Goal: Task Accomplishment & Management: Manage account settings

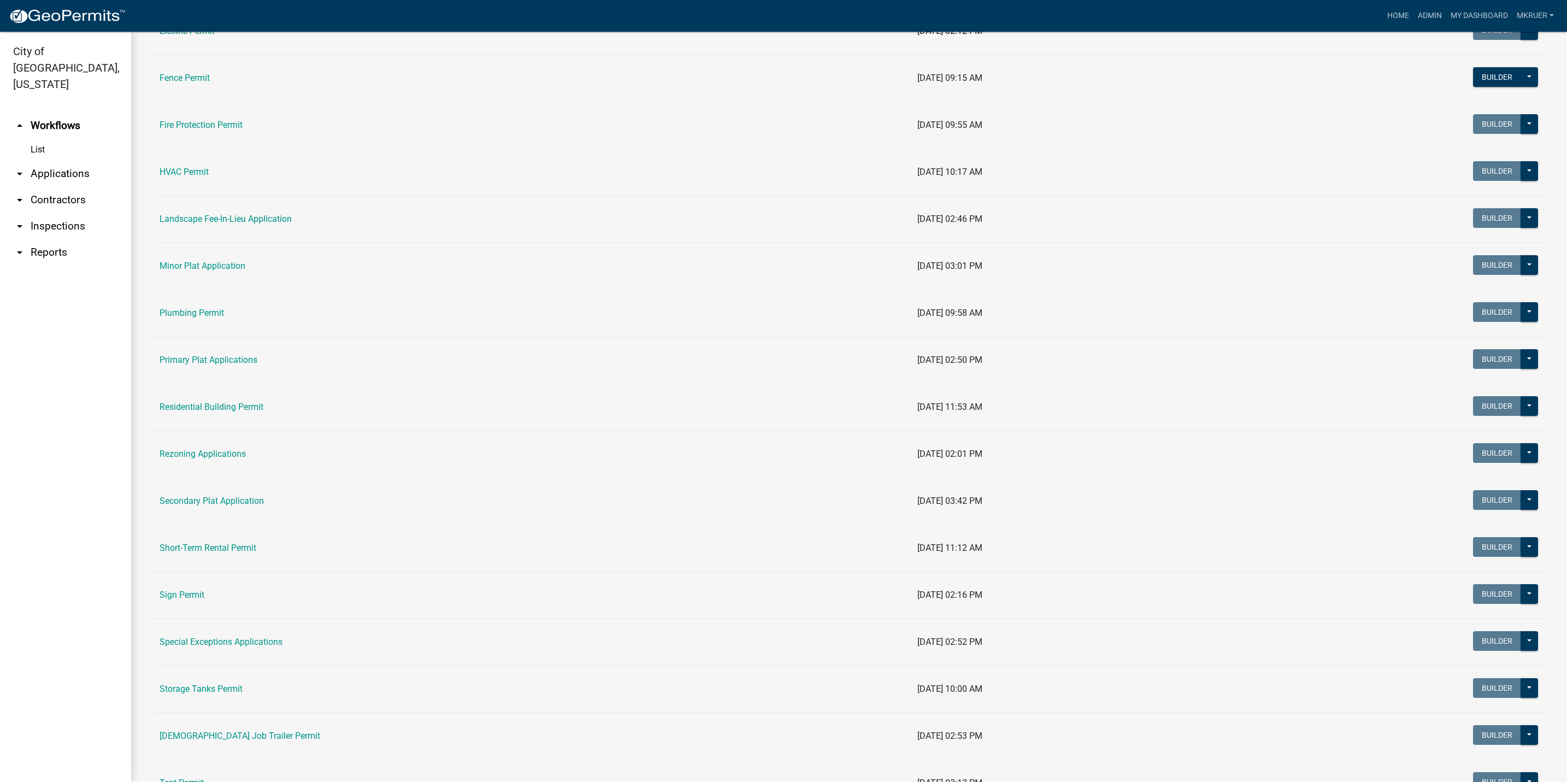
scroll to position [410, 0]
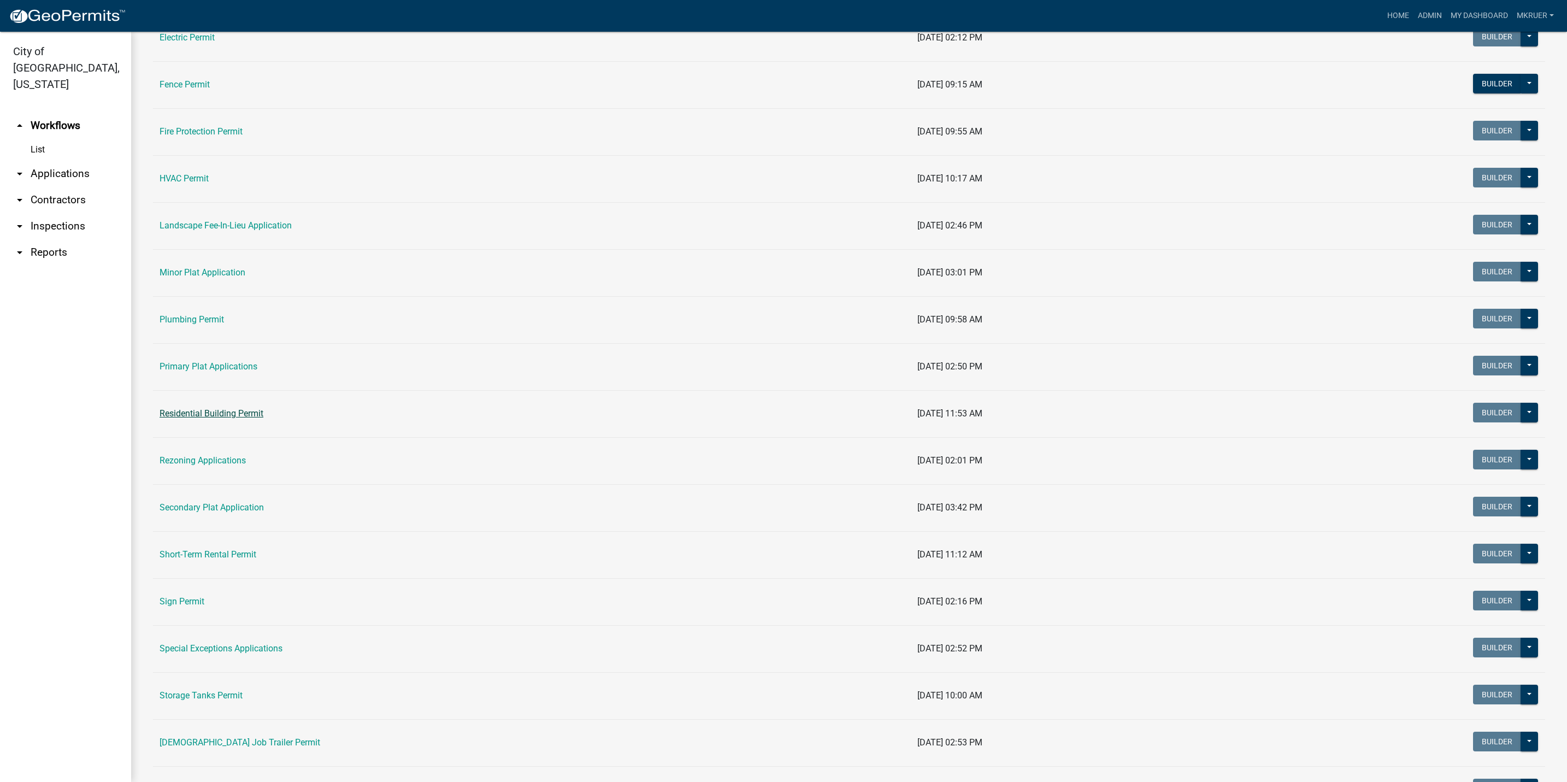
click at [209, 418] on link "Residential Building Permit" at bounding box center [212, 413] width 104 height 10
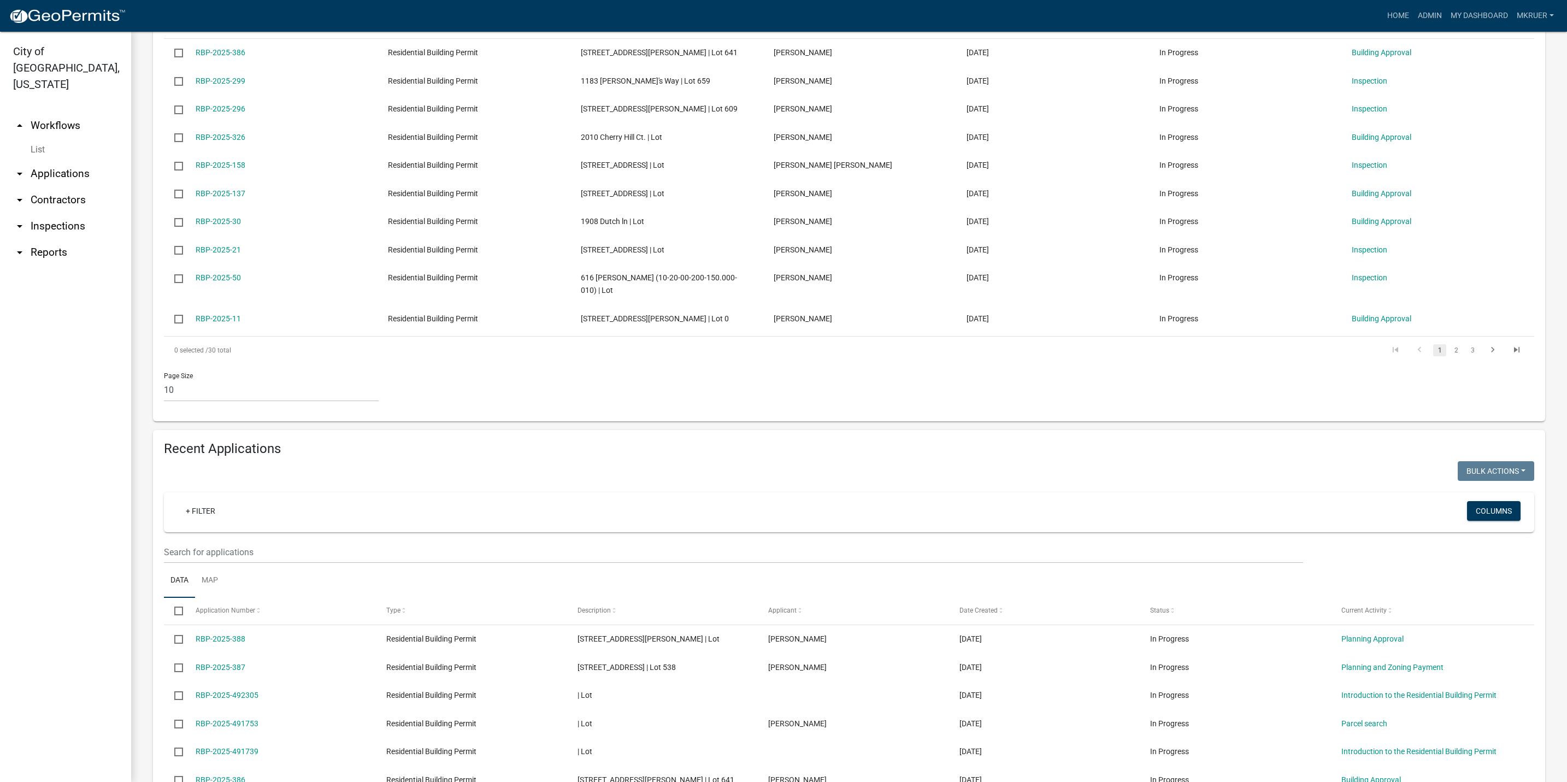
scroll to position [328, 0]
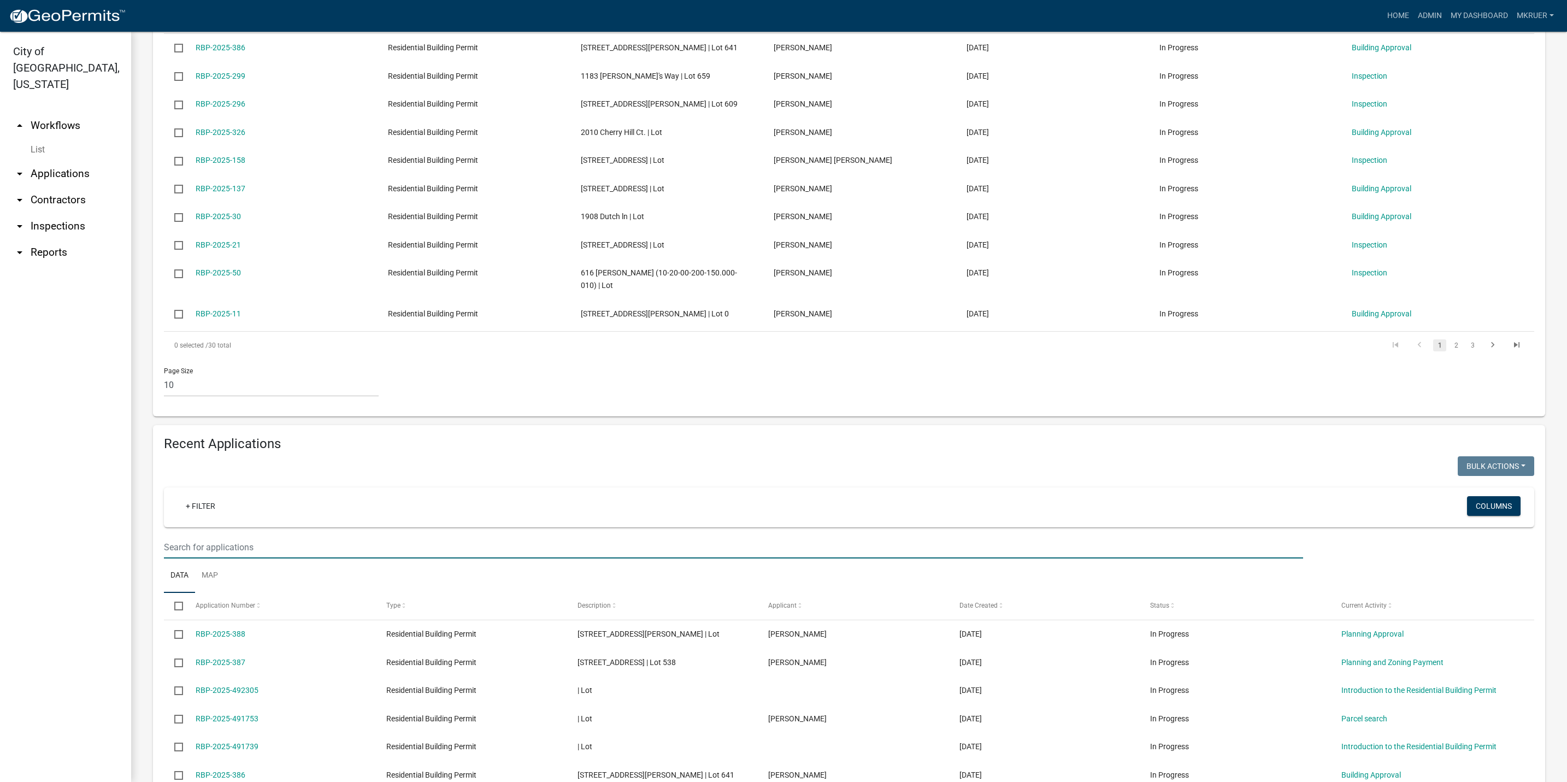
click at [217, 549] on input "text" at bounding box center [733, 547] width 1139 height 22
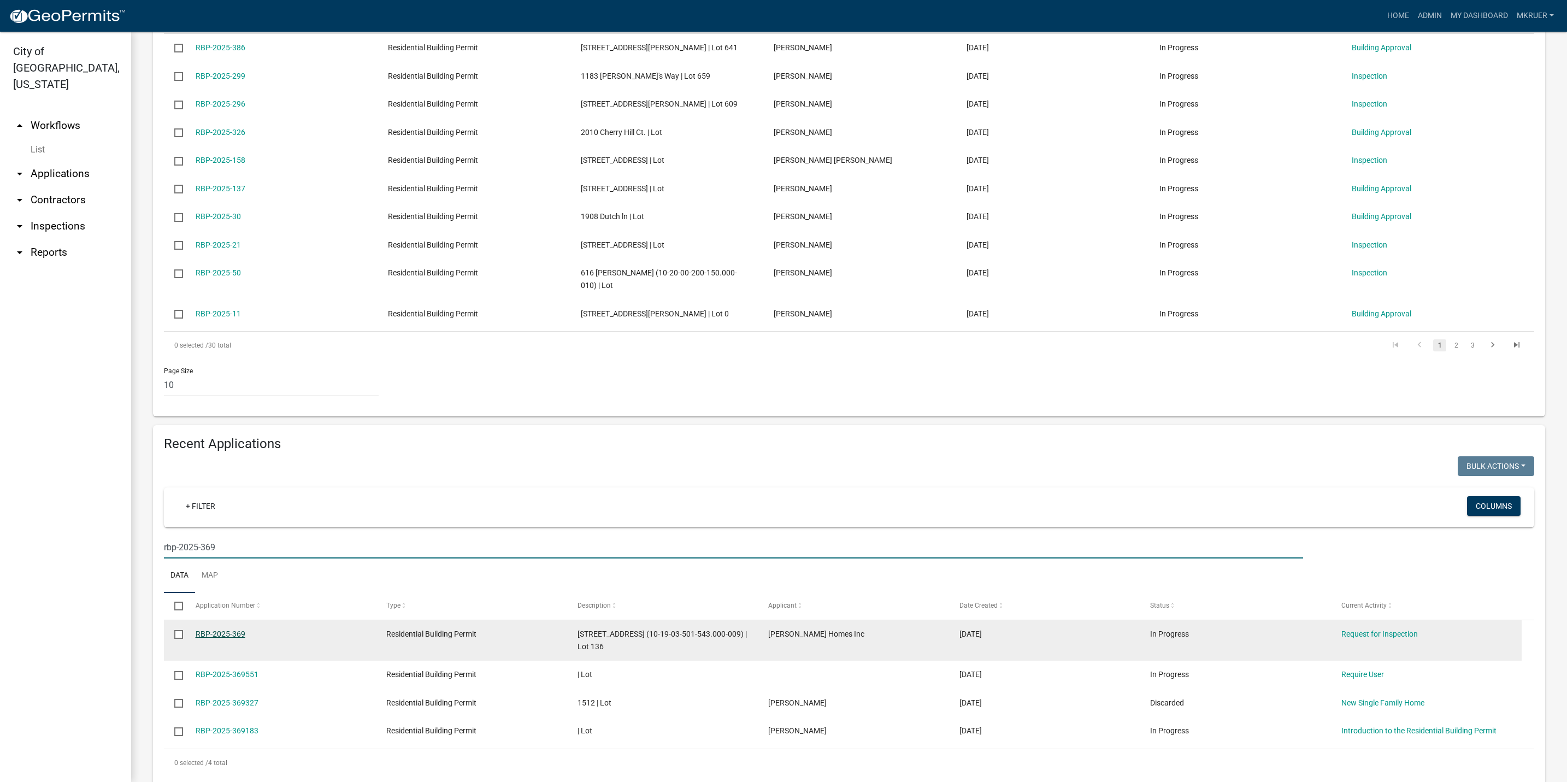
type input "rbp-2025-369"
click at [216, 635] on link "RBP-2025-369" at bounding box center [221, 633] width 50 height 9
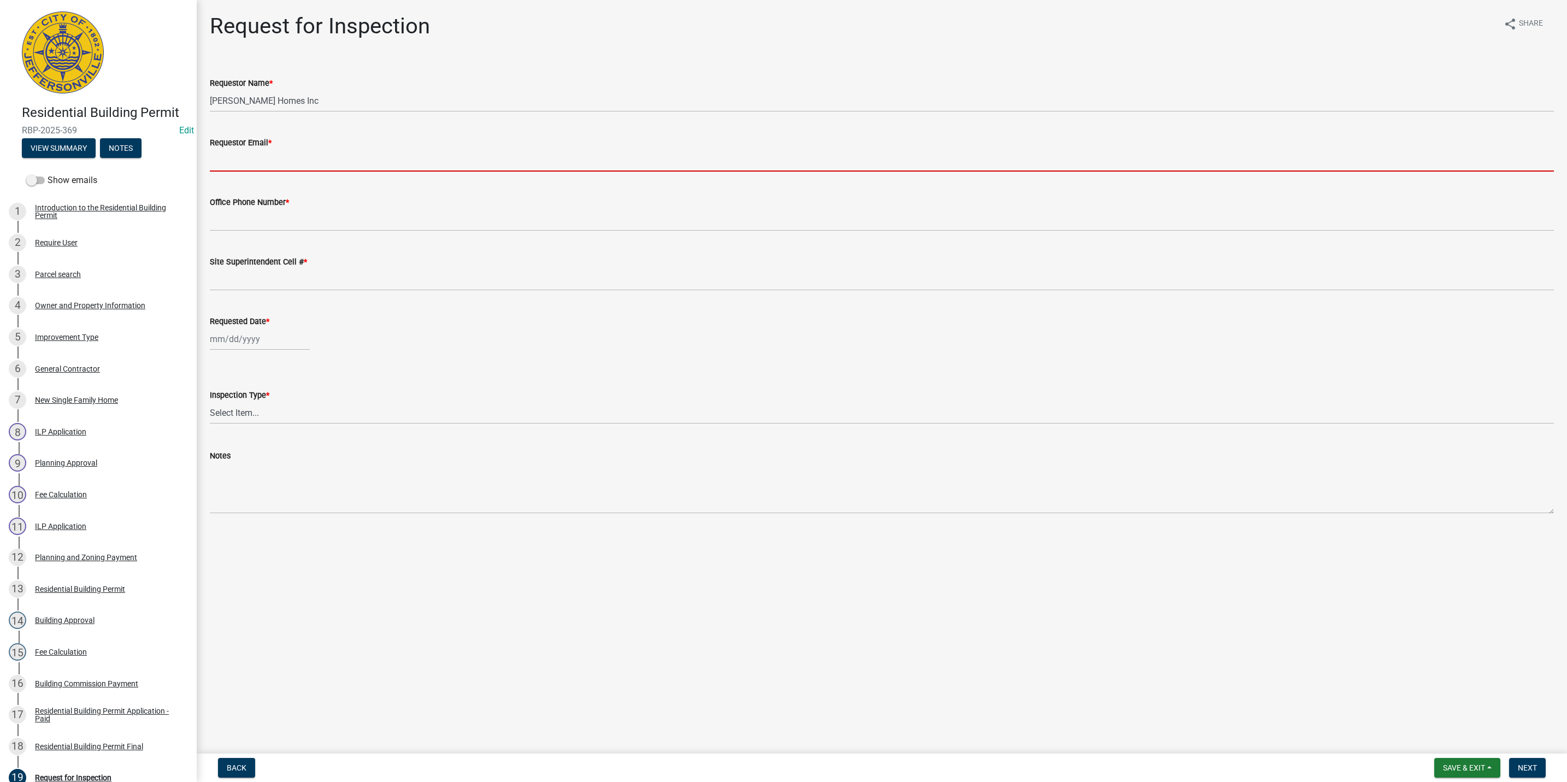
click at [274, 161] on input "Requestor Email *" at bounding box center [882, 160] width 1344 height 22
type input "mkruer@cityofjeff.net"
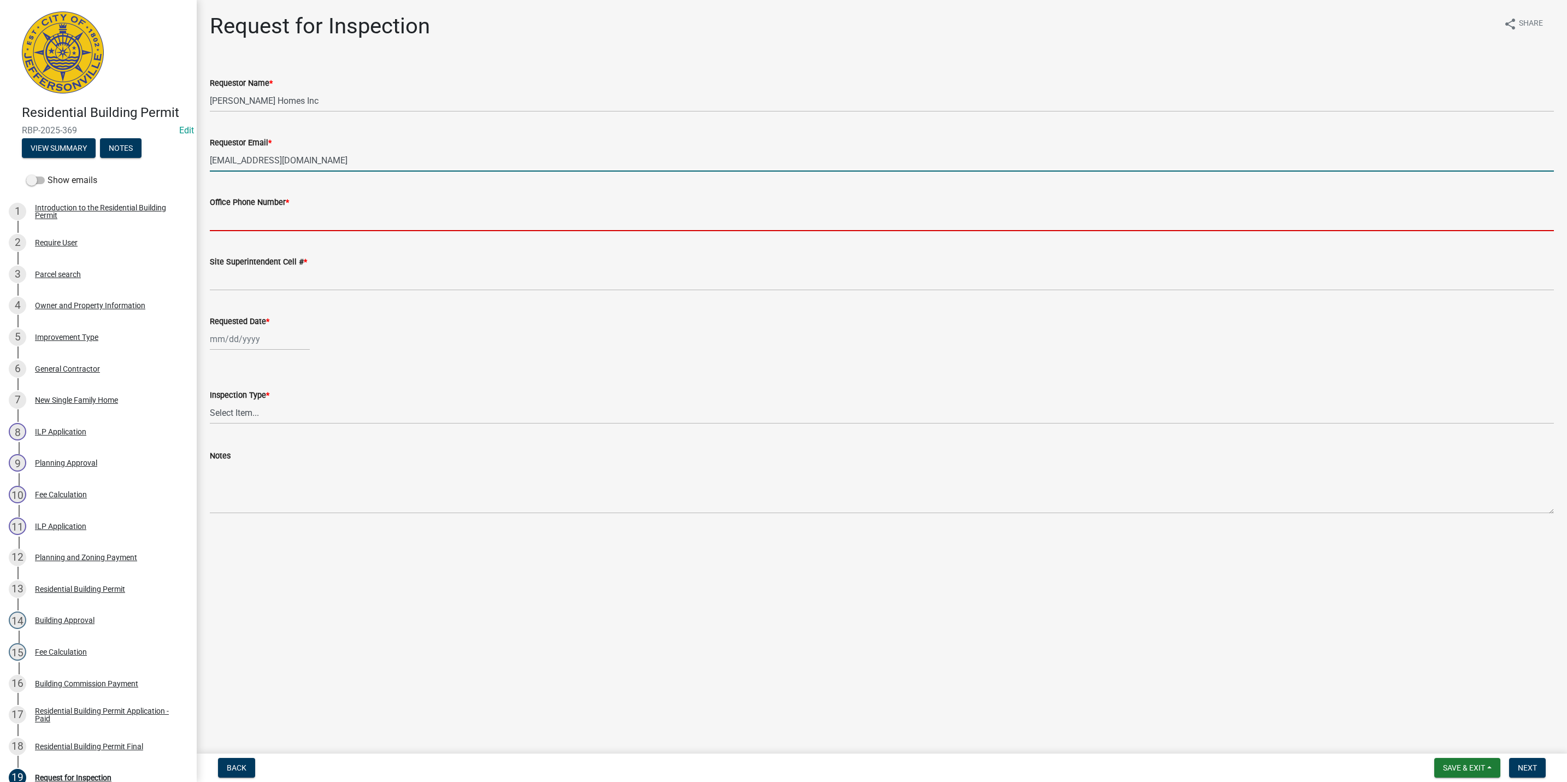
type input "5027731843"
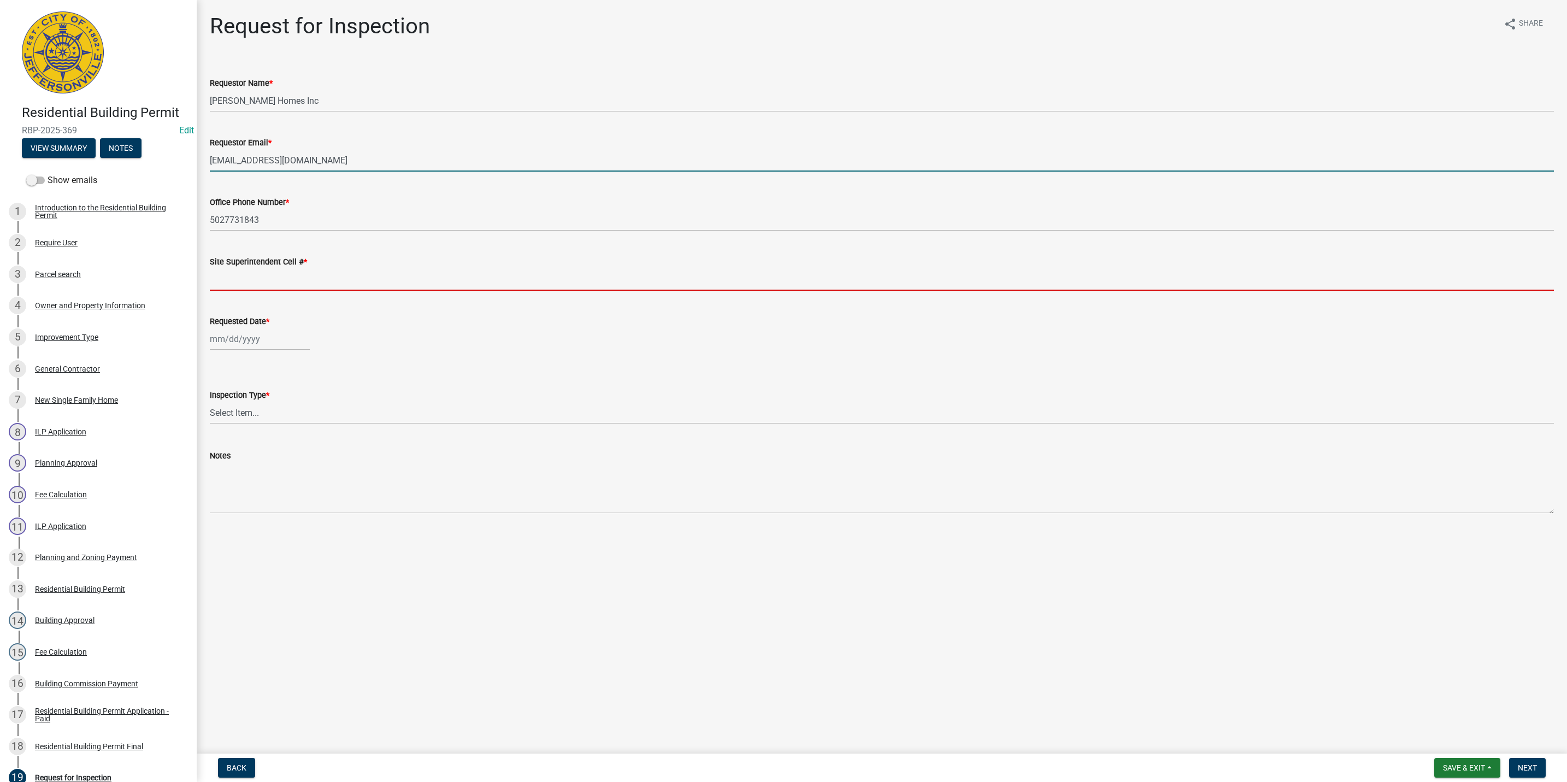
type input "5027731843"
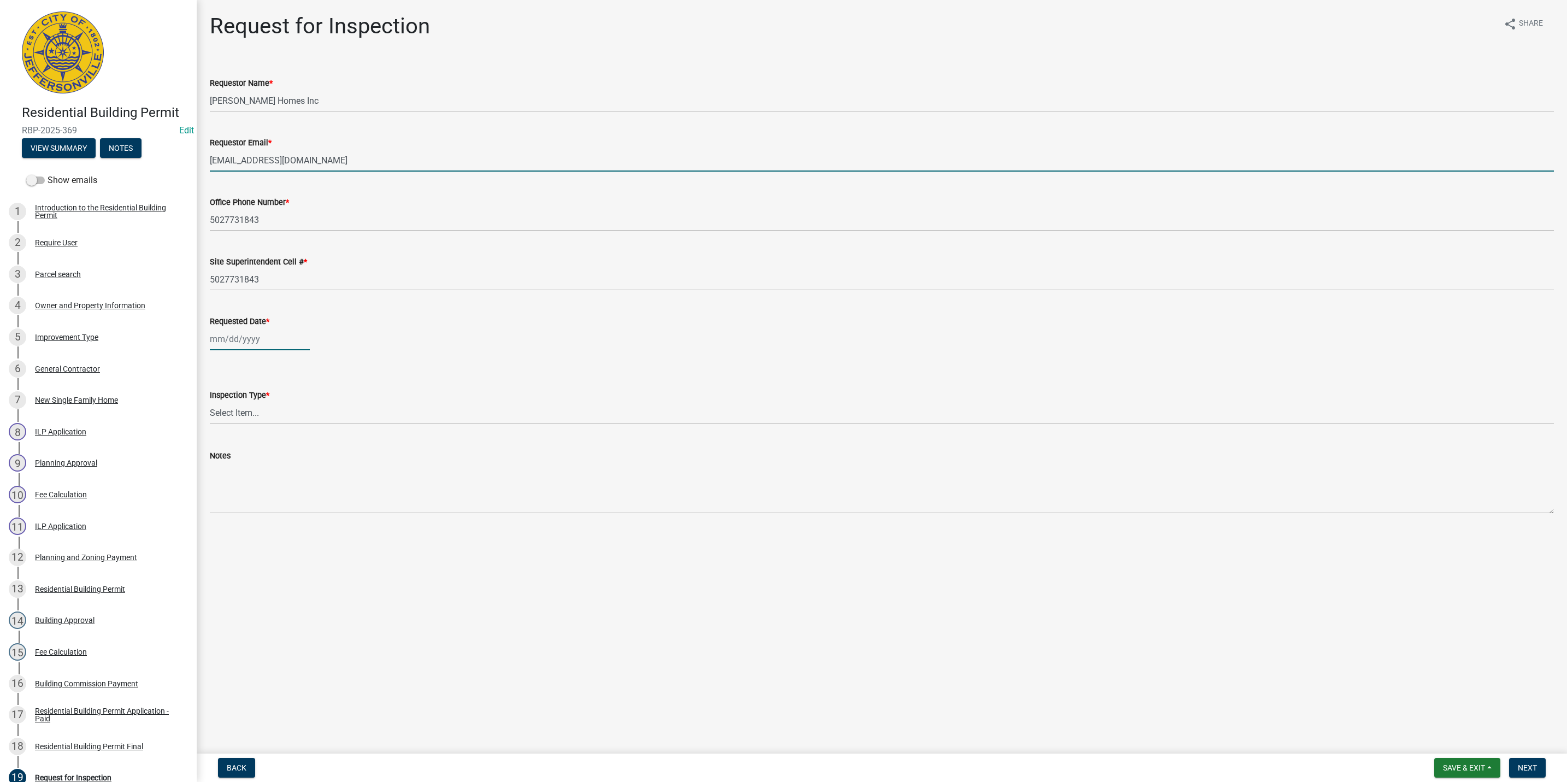
type input "10/14/2025"
select select "10"
select select "2025"
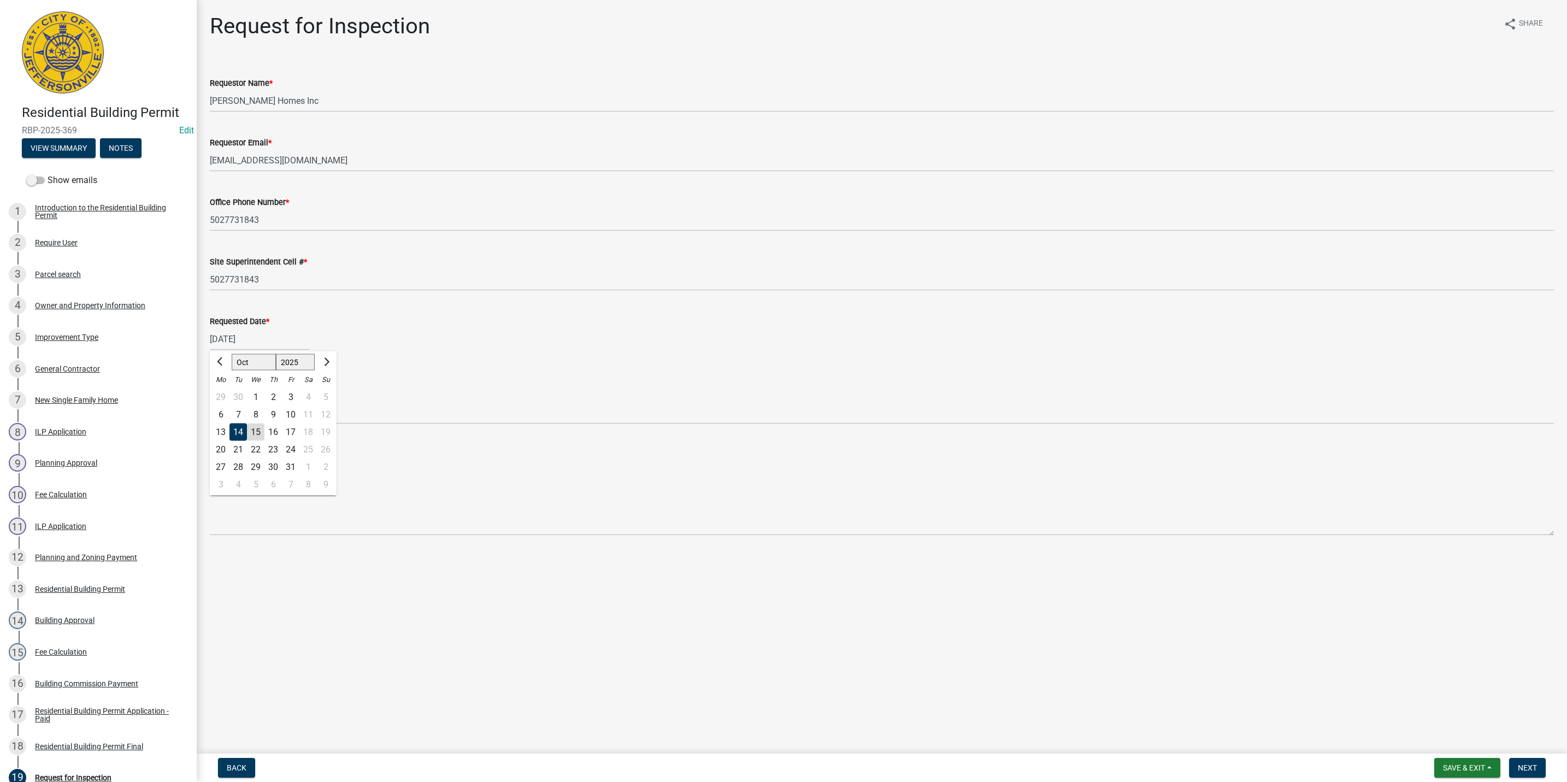
click at [257, 433] on div "15" at bounding box center [255, 431] width 17 height 17
type input "[DATE]"
click at [244, 411] on select "Select Item... Footer Foundation Framing Final" at bounding box center [882, 413] width 1344 height 22
click at [210, 402] on select "Select Item... Footer Foundation Framing Final" at bounding box center [882, 413] width 1344 height 22
select select "5905b6c6-73a3-4561-9a25-e231032c58c8"
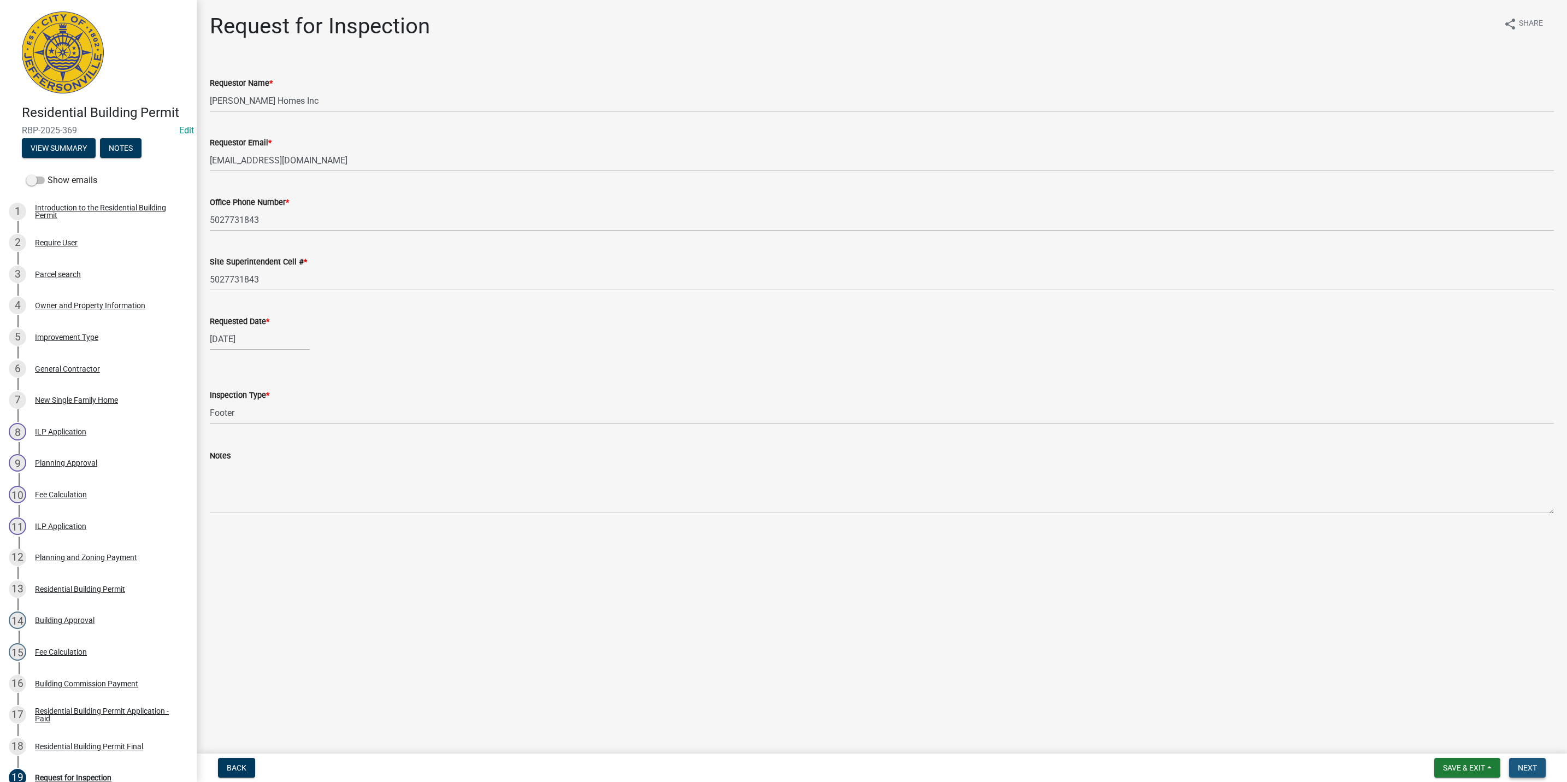
click at [1524, 768] on span "Next" at bounding box center [1527, 767] width 19 height 9
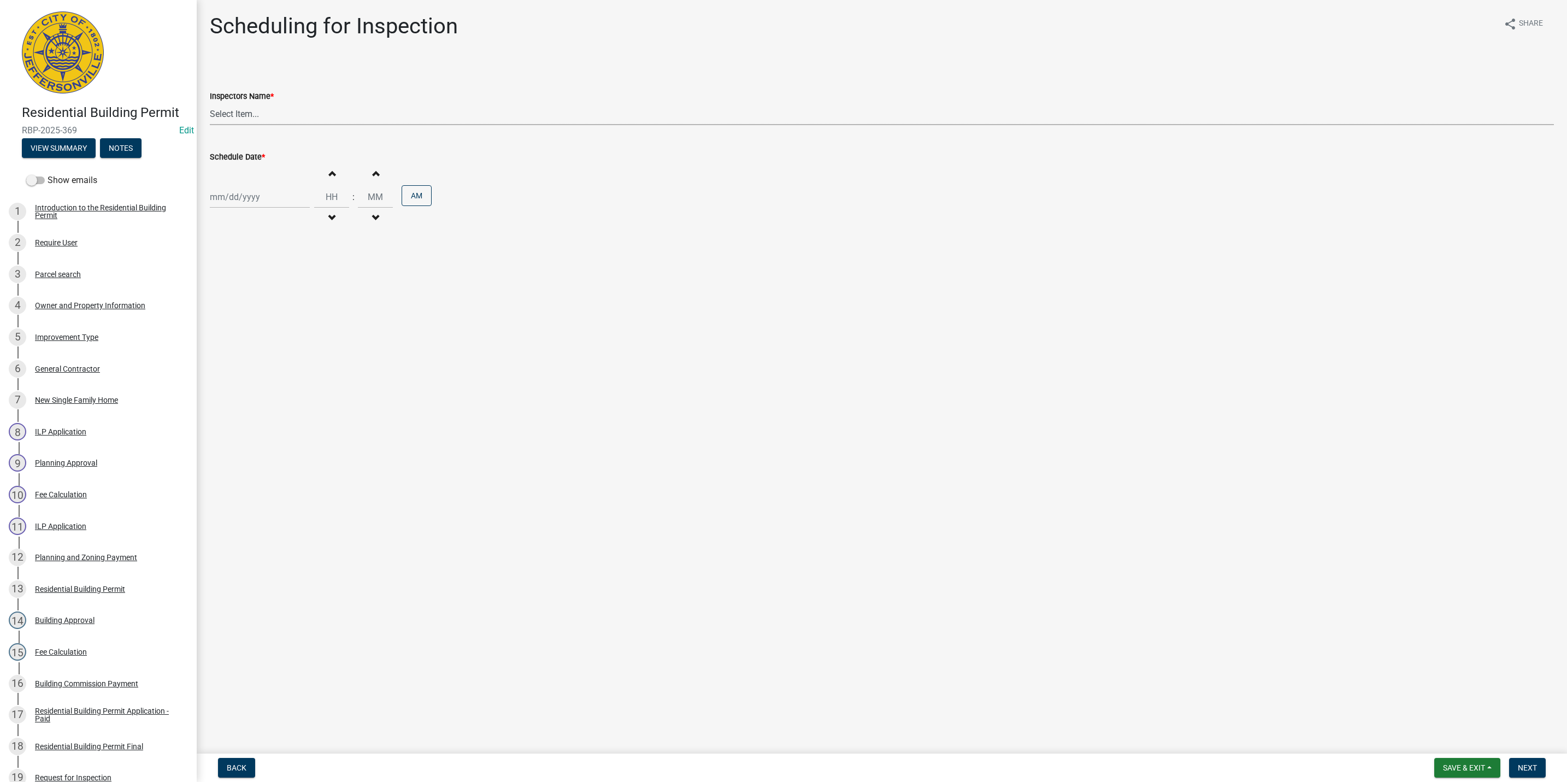
click at [233, 110] on select "Select Item... jramsey (Jeremy Ramsey) MaryFrey (Mary Frey) mkruer (Mike Kruer)…" at bounding box center [882, 114] width 1344 height 22
select select "fdb3bcc6-ce93-4663-8a18-5c08884dd177"
click at [210, 103] on select "Select Item... jramsey (Jeremy Ramsey) MaryFrey (Mary Frey) mkruer (Mike Kruer)…" at bounding box center [882, 114] width 1344 height 22
click at [246, 193] on div at bounding box center [260, 197] width 100 height 22
select select "10"
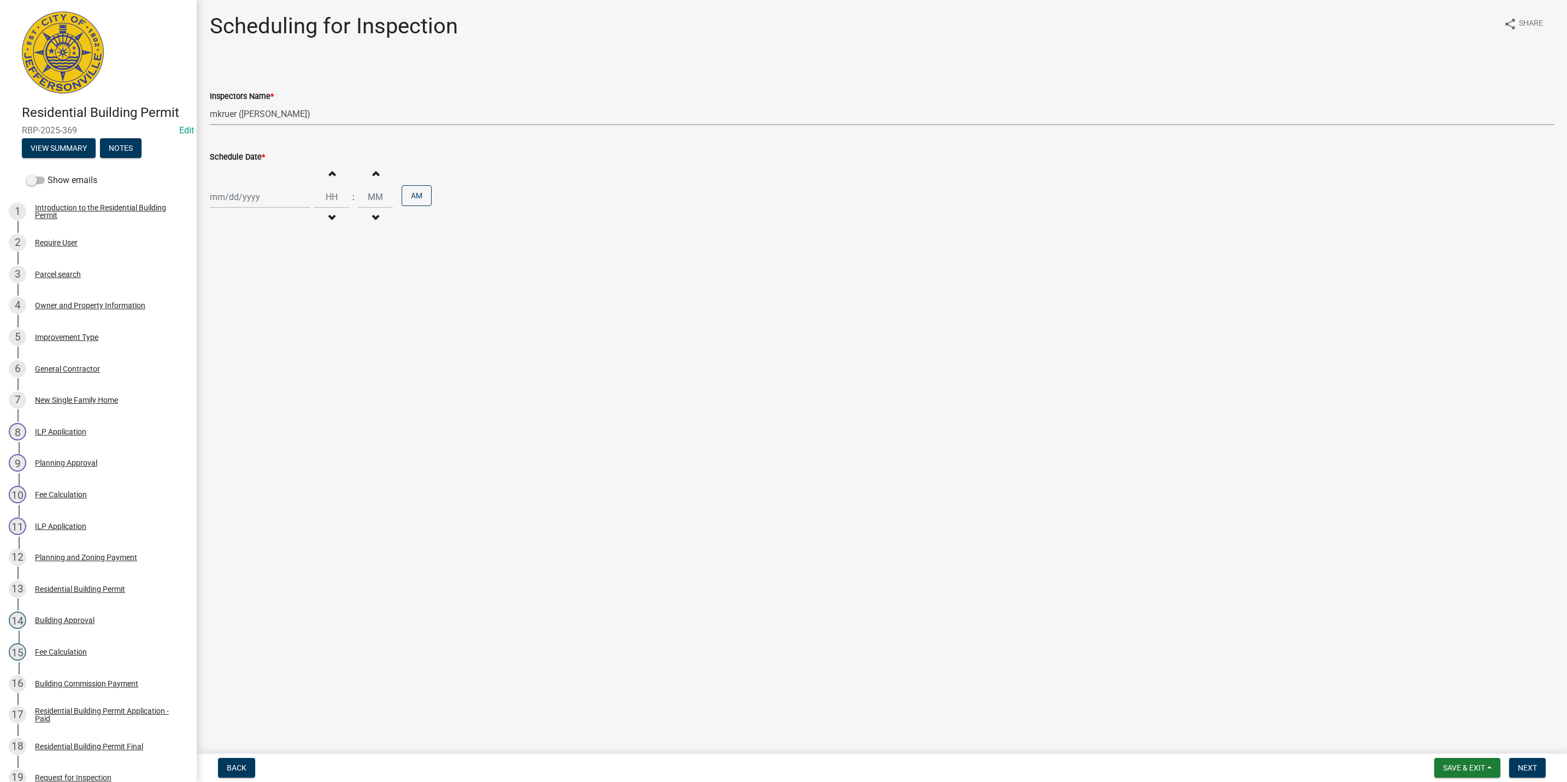
select select "2025"
click at [256, 290] on div "15" at bounding box center [255, 290] width 17 height 17
type input "[DATE]"
click at [323, 176] on button "Increment hours" at bounding box center [331, 173] width 23 height 20
type input "01"
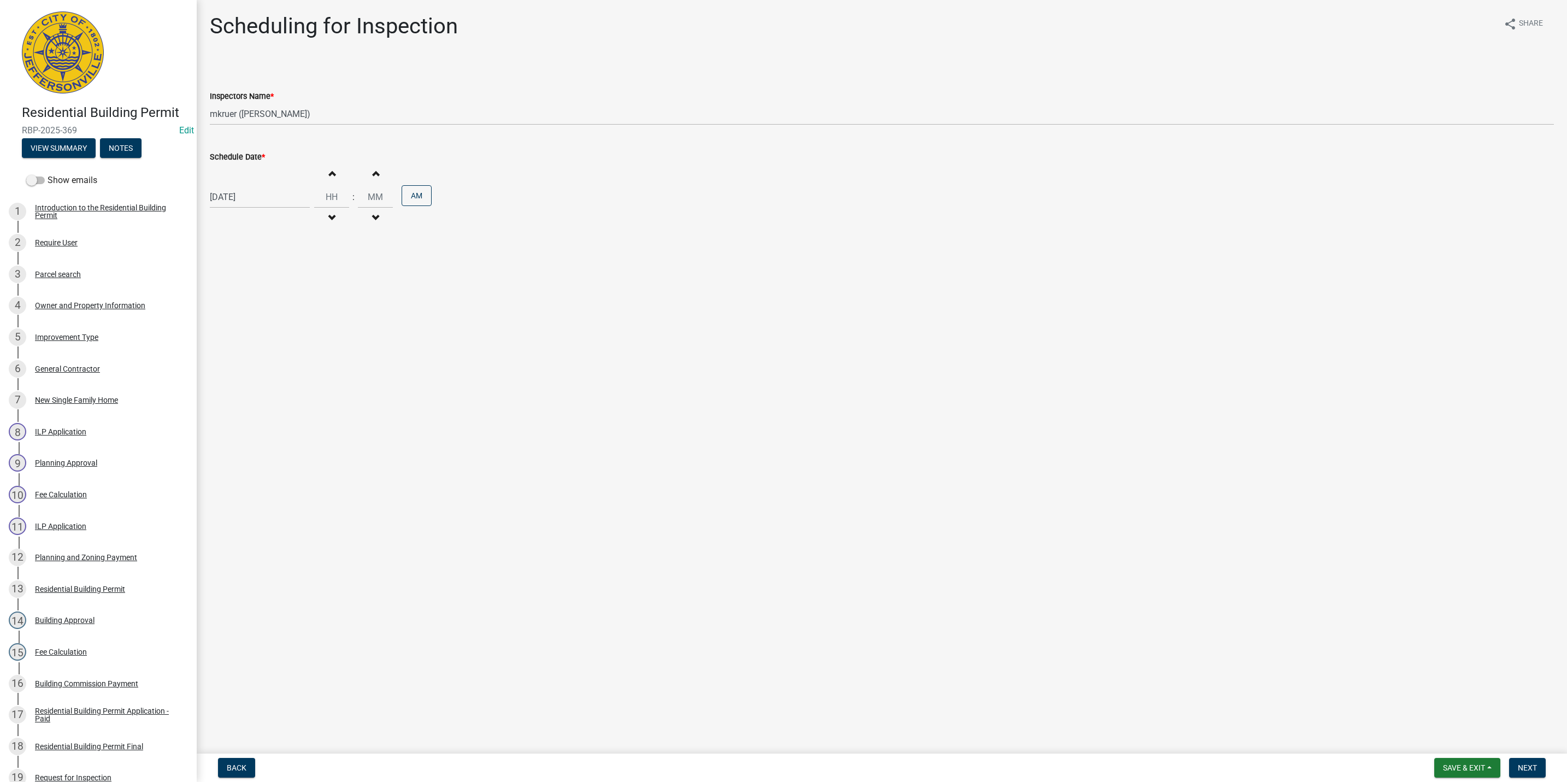
type input "00"
click at [323, 176] on button "Increment hours" at bounding box center [331, 173] width 23 height 20
type input "02"
click at [414, 194] on button "AM" at bounding box center [417, 195] width 30 height 21
click at [1525, 767] on span "Next" at bounding box center [1527, 767] width 19 height 9
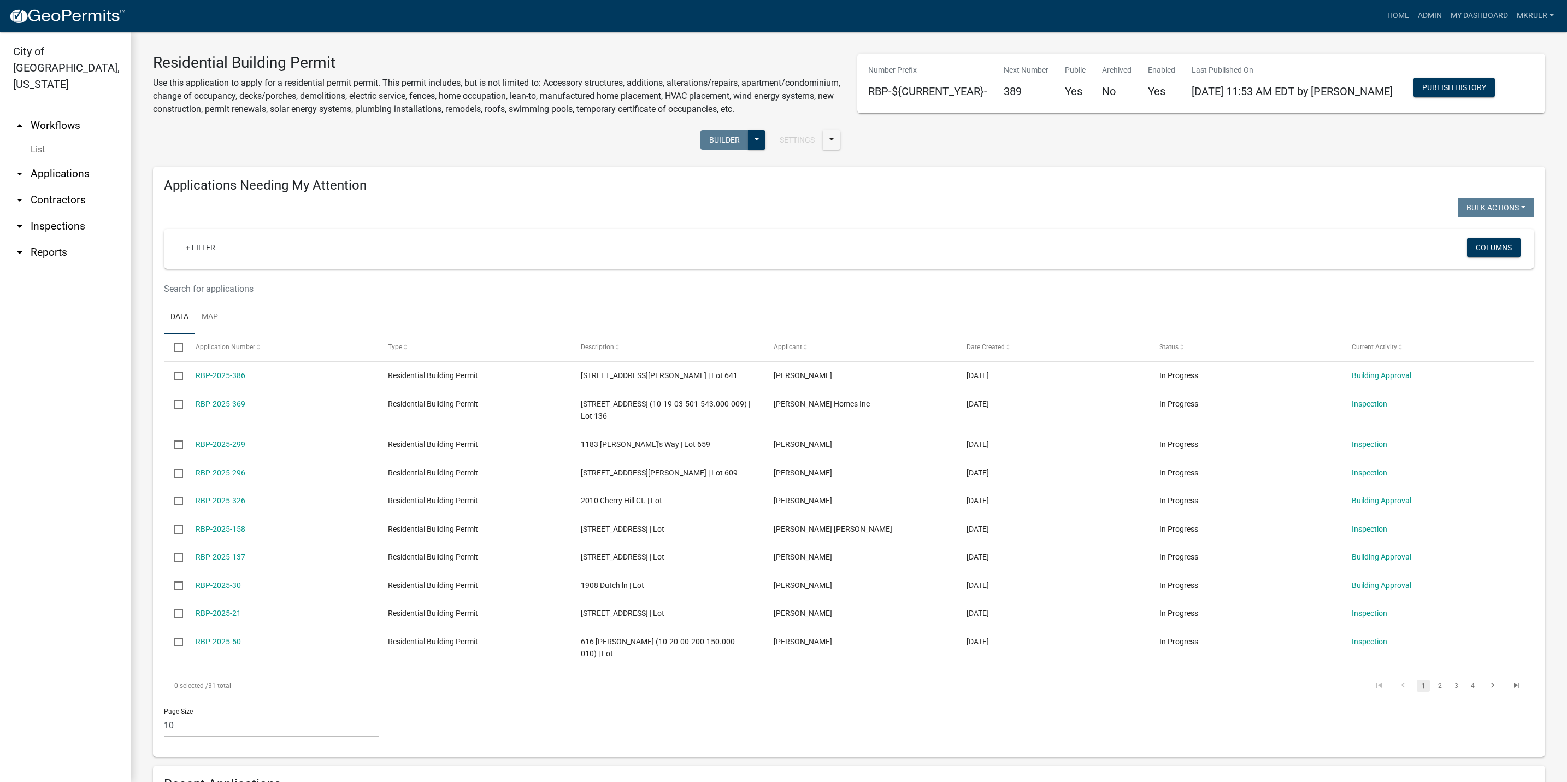
click at [63, 213] on link "arrow_drop_down Inspections" at bounding box center [65, 226] width 131 height 26
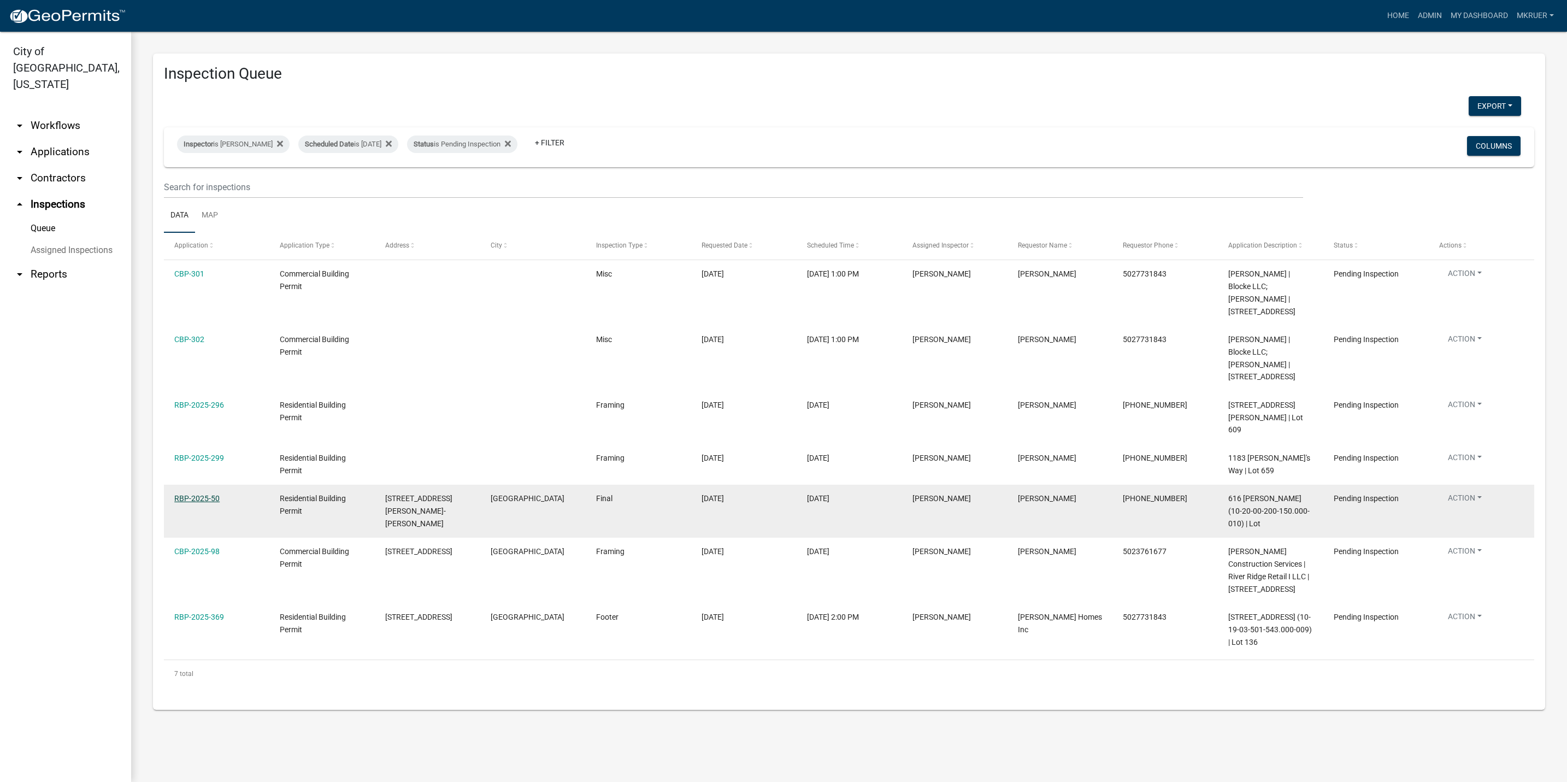
click at [185, 494] on link "RBP-2025-50" at bounding box center [196, 498] width 45 height 9
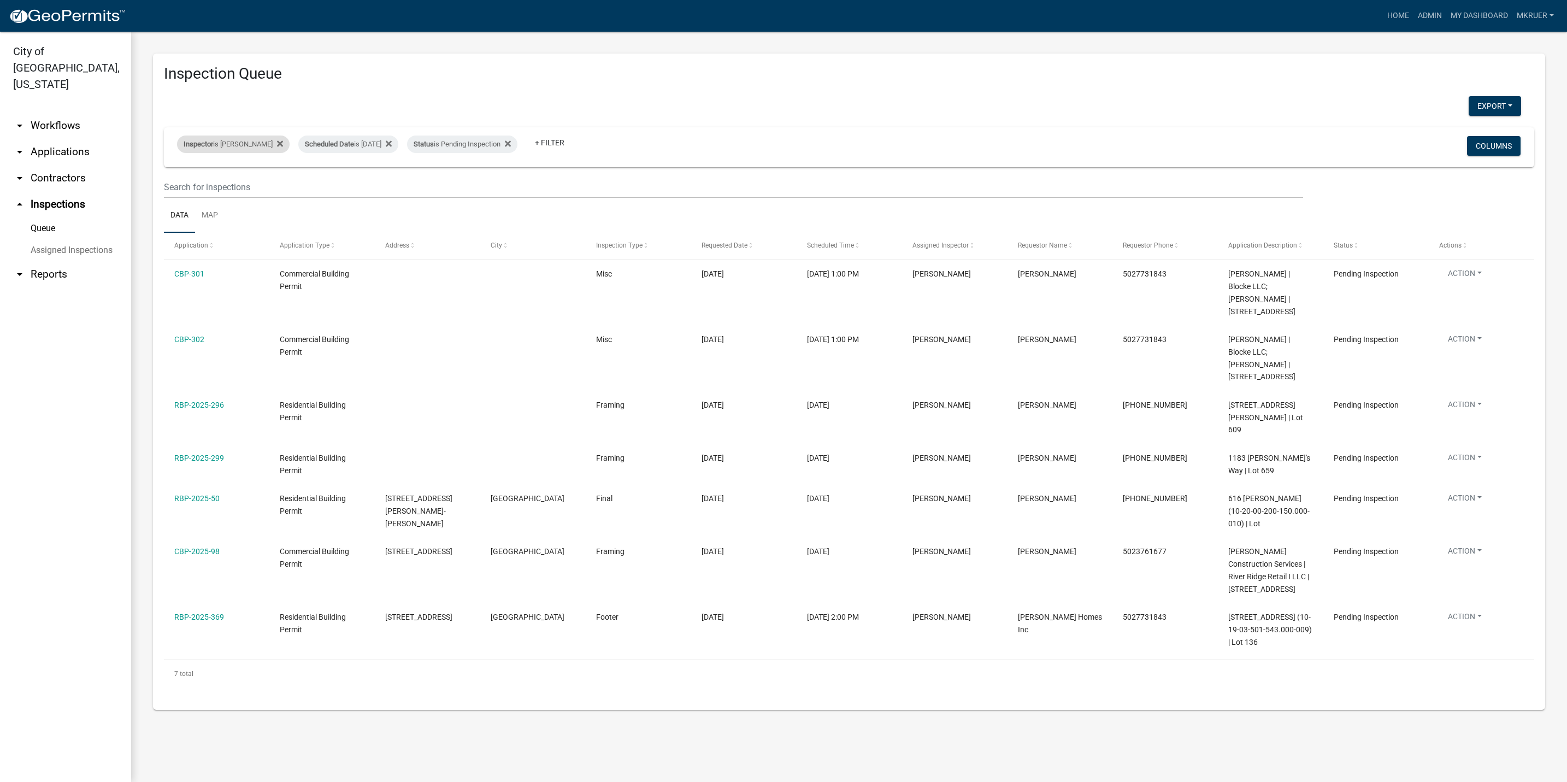
click at [237, 143] on div "Inspector is Mike Kruer" at bounding box center [233, 143] width 113 height 17
click at [184, 195] on select "Select an option None Shawn Jeremy Ramsey Mary Frey Chad Reischl Mike Kruer Har…" at bounding box center [224, 196] width 109 height 22
select select "13c97fbc-c819-4cee-844a-0db3d3c4db95"
click at [179, 185] on select "Select an option None Shawn Jeremy Ramsey Mary Frey Chad Reischl Mike Kruer Har…" at bounding box center [224, 196] width 109 height 22
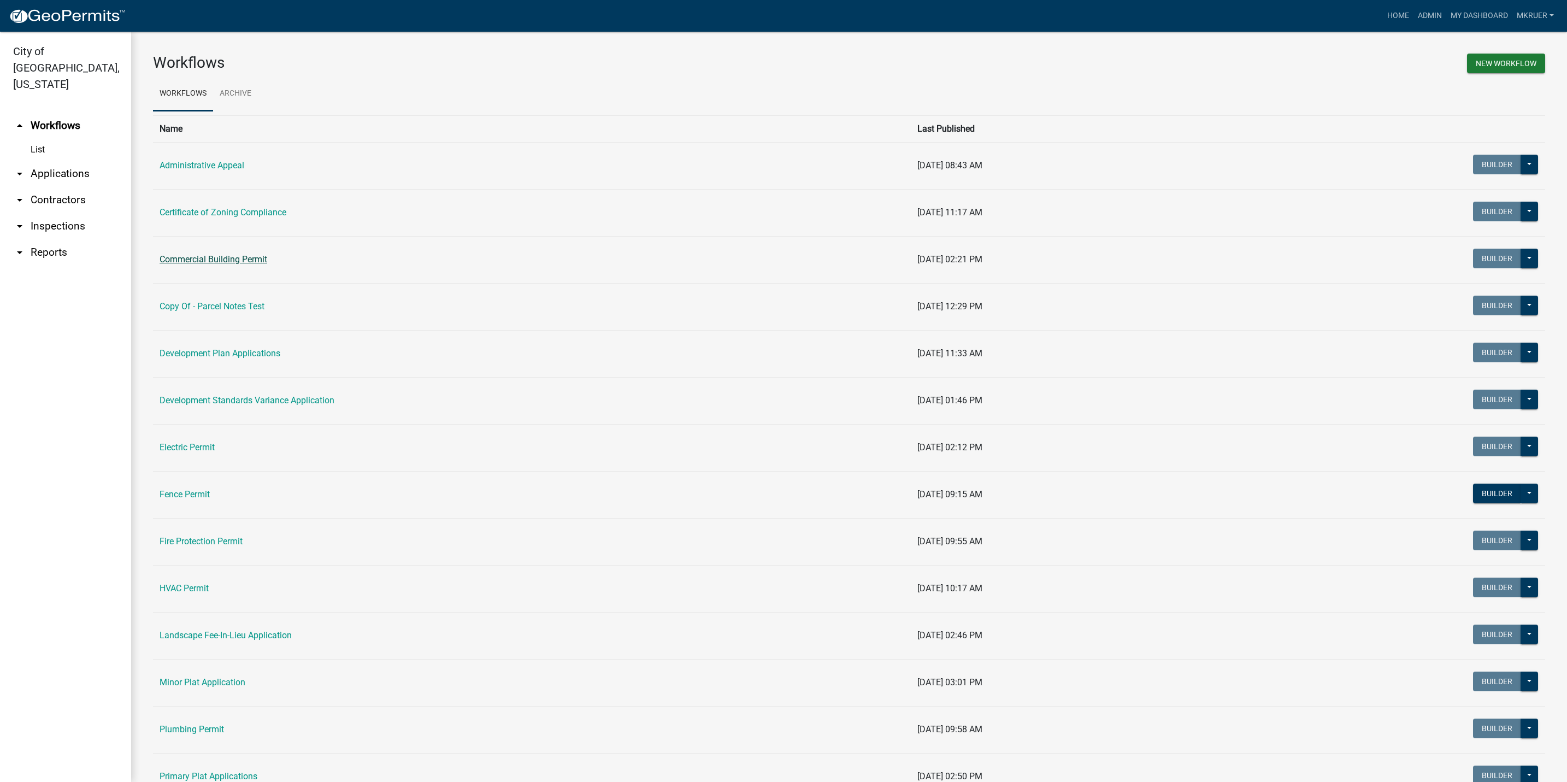
click at [200, 255] on link "Commercial Building Permit" at bounding box center [214, 259] width 108 height 10
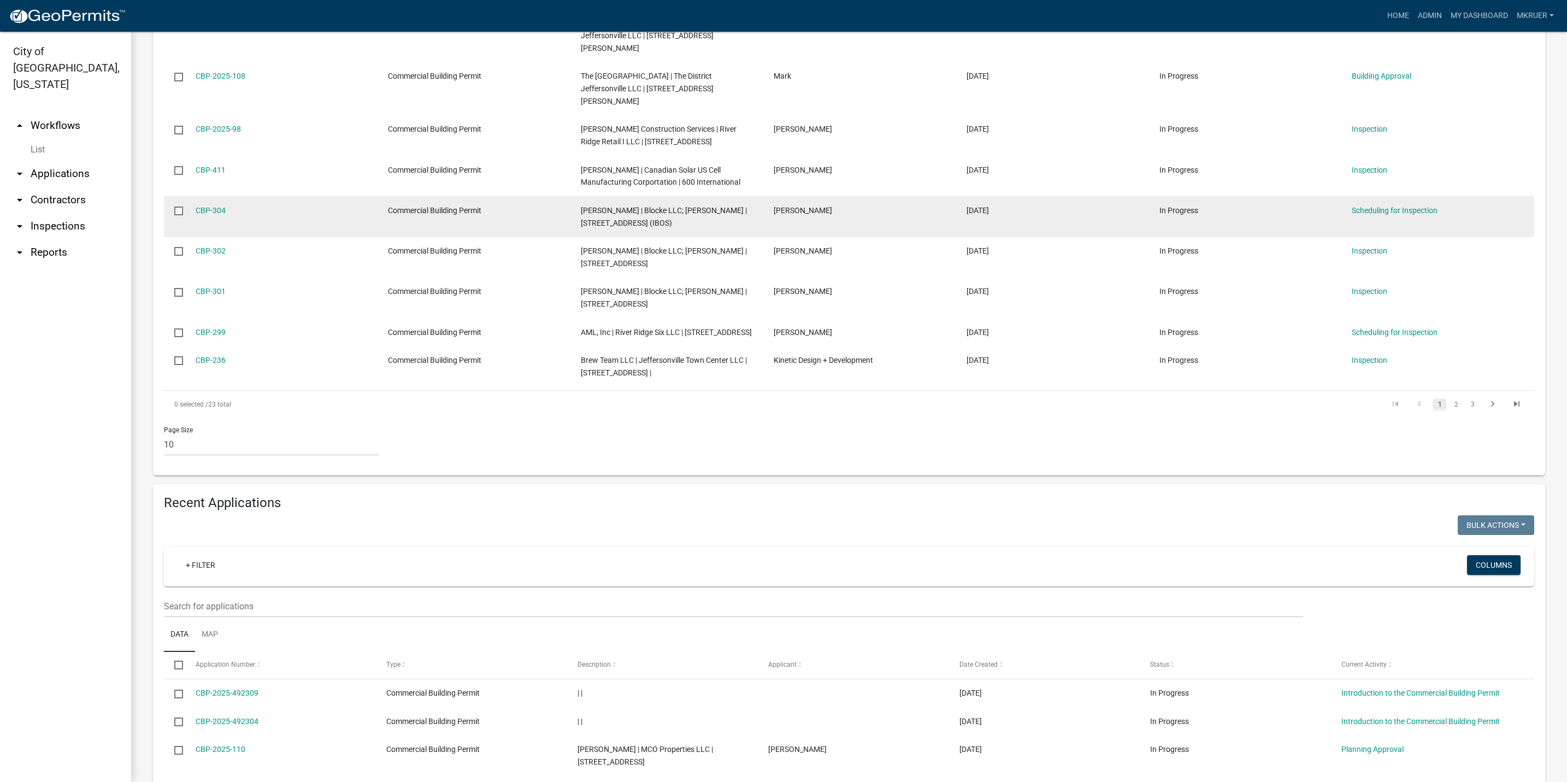
scroll to position [492, 0]
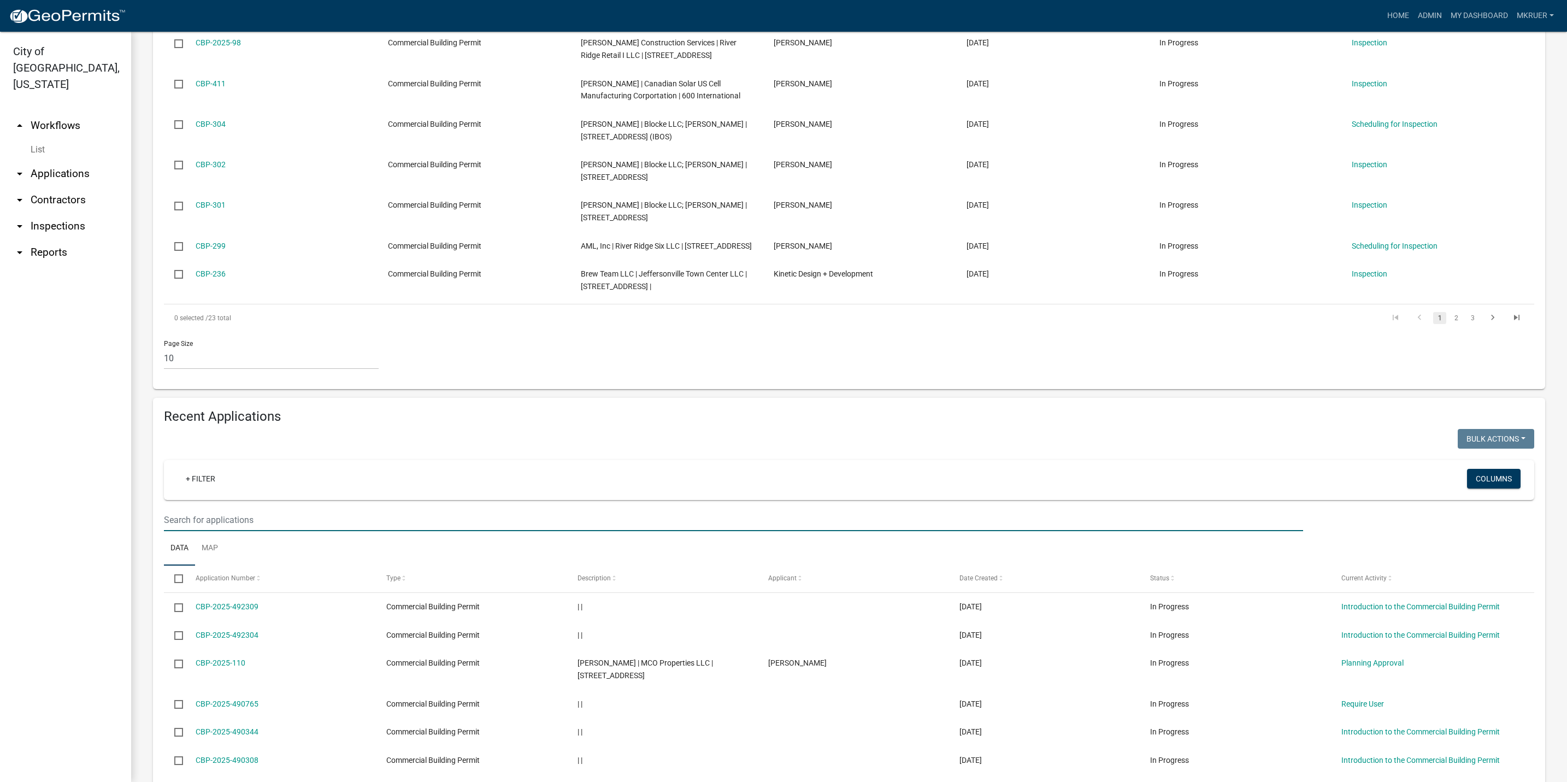
click at [197, 509] on input "text" at bounding box center [733, 520] width 1139 height 22
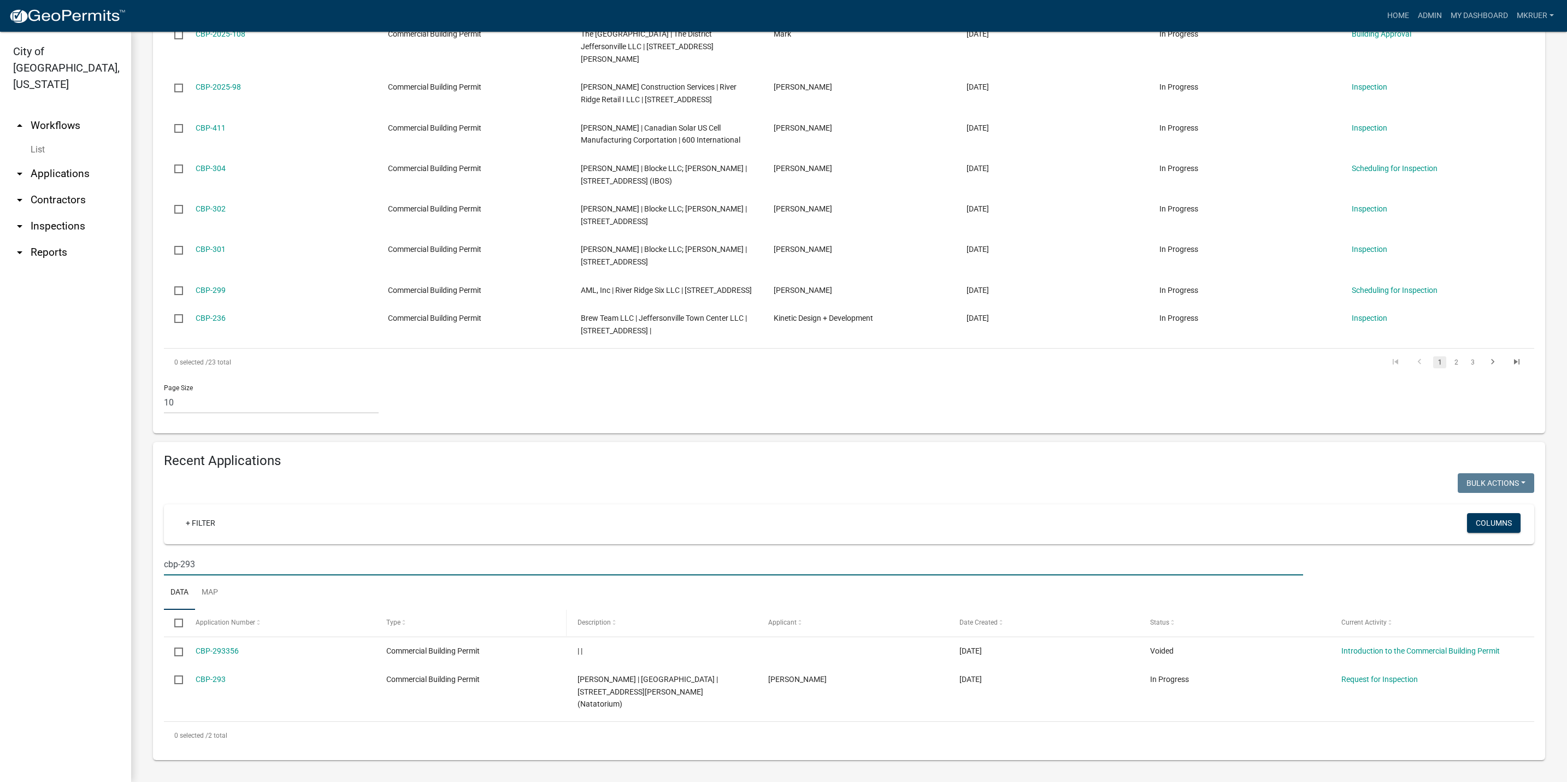
scroll to position [423, 0]
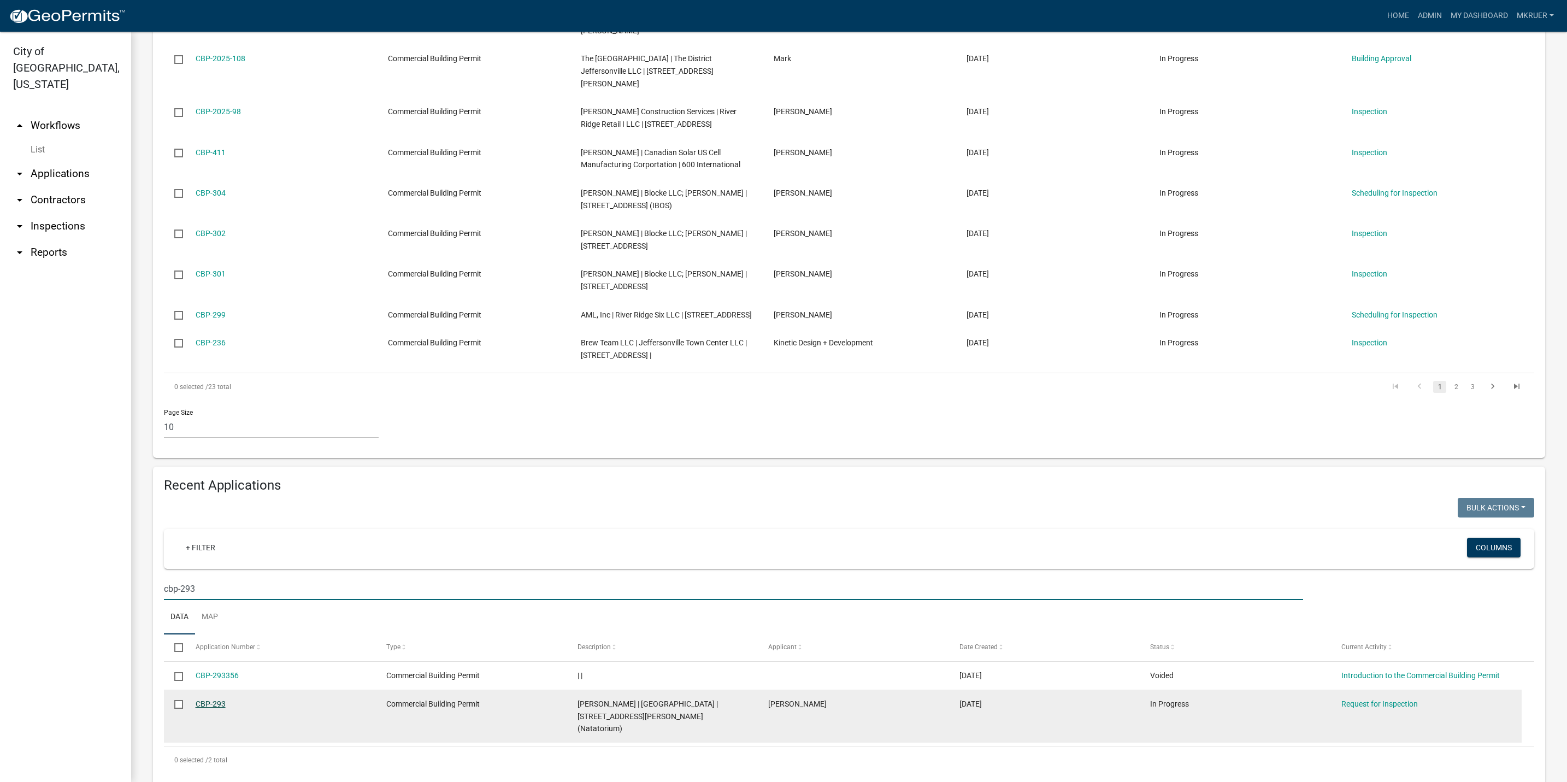
type input "cbp-293"
click at [205, 699] on link "CBP-293" at bounding box center [211, 703] width 30 height 9
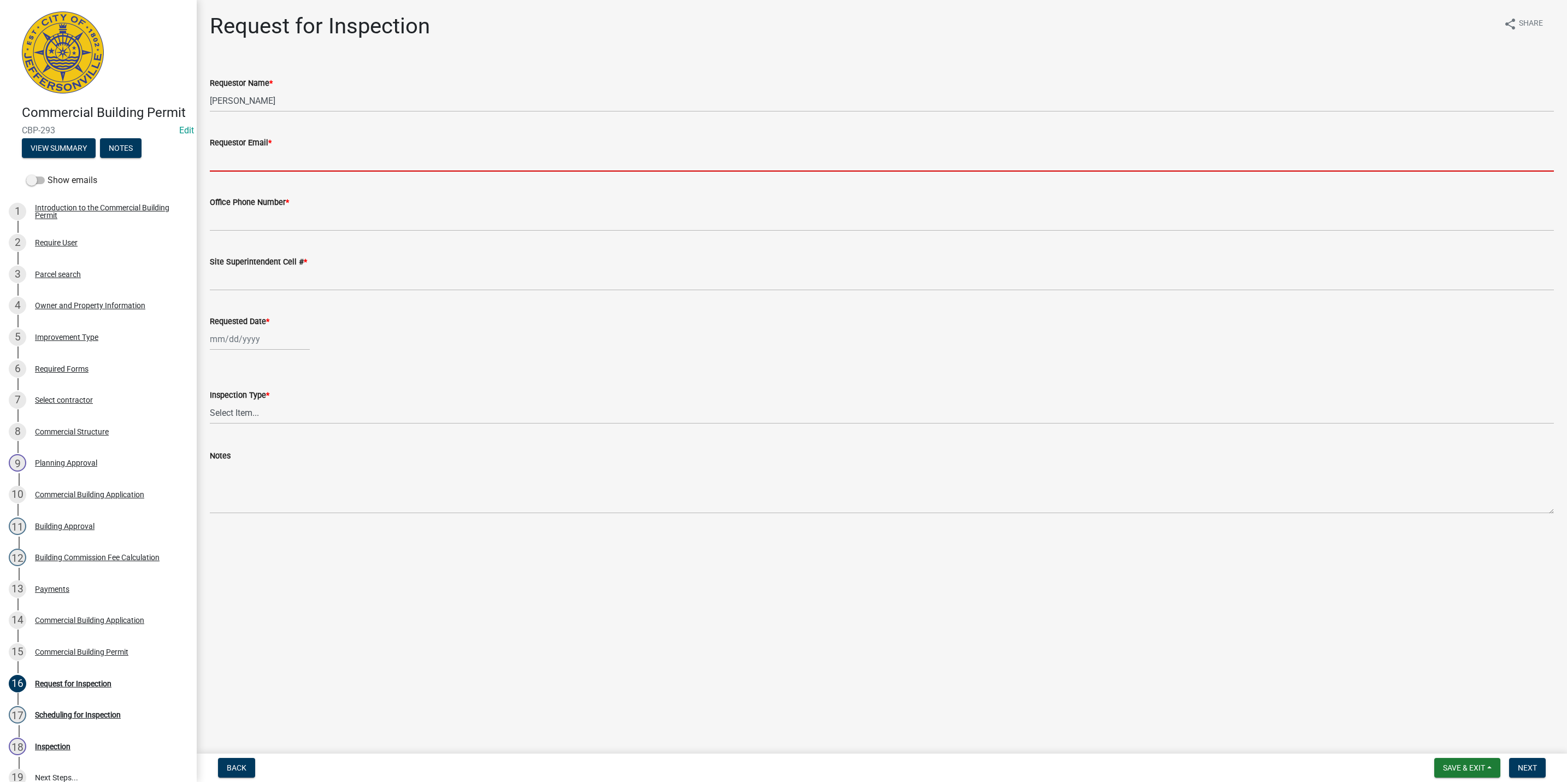
click at [234, 167] on input "Requestor Email *" at bounding box center [882, 160] width 1344 height 22
type input "mkruer@cityofjeff.net"
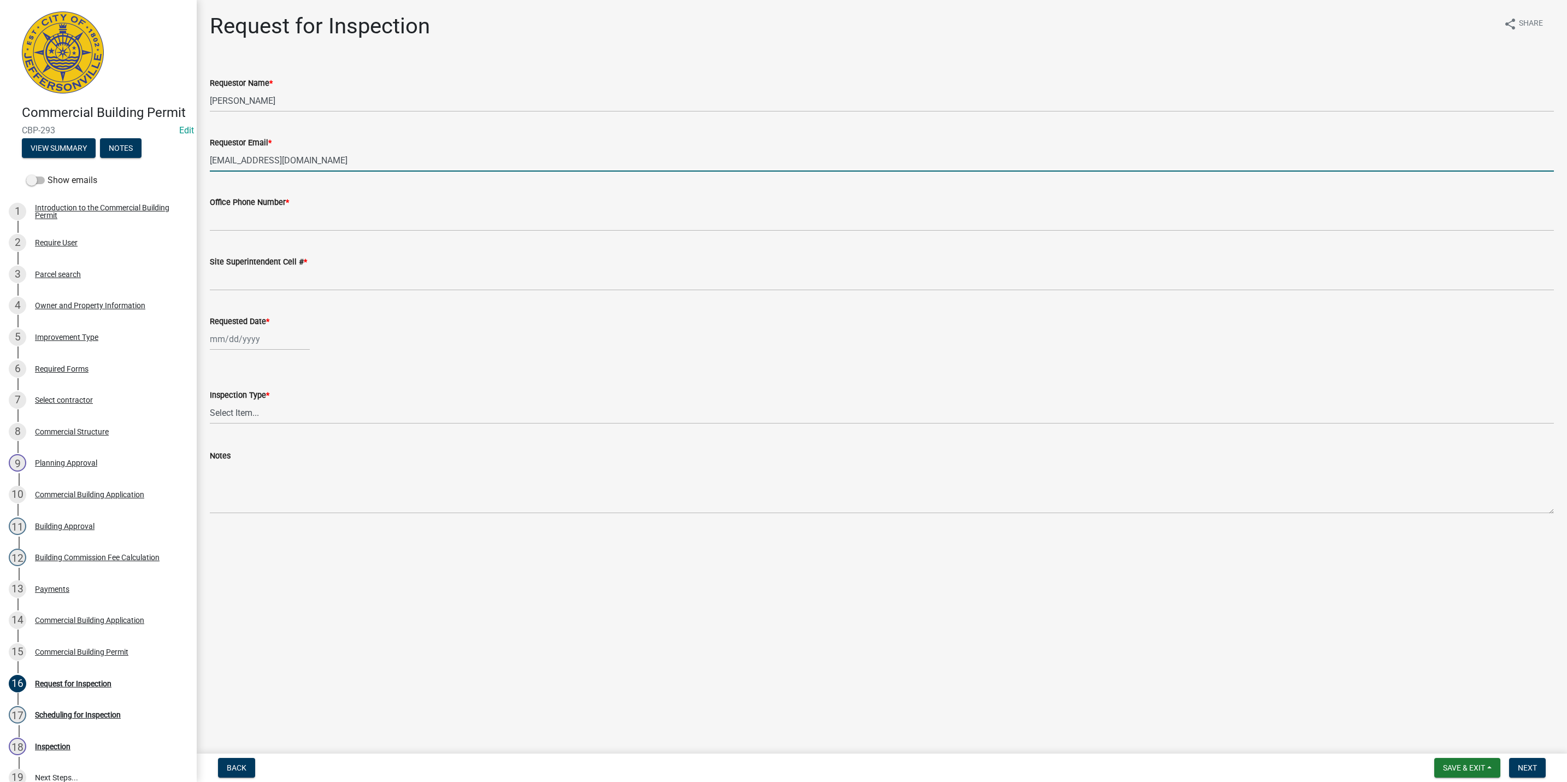
type input "5027731843"
type input "[DATE]"
select select "10"
select select "2025"
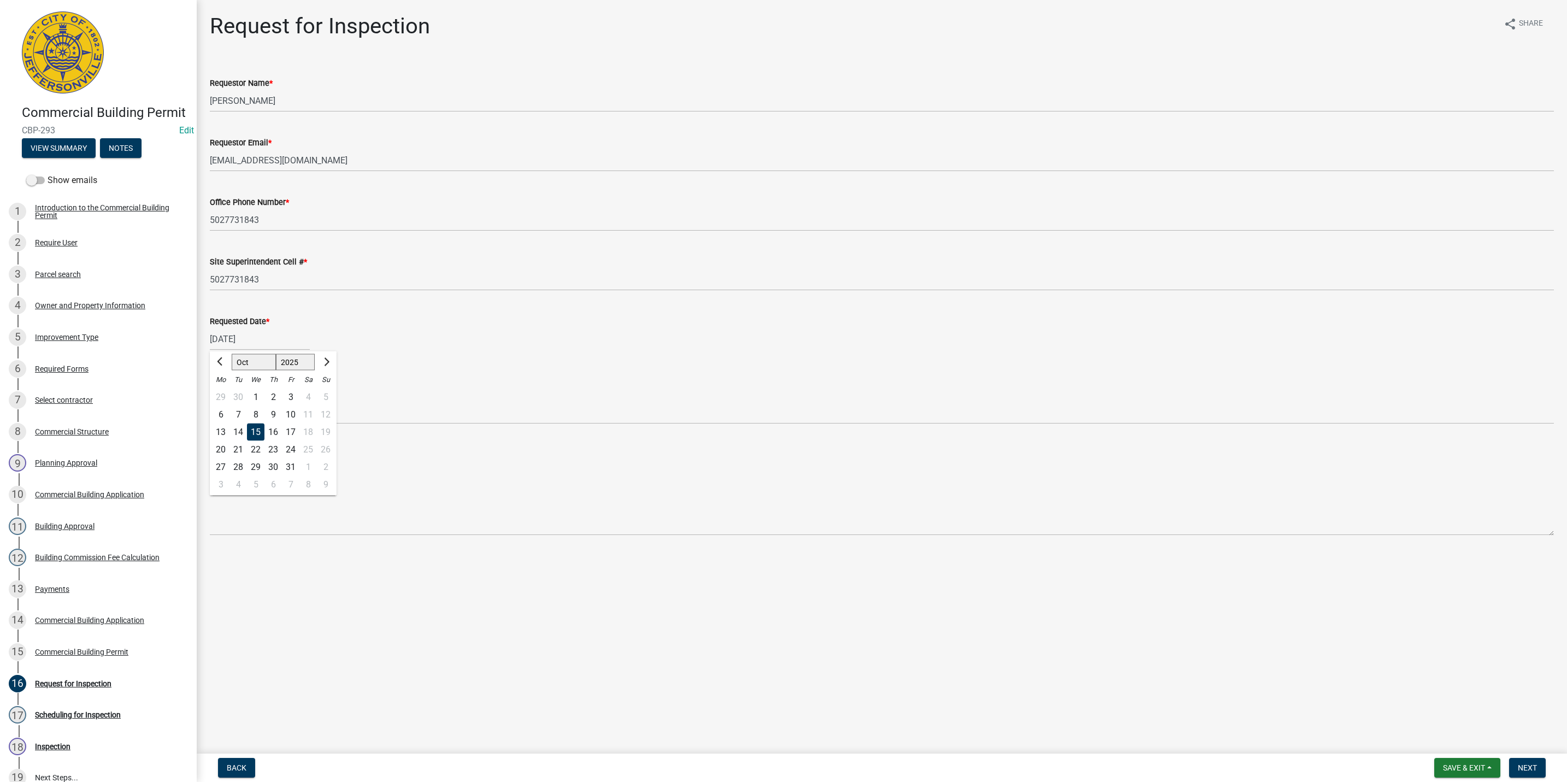
click at [256, 428] on div "15" at bounding box center [255, 431] width 17 height 17
click at [245, 410] on select "Select Item... Footer Foundation Framing Final Misc" at bounding box center [882, 413] width 1344 height 22
click at [210, 402] on select "Select Item... Footer Foundation Framing Final Misc" at bounding box center [882, 413] width 1344 height 22
select select "cf00f61e-4b77-4892-83dd-df63e4708b2f"
click at [1525, 767] on span "Next" at bounding box center [1527, 767] width 19 height 9
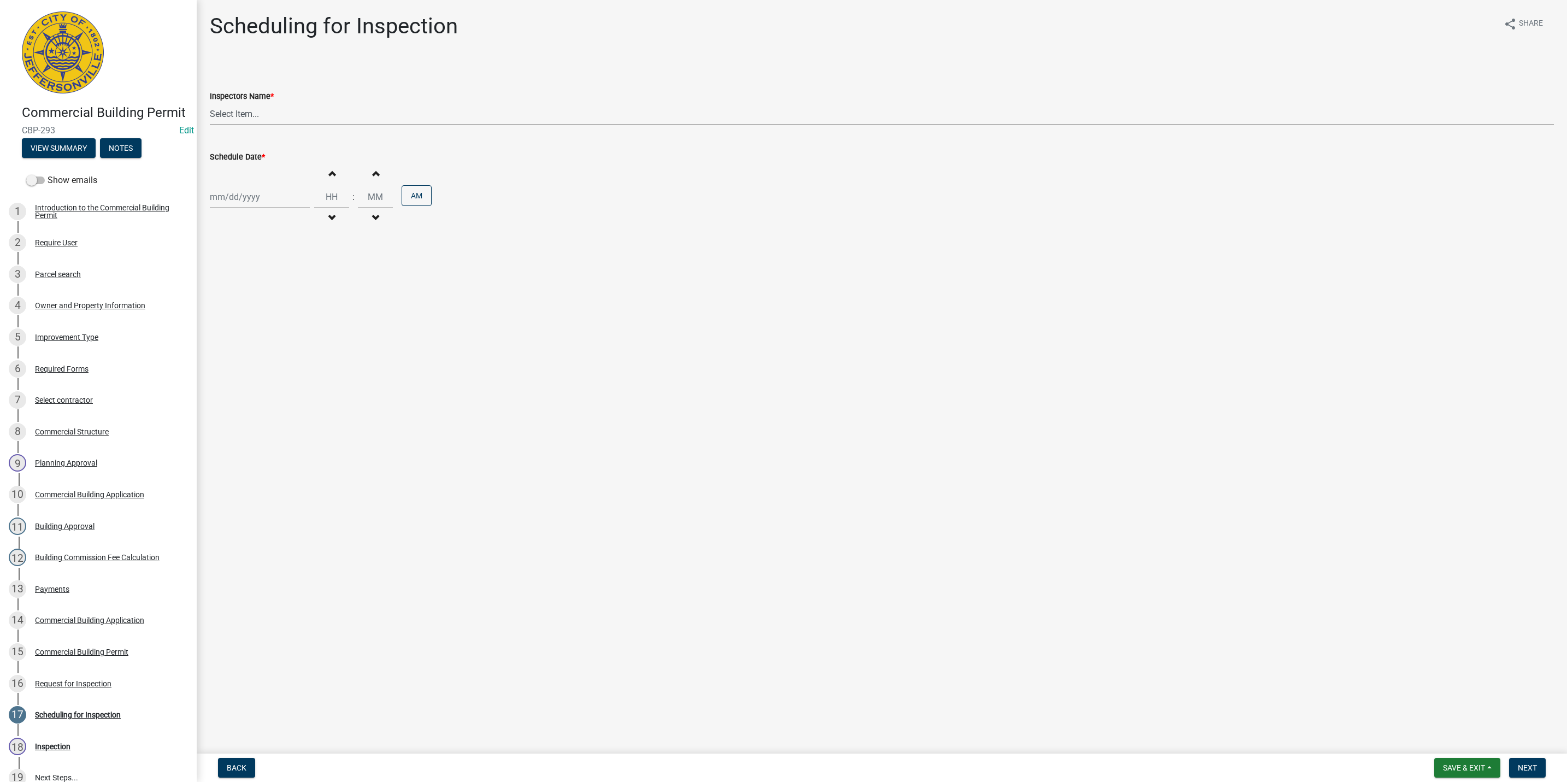
click at [218, 110] on select "Select Item... jramsey (Jeremy Ramsey) MaryFrey (Mary Frey) mkruer (Mike Kruer)…" at bounding box center [882, 114] width 1344 height 22
select select "fdb3bcc6-ce93-4663-8a18-5c08884dd177"
click at [210, 103] on select "Select Item... jramsey (Jeremy Ramsey) MaryFrey (Mary Frey) mkruer (Mike Kruer)…" at bounding box center [882, 114] width 1344 height 22
select select "10"
select select "2025"
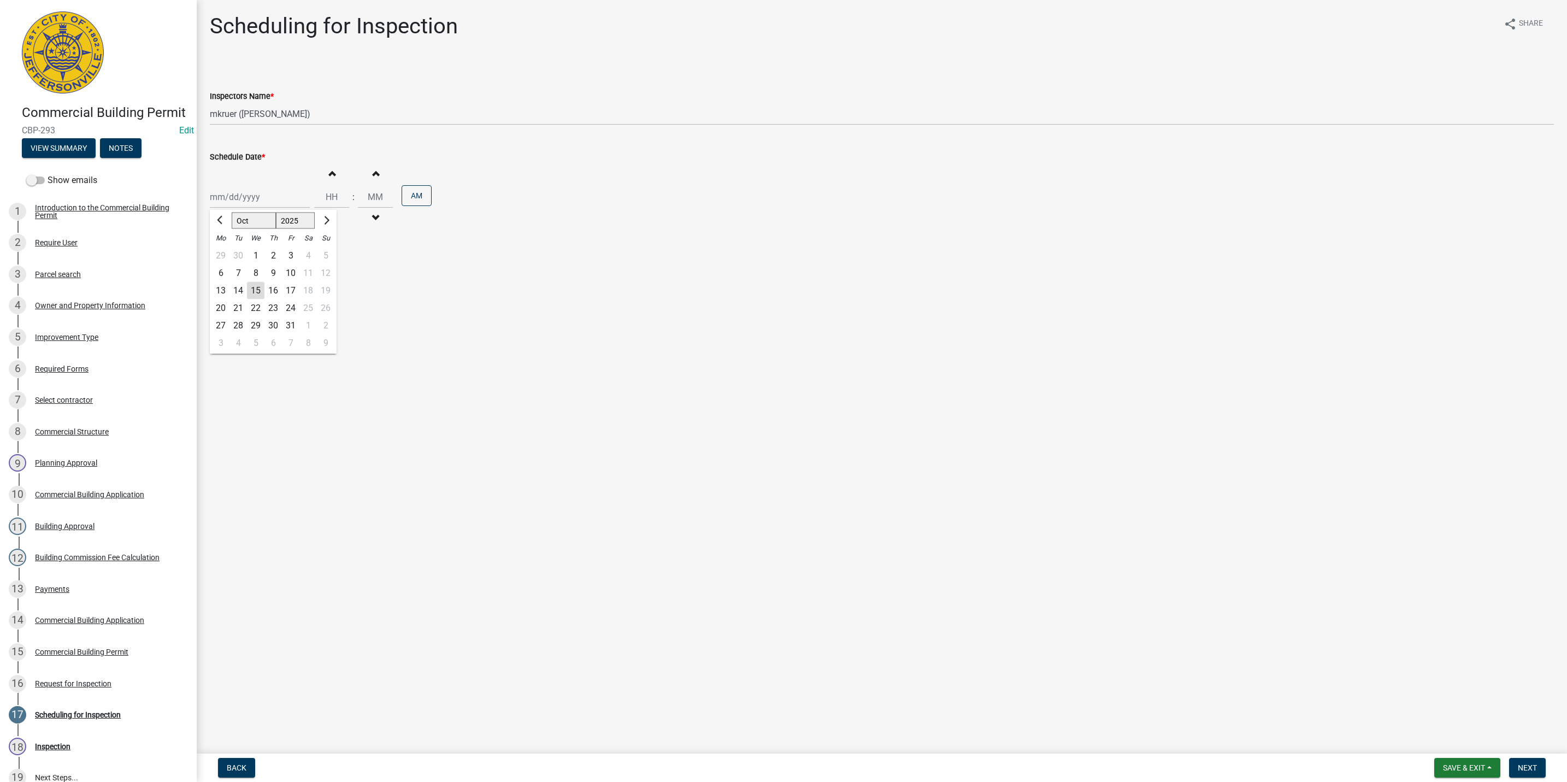
click at [252, 198] on div "Jan Feb Mar Apr May Jun Jul Aug Sep Oct Nov Dec 1525 1526 1527 1528 1529 1530 1…" at bounding box center [260, 197] width 100 height 22
click at [259, 290] on div "15" at bounding box center [255, 290] width 17 height 17
type input "[DATE]"
click at [1531, 764] on span "Next" at bounding box center [1527, 767] width 19 height 9
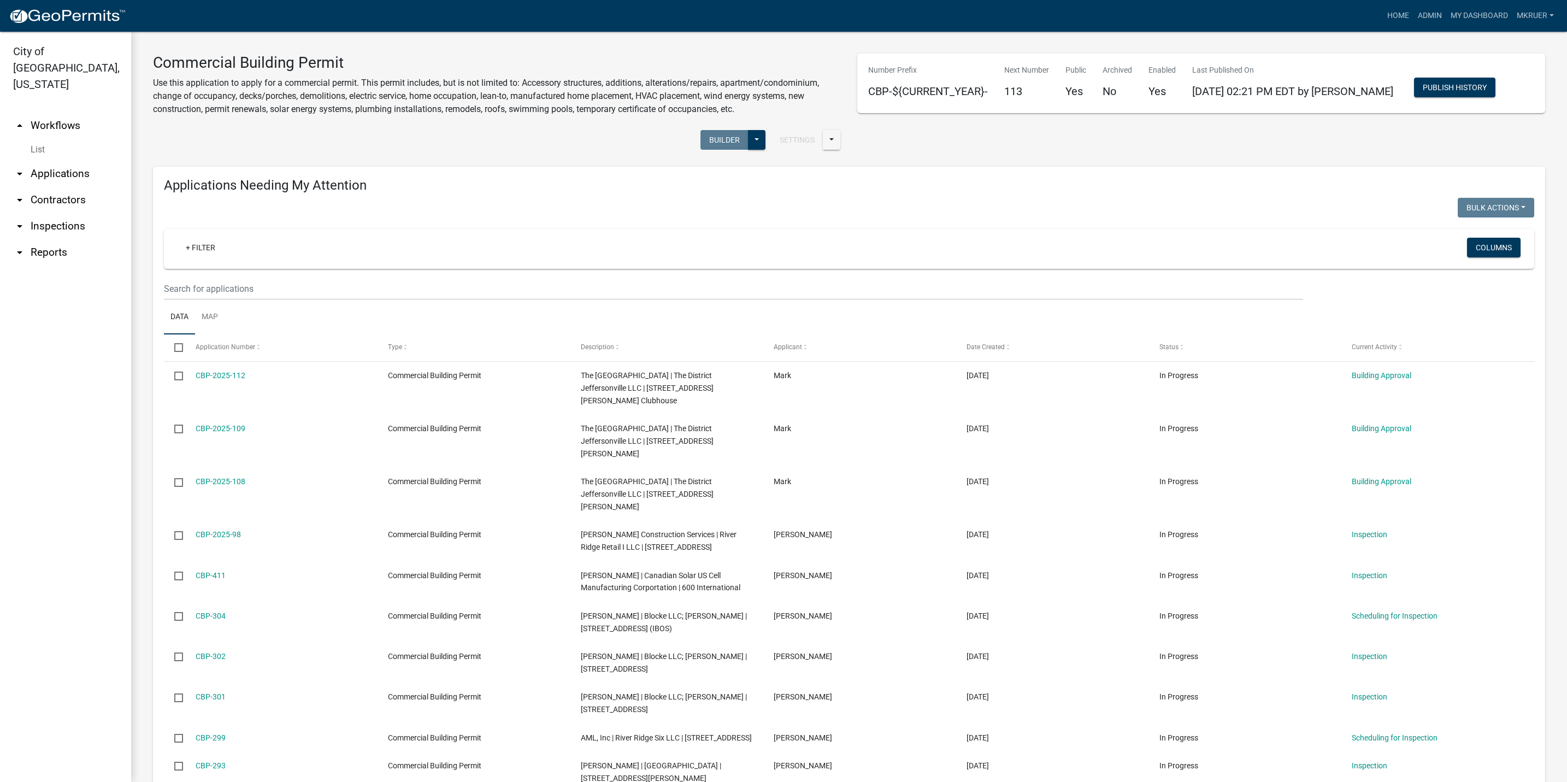
click at [51, 213] on link "arrow_drop_down Inspections" at bounding box center [65, 226] width 131 height 26
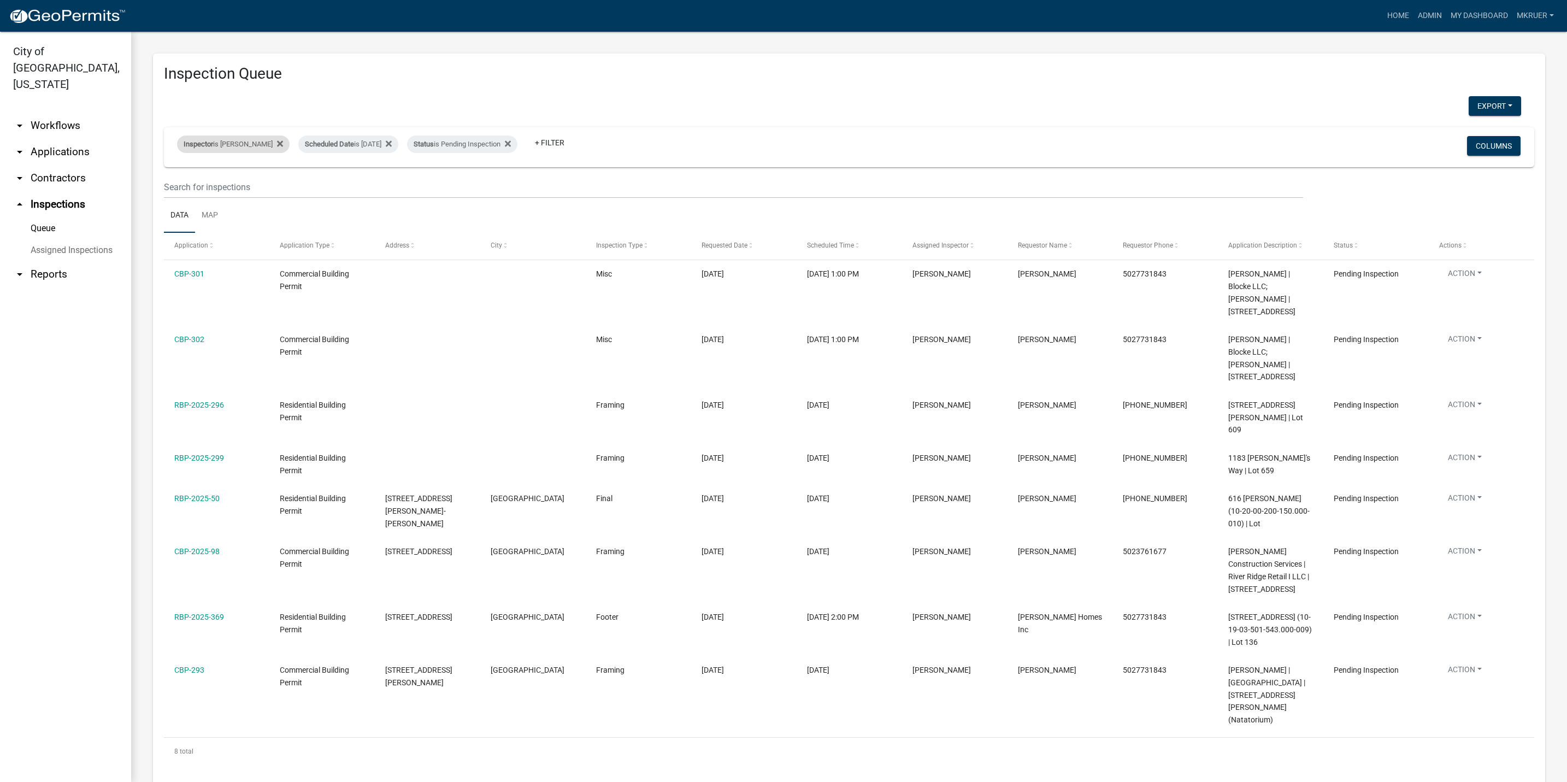
click at [253, 144] on div "Inspector is Mike Kruer Remove this filter" at bounding box center [233, 143] width 113 height 17
click at [190, 192] on select "Select an option None Shawn Jeremy Ramsey Mary Frey Chad Reischl Mike Kruer Har…" at bounding box center [224, 196] width 109 height 22
select select "36a8b8f0-2ef8-43e9-ae06-718f51af8d36"
click at [177, 185] on select "Select an option None Shawn Jeremy Ramsey Mary Frey Chad Reischl Mike Kruer Har…" at bounding box center [224, 196] width 109 height 22
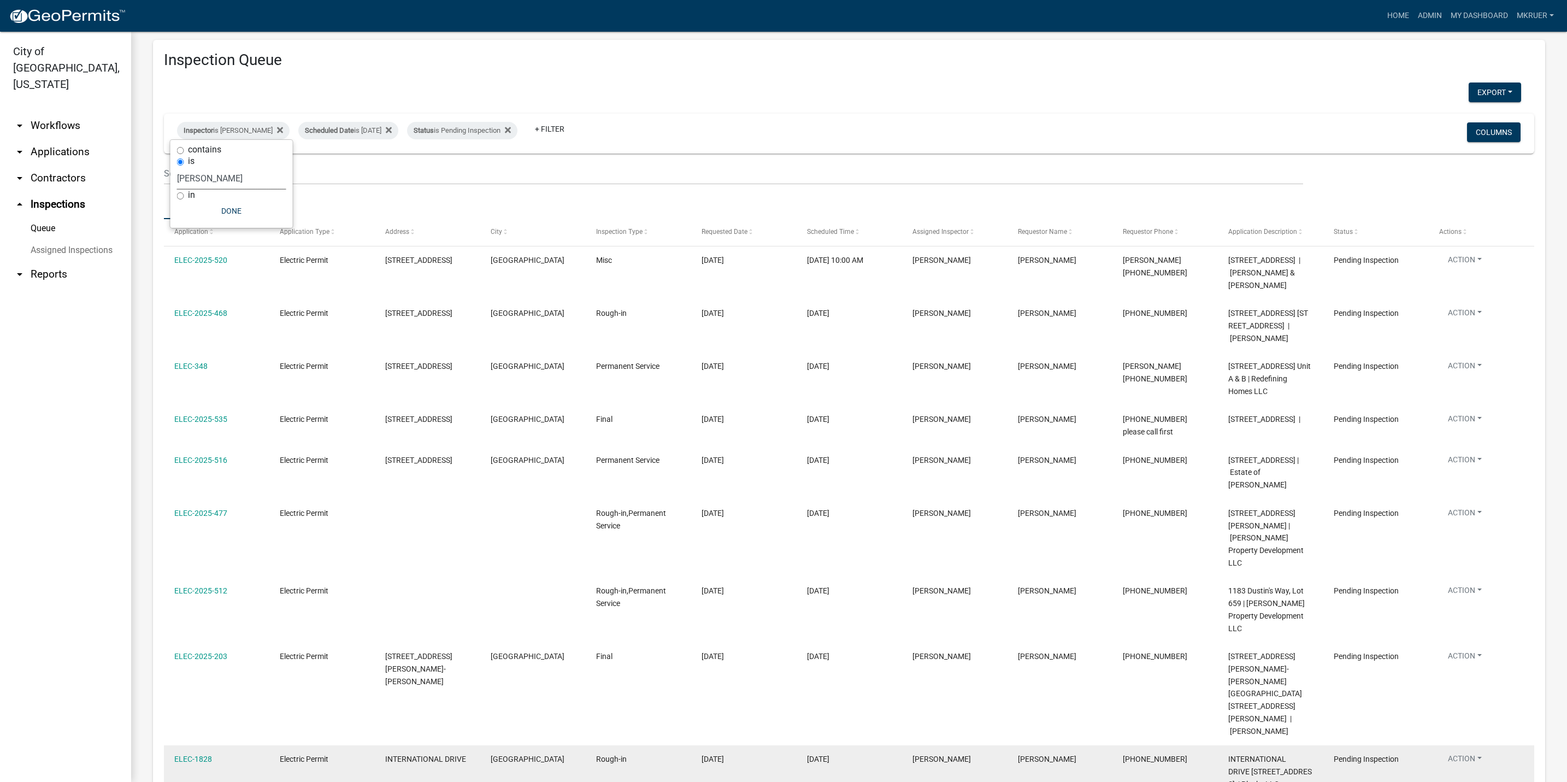
scroll to position [18, 0]
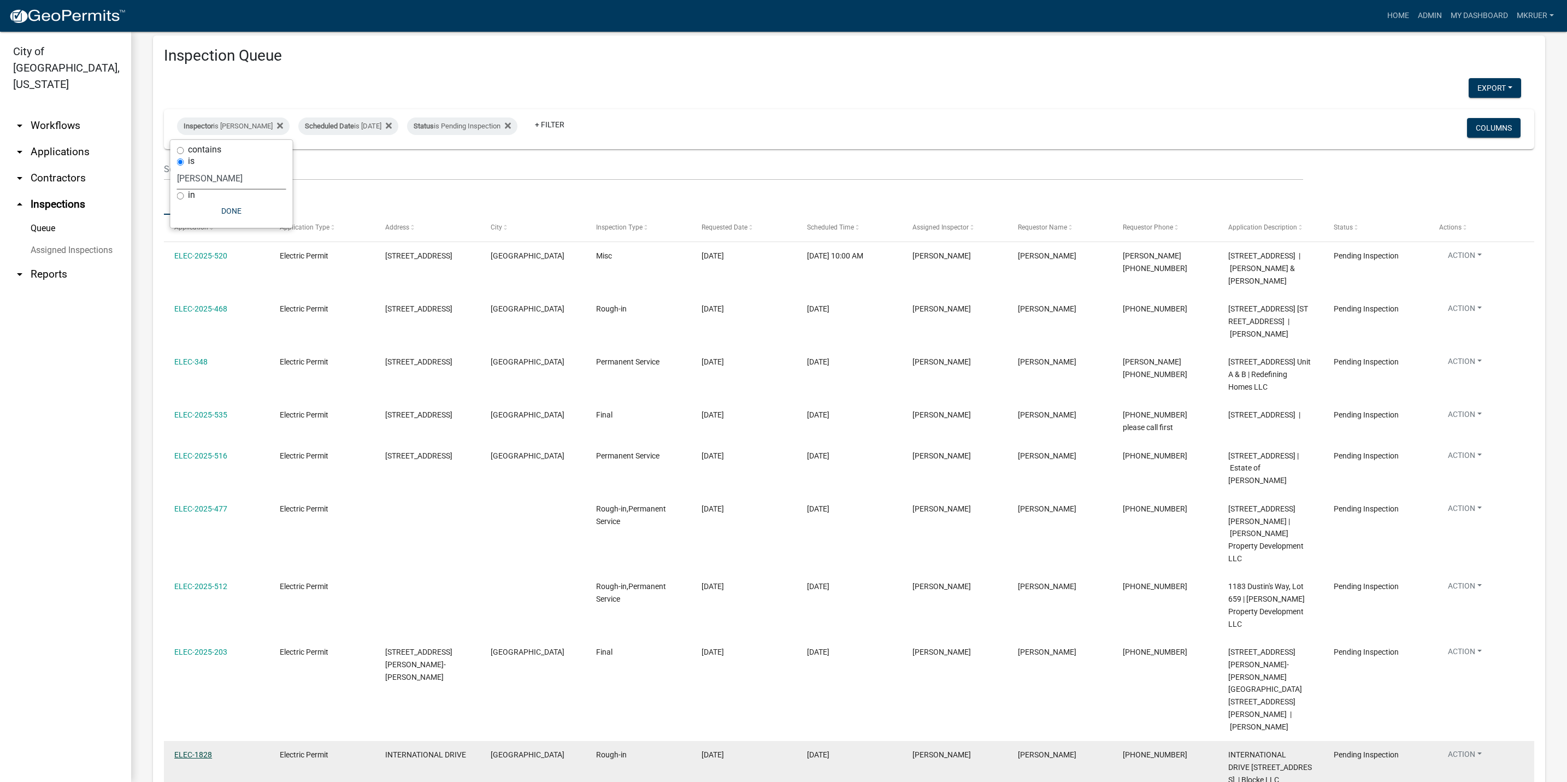
click at [193, 750] on link "ELEC-1828" at bounding box center [193, 754] width 38 height 9
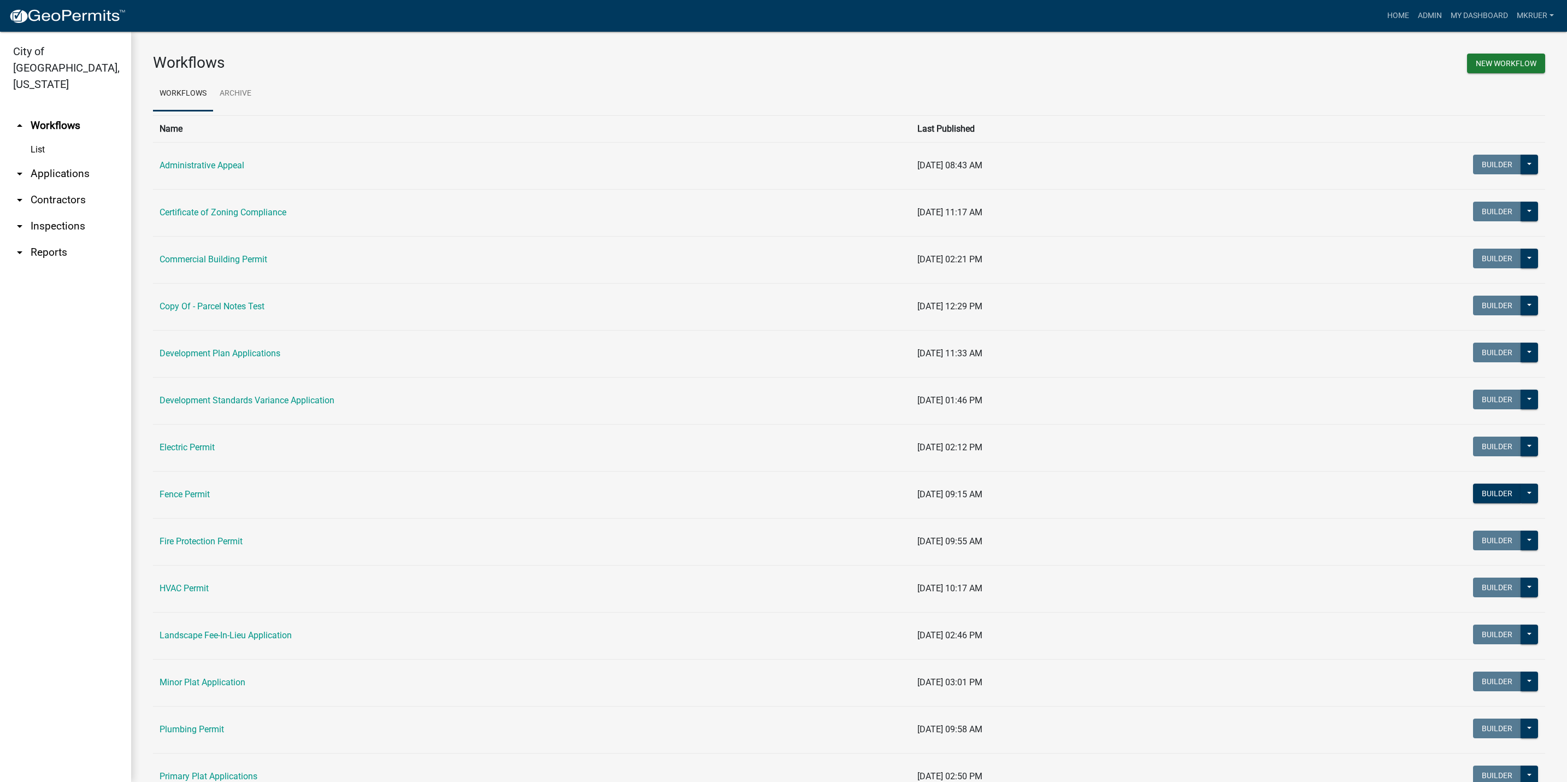
click at [44, 213] on link "arrow_drop_down Inspections" at bounding box center [65, 226] width 131 height 26
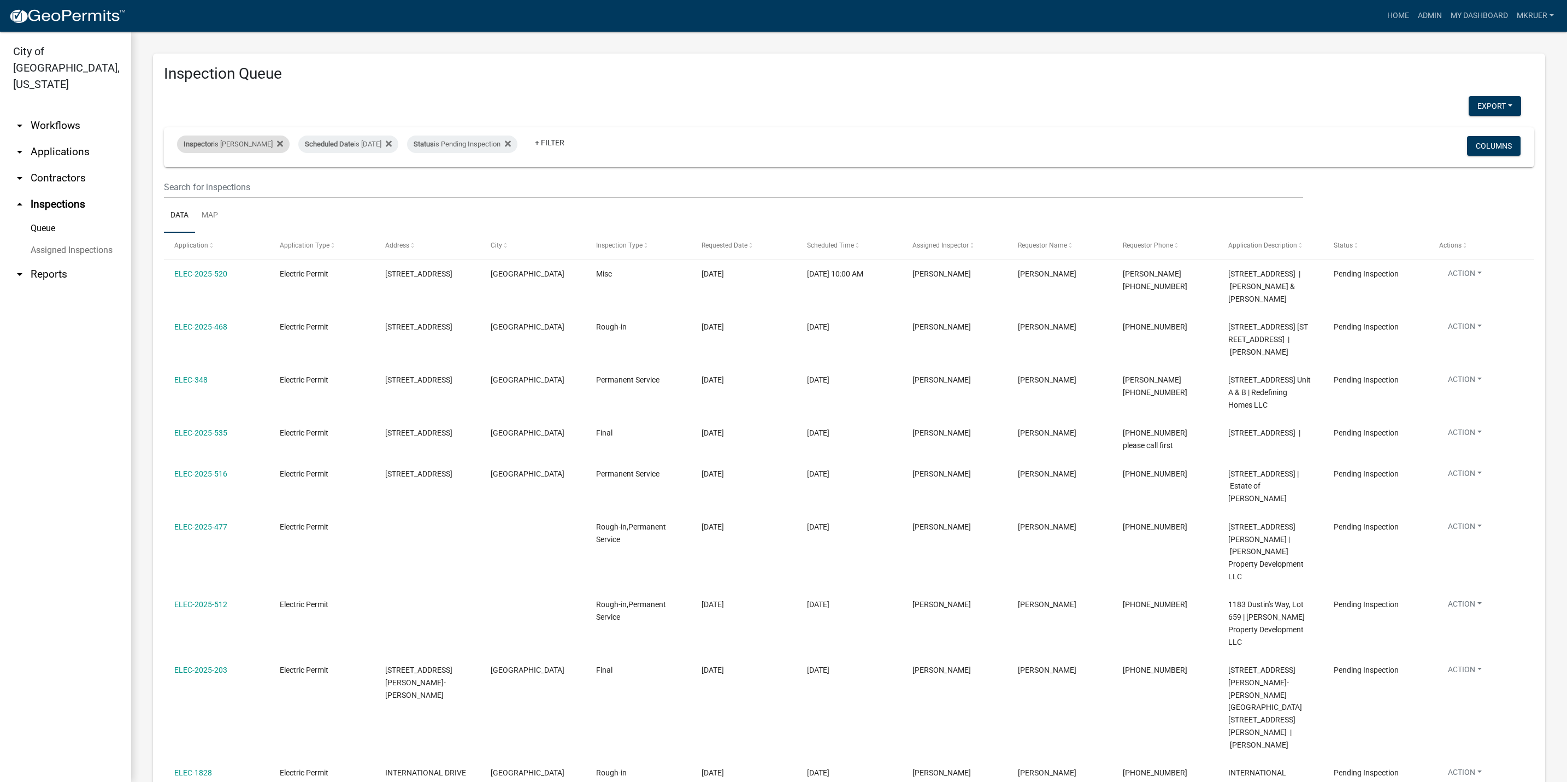
click at [230, 144] on div "Inspector is Harold Satterly" at bounding box center [233, 143] width 113 height 17
click at [211, 193] on select "Select an option None Shawn Jeremy Ramsey Mary Frey Chad Reischl Mike Kruer Har…" at bounding box center [231, 196] width 109 height 22
click at [179, 185] on select "Select an option None Shawn Jeremy Ramsey Mary Frey Chad Reischl Mike Kruer Har…" at bounding box center [231, 196] width 109 height 22
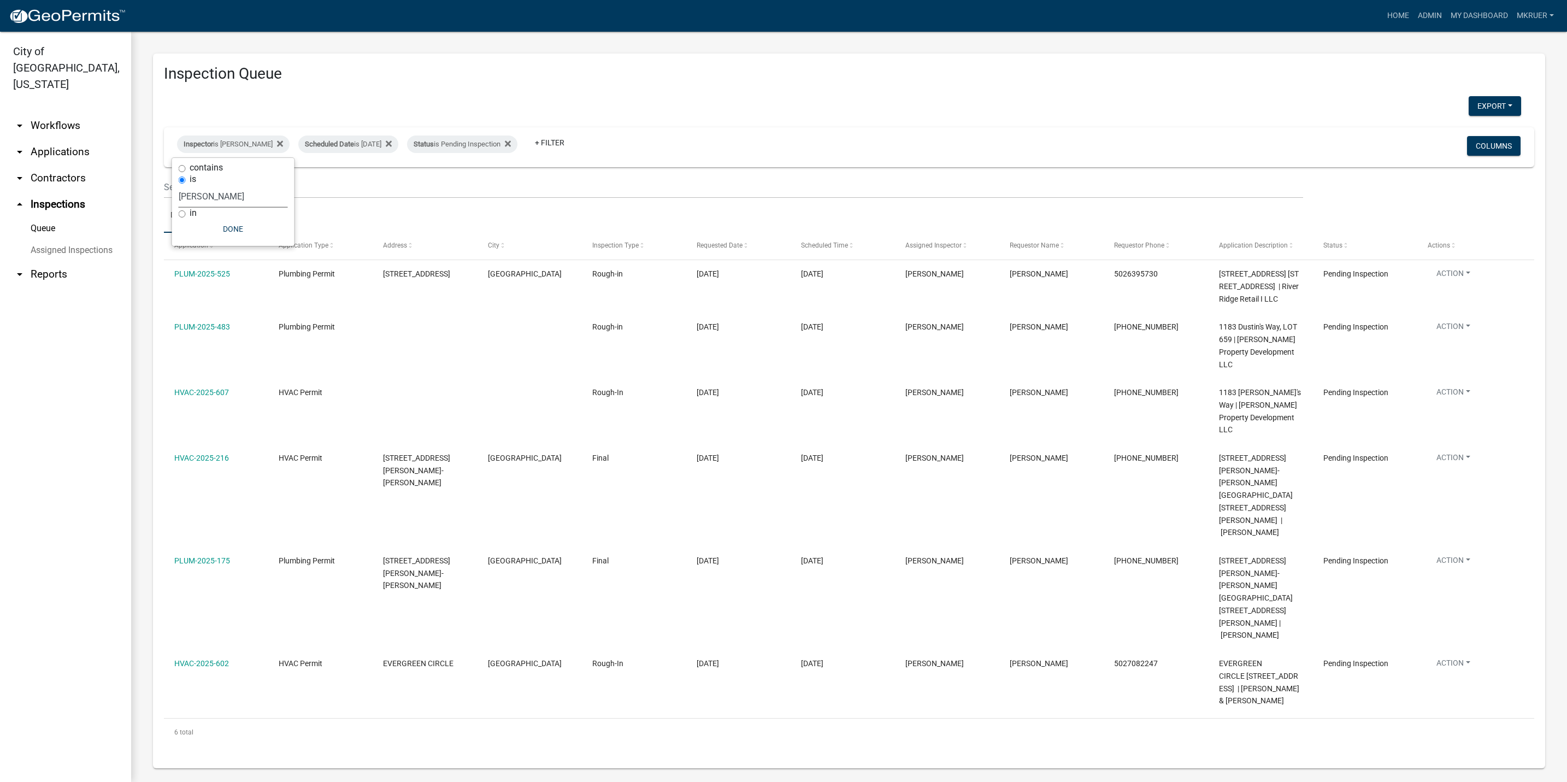
click at [190, 200] on select "Select an option None Shawn Jeremy Ramsey Mary Frey Chad Reischl Mike Kruer Har…" at bounding box center [233, 196] width 109 height 22
select select "fdb3bcc6-ce93-4663-8a18-5c08884dd177"
click at [179, 185] on select "Select an option None Shawn Jeremy Ramsey Mary Frey Chad Reischl Mike Kruer Har…" at bounding box center [233, 196] width 109 height 22
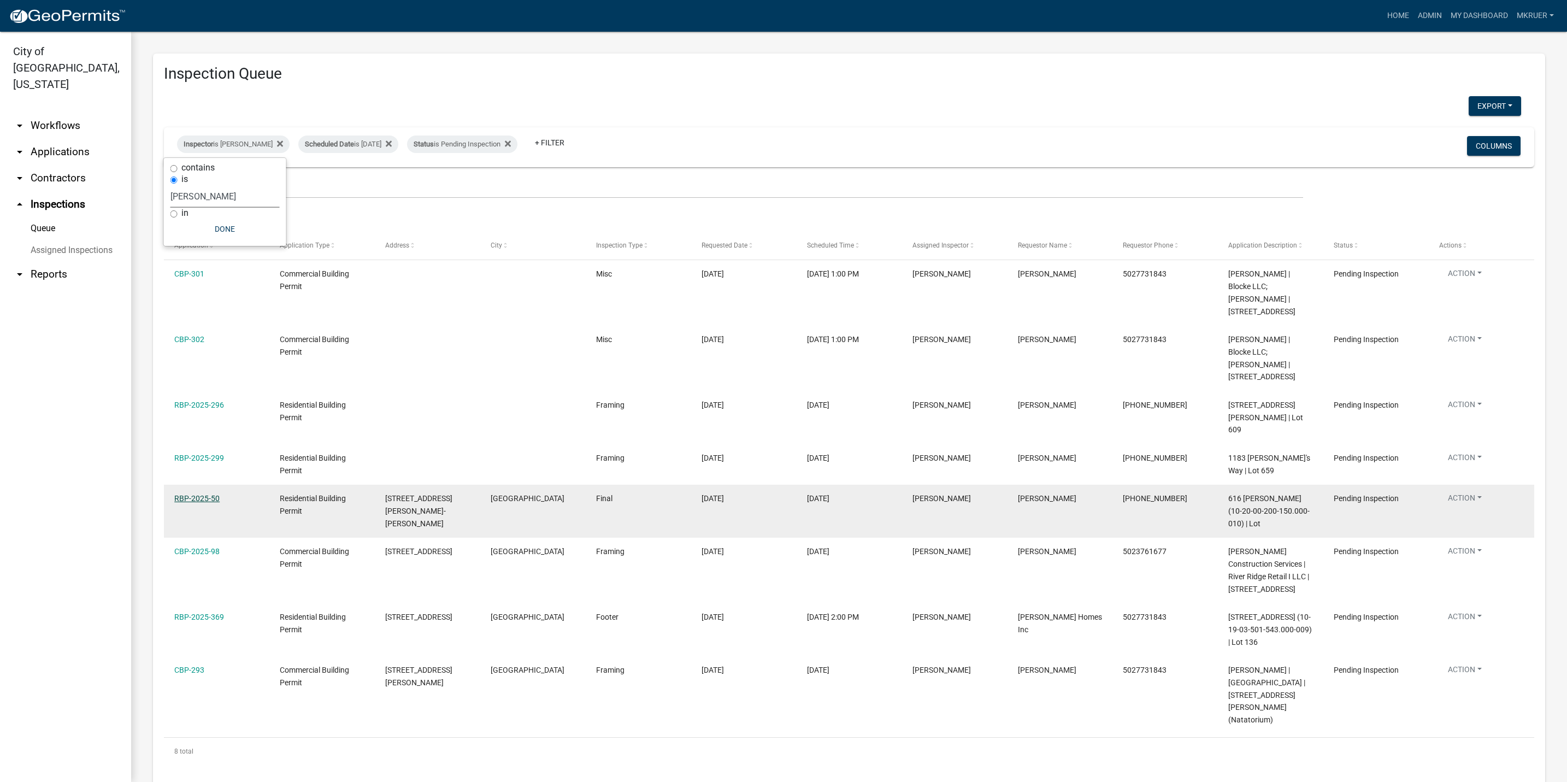
click at [195, 494] on link "RBP-2025-50" at bounding box center [196, 498] width 45 height 9
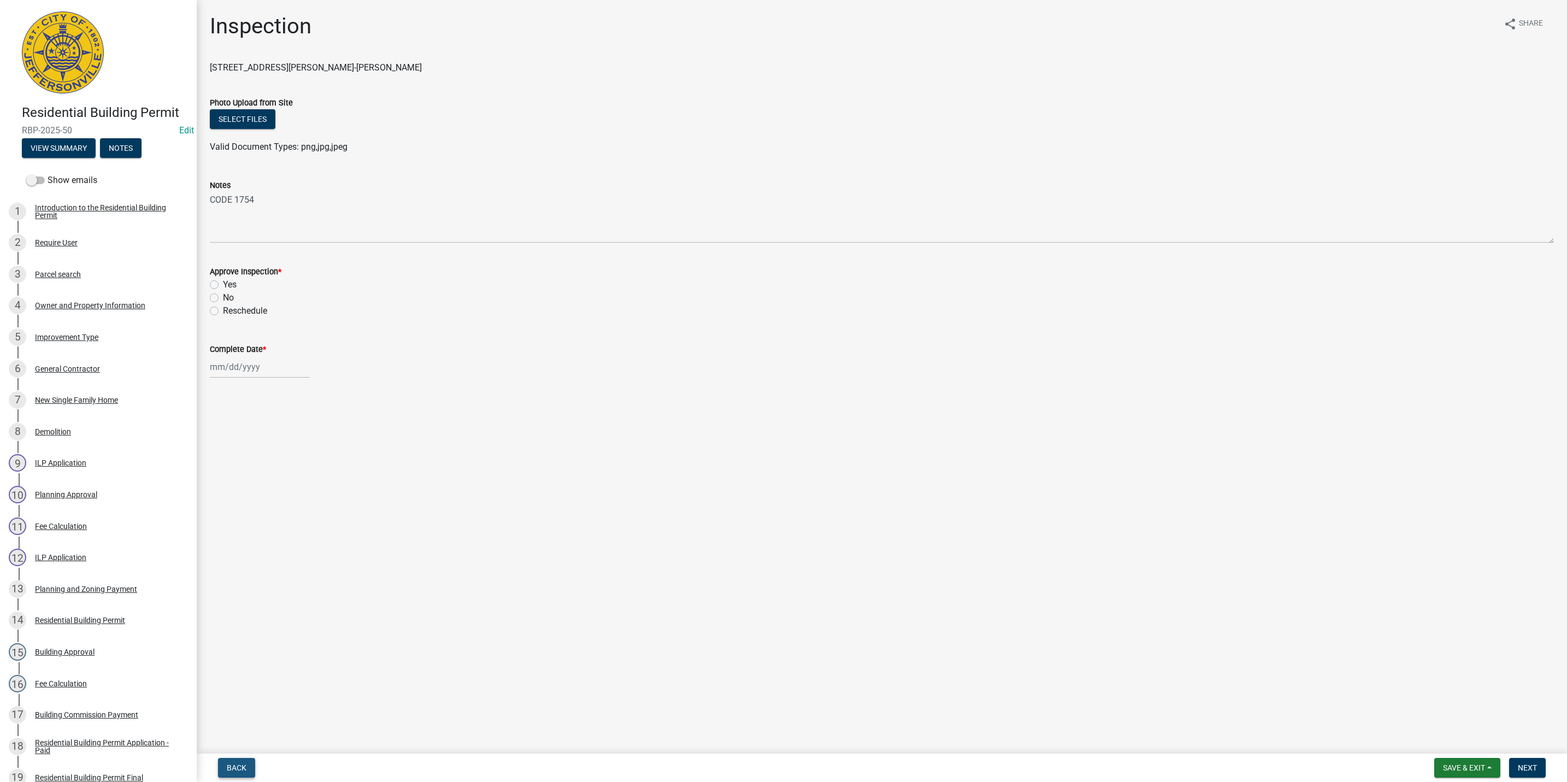
click at [231, 764] on span "Back" at bounding box center [237, 767] width 20 height 9
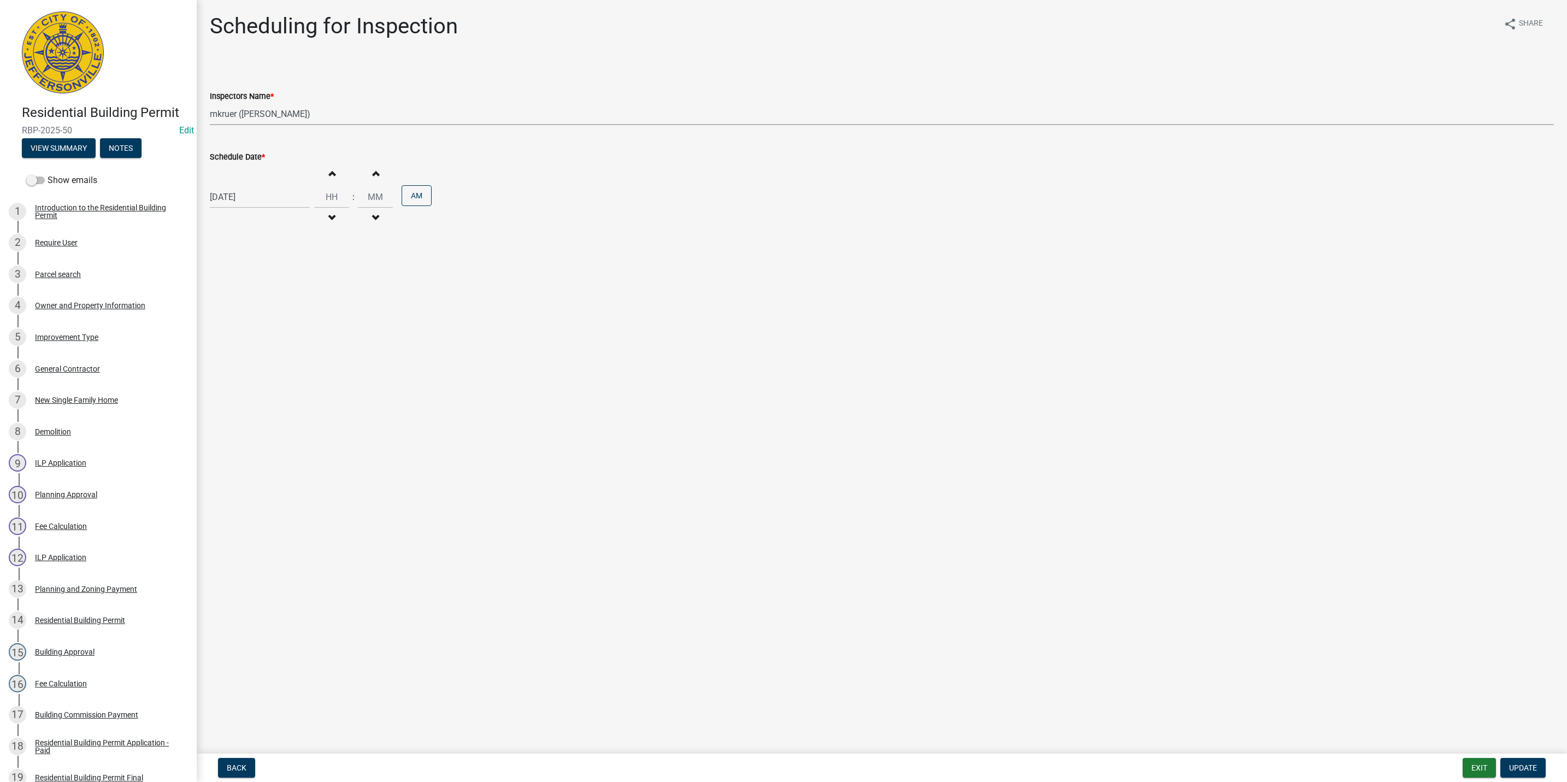
click at [250, 112] on select "Select Item... jramsey (Jeremy Ramsey) MaryFrey (Mary Frey) mkruer (Mike Kruer)…" at bounding box center [882, 114] width 1344 height 22
select select "13c97fbc-c819-4cee-844a-0db3d3c4db95"
click at [210, 103] on select "Select Item... jramsey (Jeremy Ramsey) MaryFrey (Mary Frey) mkruer (Mike Kruer)…" at bounding box center [882, 114] width 1344 height 22
click at [1521, 764] on span "Update" at bounding box center [1523, 767] width 28 height 9
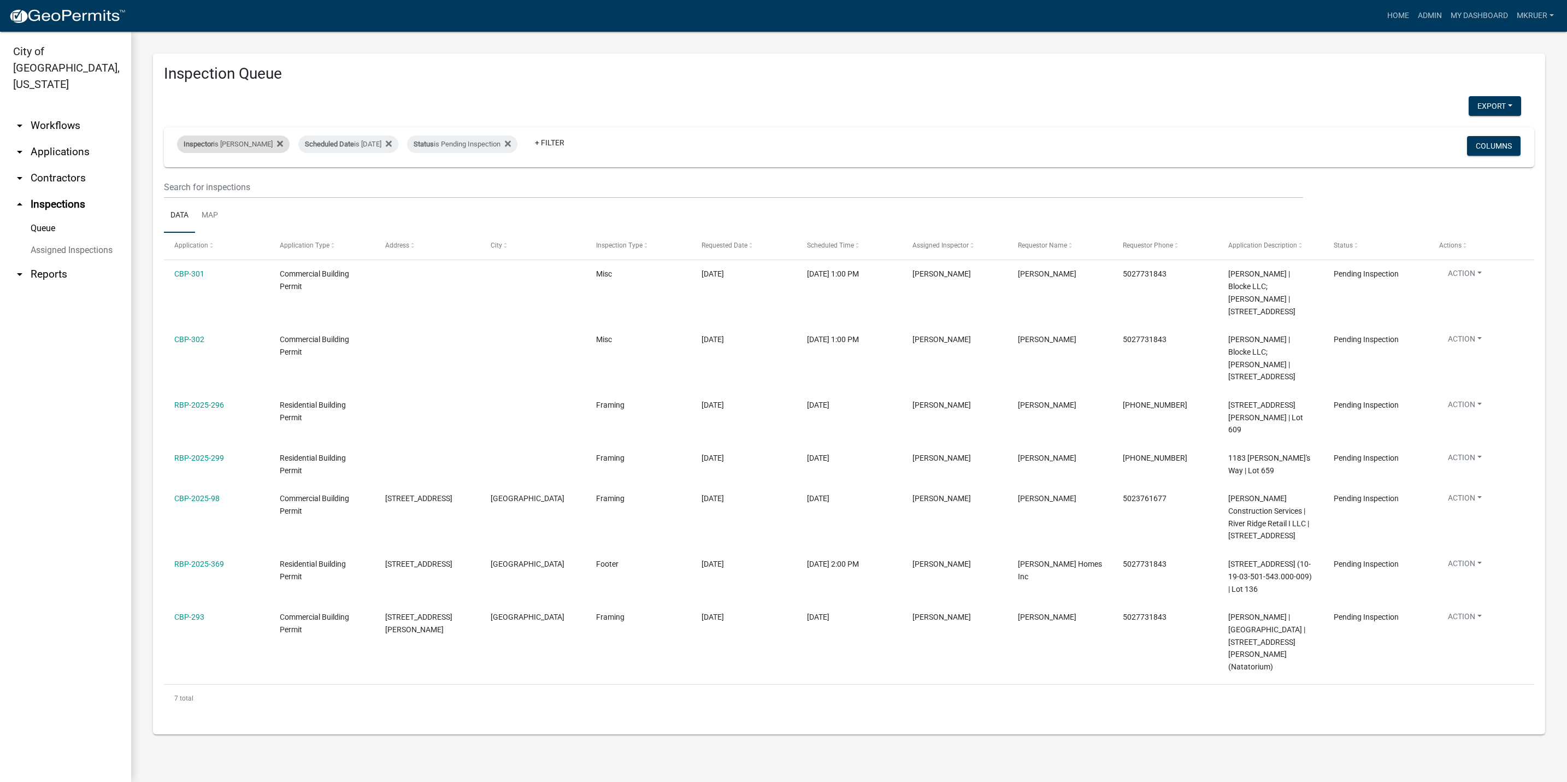
click at [236, 135] on div "Inspector is Mike Kruer" at bounding box center [233, 143] width 113 height 17
click at [203, 195] on select "Select an option None Shawn Jeremy Ramsey Mary Frey Chad Reischl Mike Kruer Har…" at bounding box center [224, 196] width 109 height 22
select select "36a8b8f0-2ef8-43e9-ae06-718f51af8d36"
click at [177, 185] on select "Select an option None Shawn Jeremy Ramsey Mary Frey Chad Reischl Mike Kruer Har…" at bounding box center [224, 196] width 109 height 22
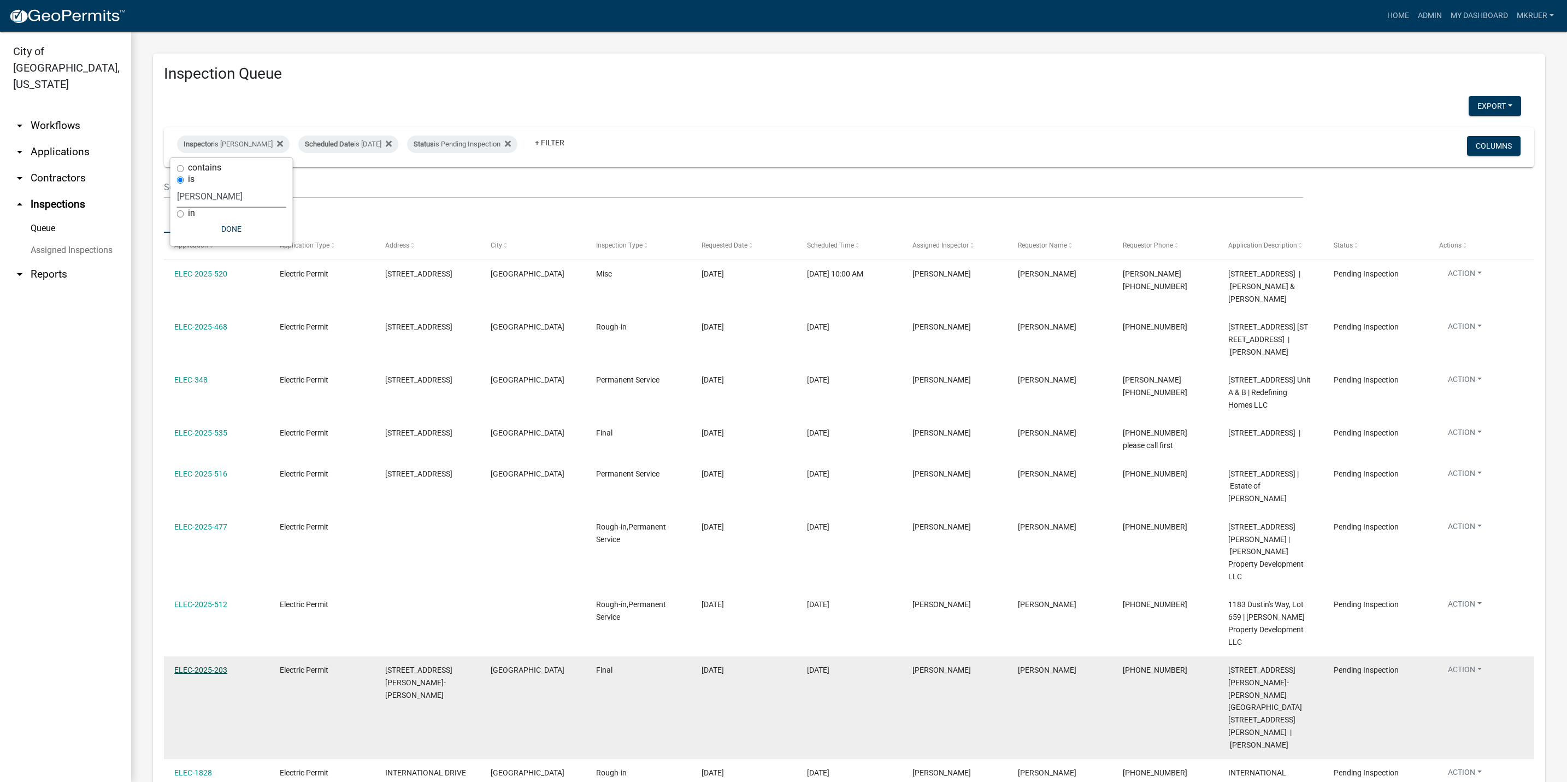
click at [196, 665] on link "ELEC-2025-203" at bounding box center [200, 669] width 53 height 9
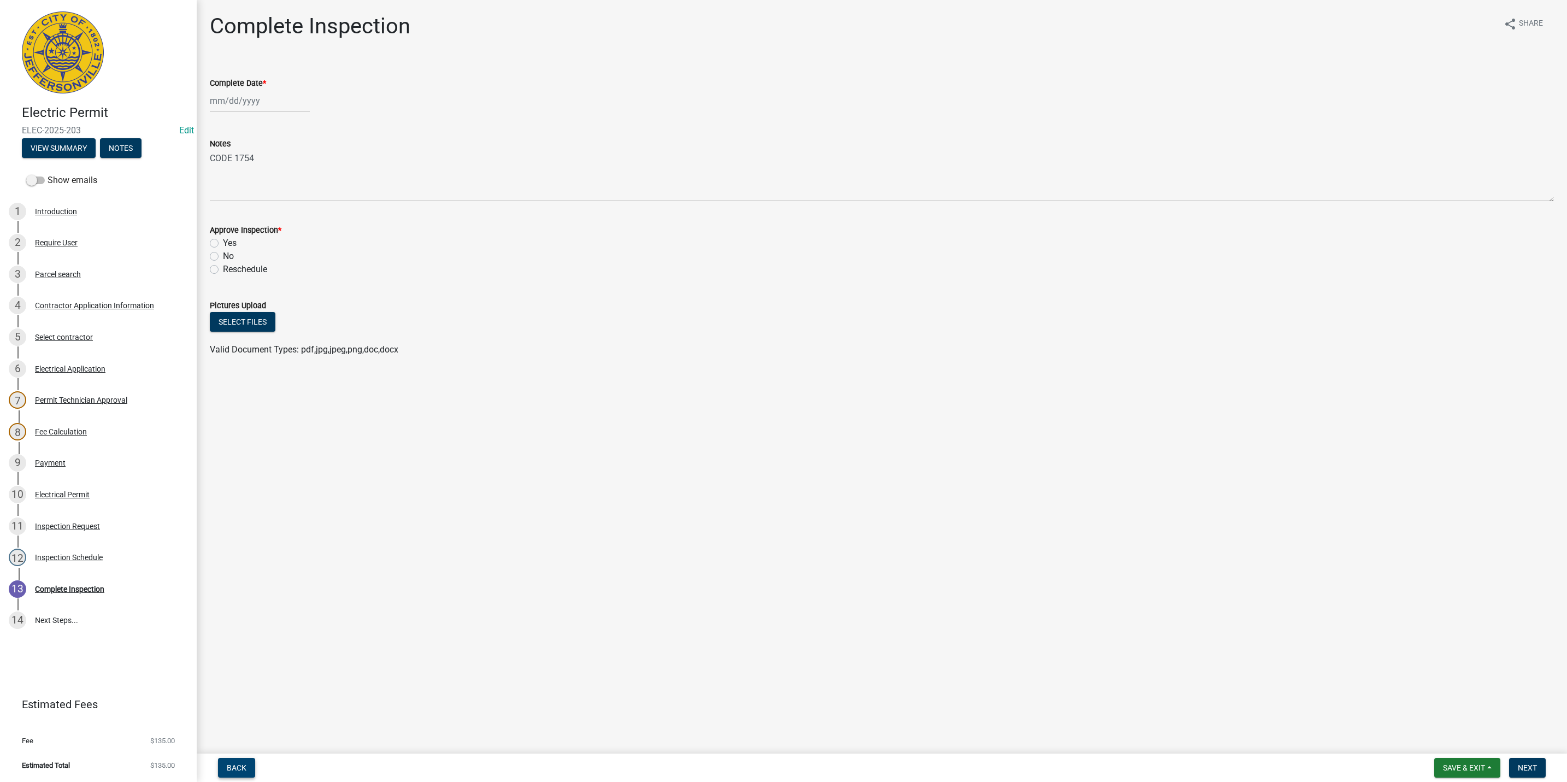
click at [241, 766] on span "Back" at bounding box center [237, 767] width 20 height 9
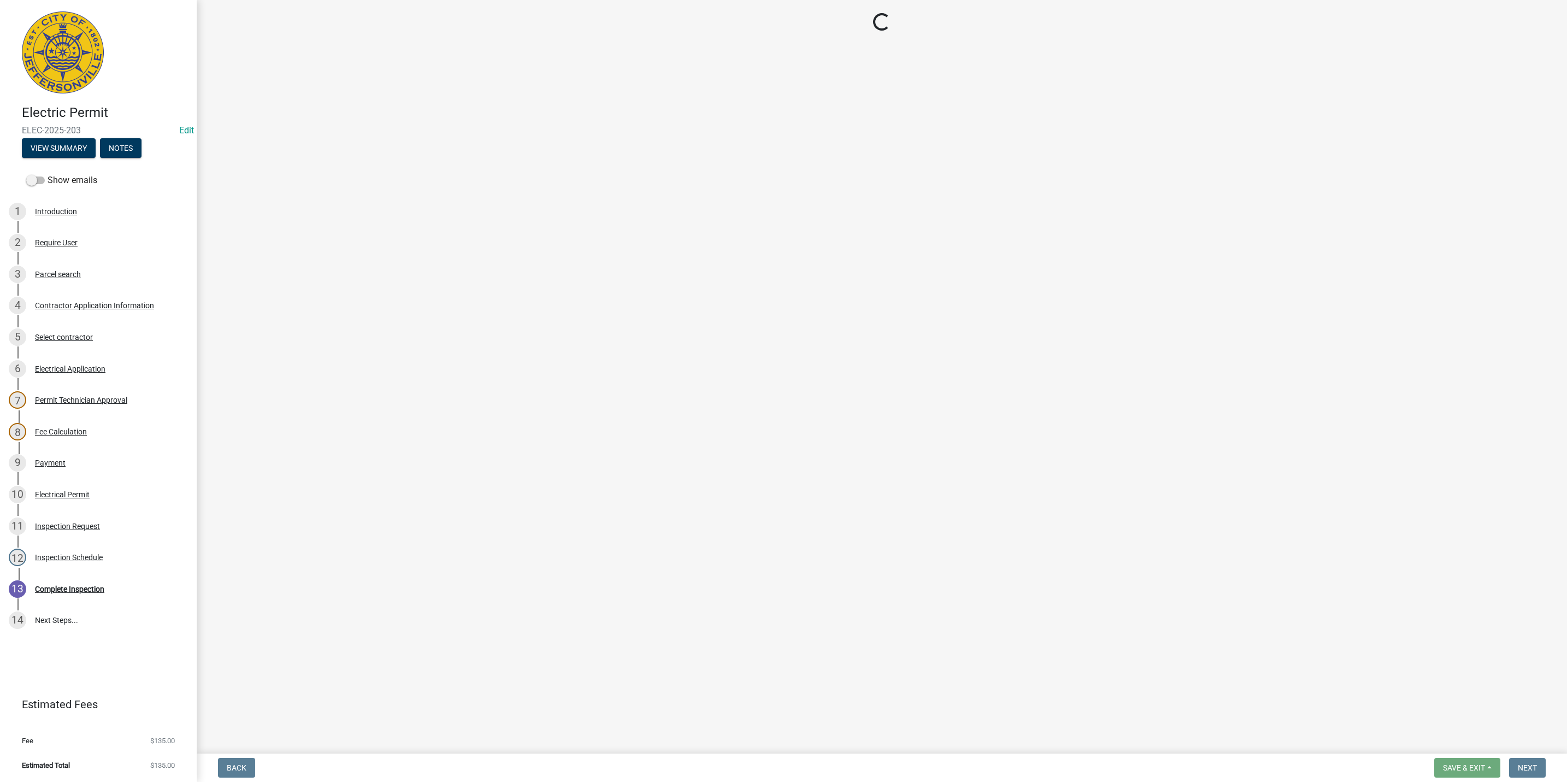
select select "13c97fbc-c819-4cee-844a-0db3d3c4db95"
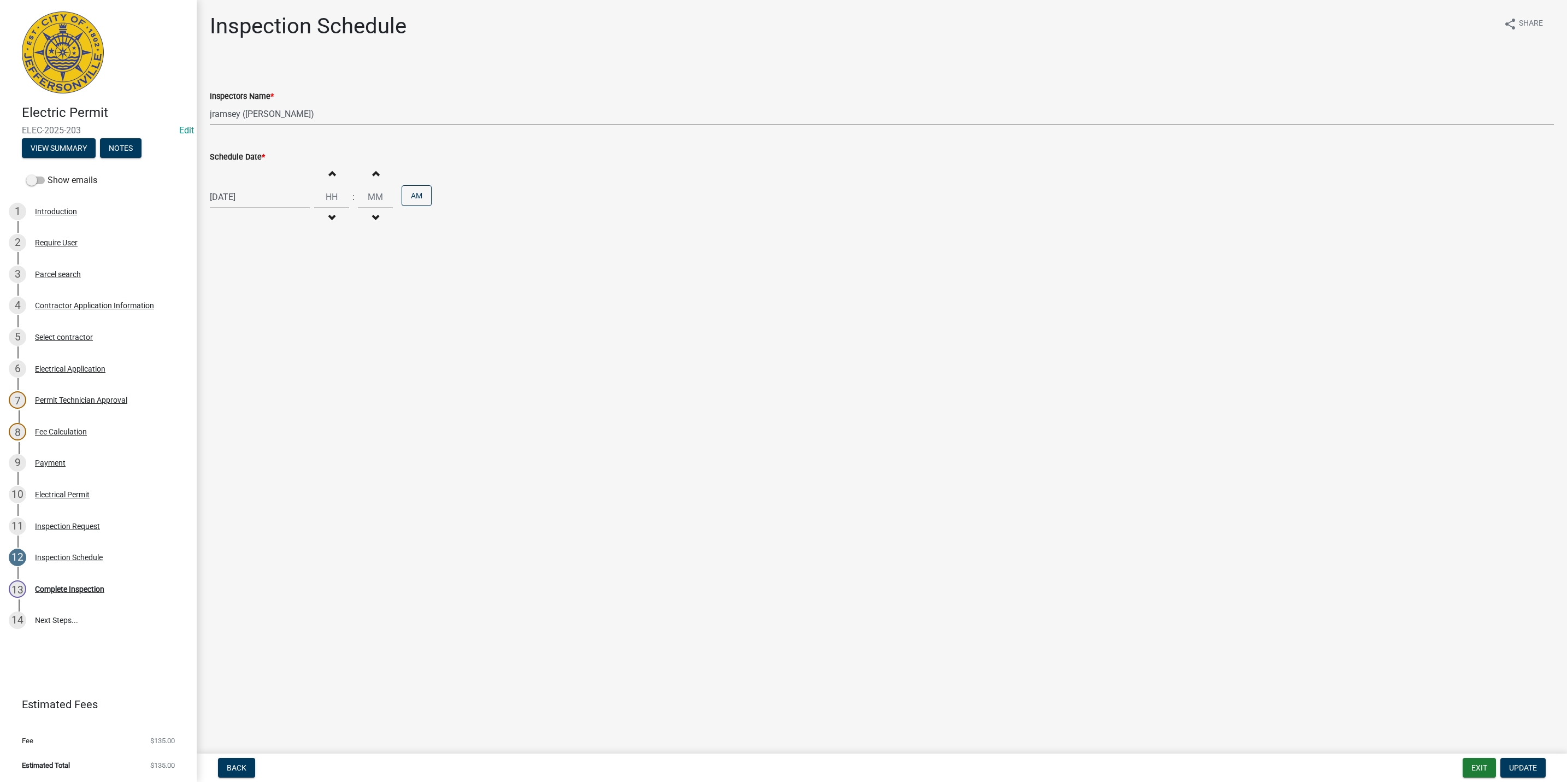
click at [259, 110] on select "Select Item... jramsey (Jeremy Ramsey) MaryFrey (Mary Frey) mkruer (Mike Kruer)…" at bounding box center [882, 114] width 1344 height 22
click at [1526, 766] on span "Update" at bounding box center [1523, 767] width 28 height 9
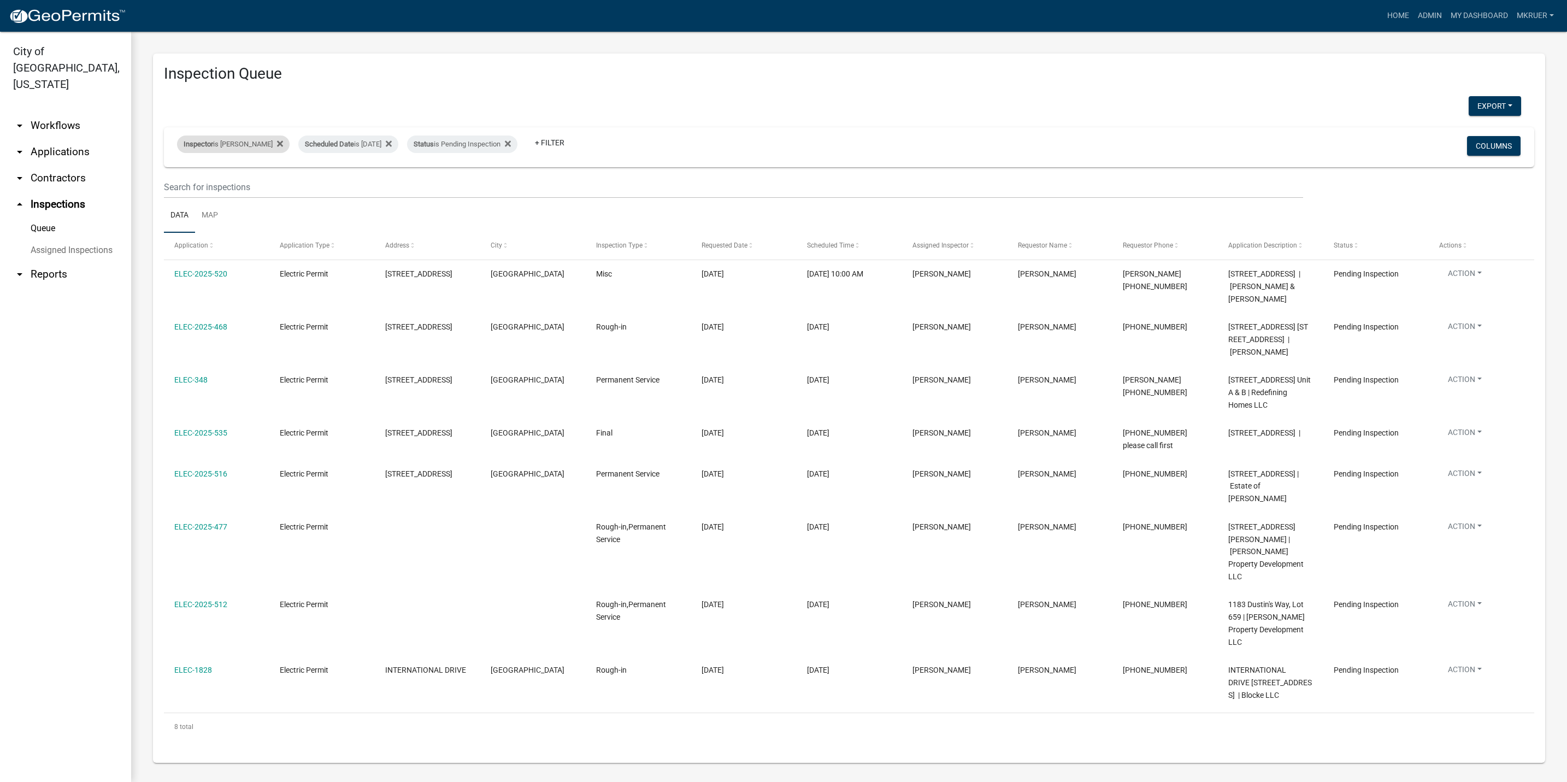
click at [253, 143] on div "Inspector is Harold Satterly" at bounding box center [233, 143] width 113 height 17
click at [210, 194] on select "Select an option None Shawn Jeremy Ramsey Mary Frey Chad Reischl Mike Kruer Har…" at bounding box center [231, 196] width 109 height 22
click at [177, 185] on select "Select an option None Shawn Jeremy Ramsey Mary Frey Chad Reischl Mike Kruer Har…" at bounding box center [231, 196] width 109 height 22
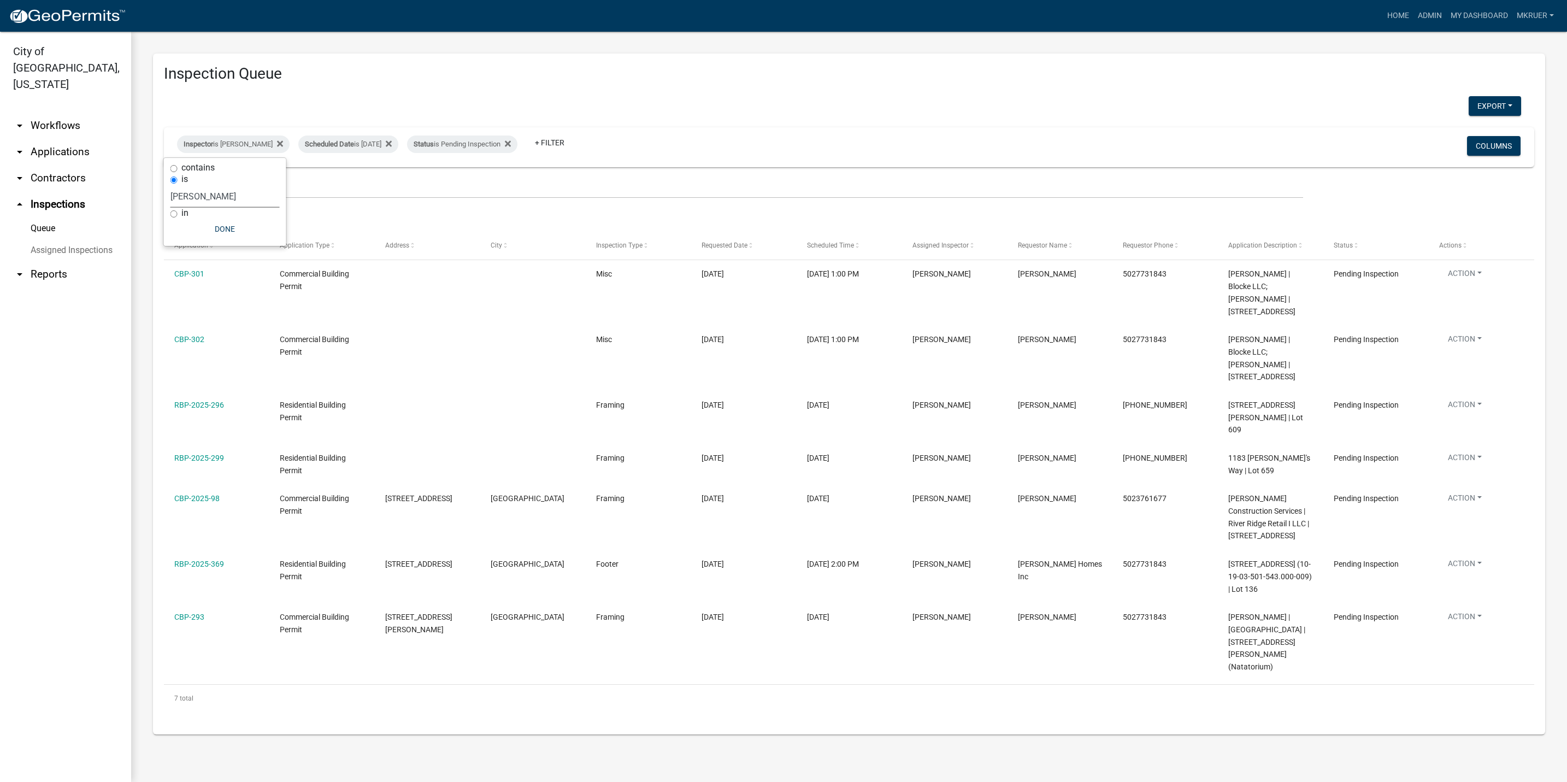
click at [205, 197] on select "Select an option None Shawn Jeremy Ramsey Mary Frey Chad Reischl Mike Kruer Har…" at bounding box center [224, 196] width 109 height 22
select select "36a8b8f0-2ef8-43e9-ae06-718f51af8d36"
click at [177, 185] on select "Select an option None Shawn Jeremy Ramsey Mary Frey Chad Reischl Mike Kruer Har…" at bounding box center [224, 196] width 109 height 22
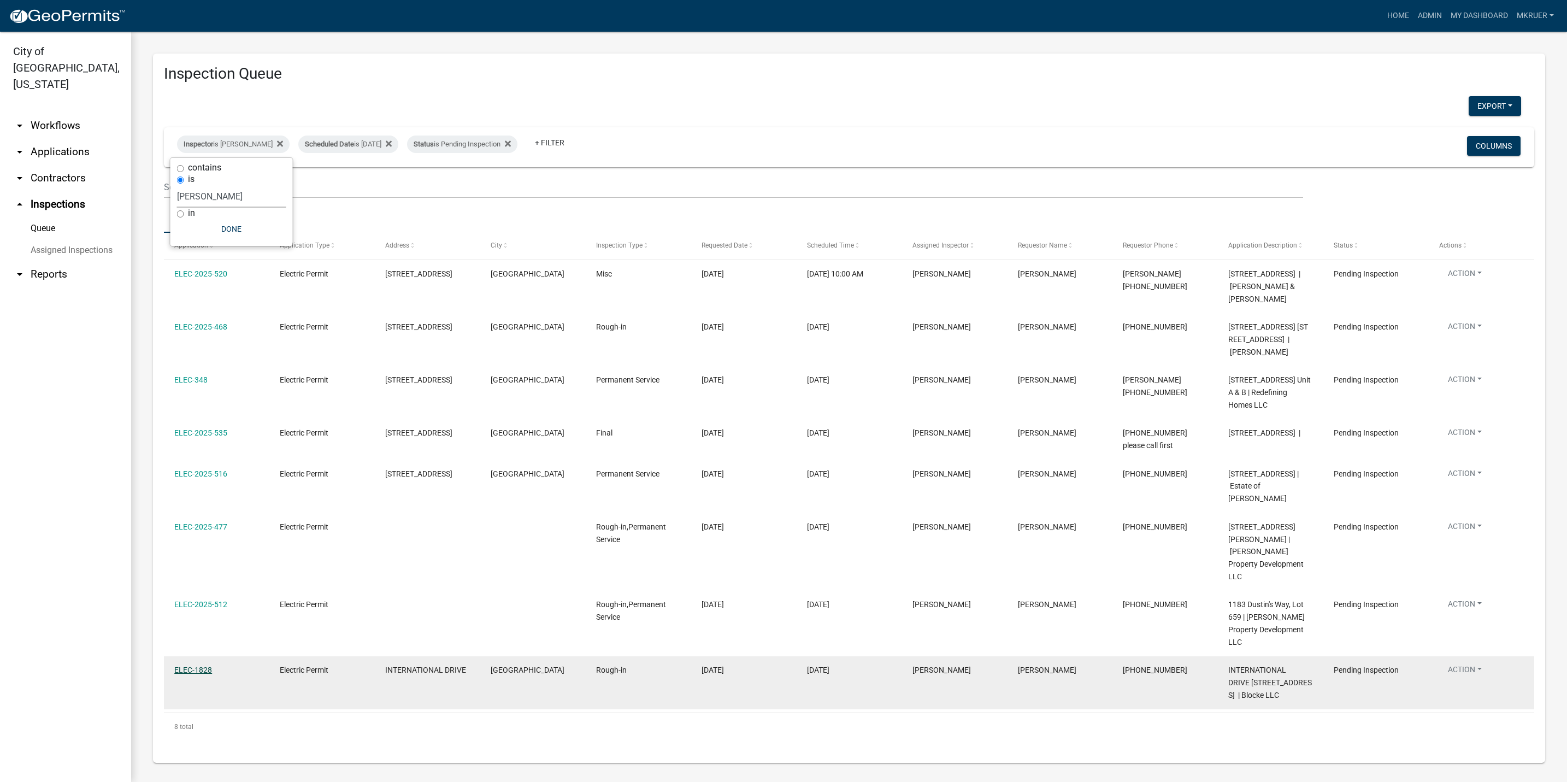
click at [182, 665] on link "ELEC-1828" at bounding box center [193, 669] width 38 height 9
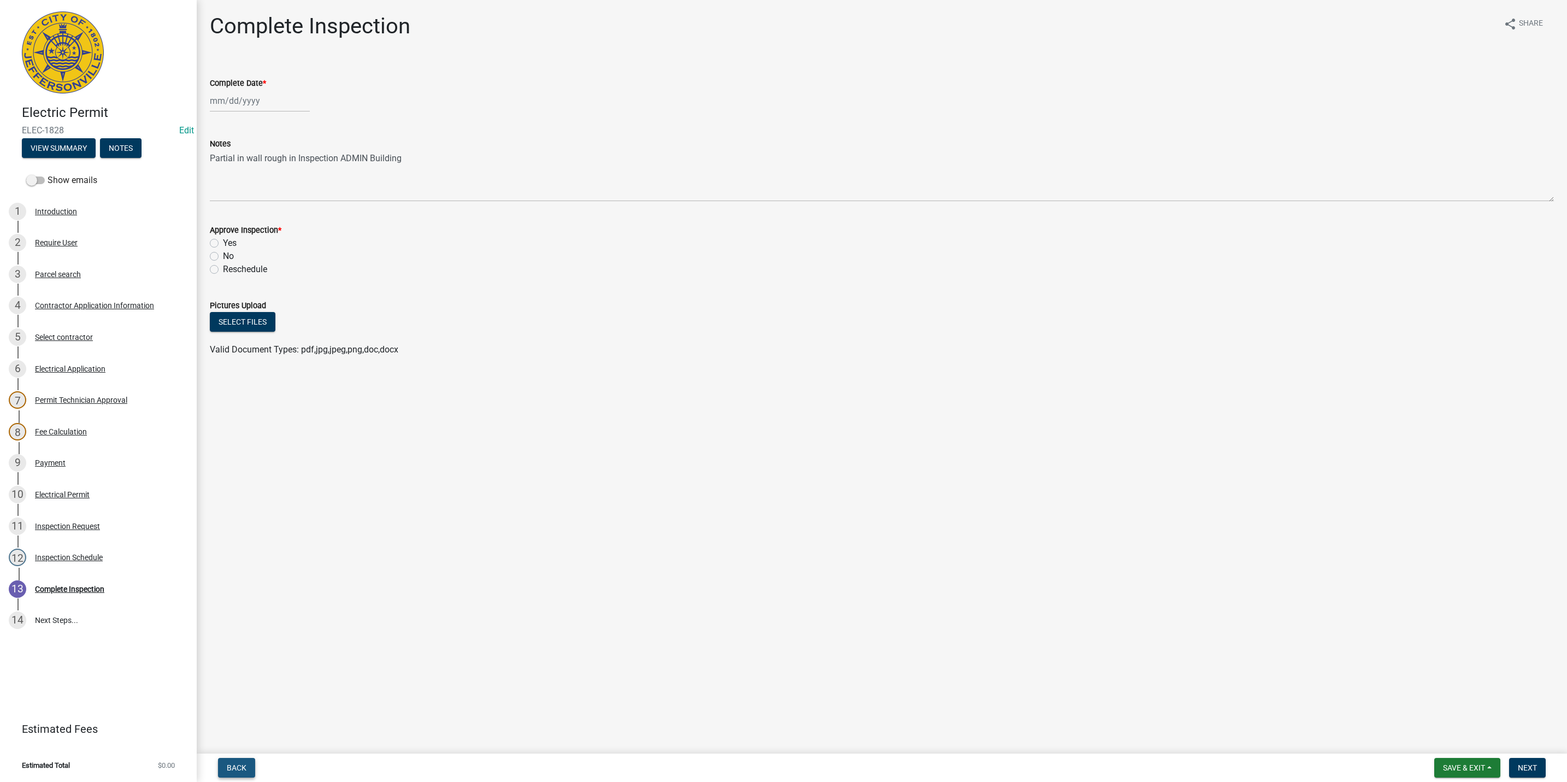
click at [228, 769] on span "Back" at bounding box center [237, 767] width 20 height 9
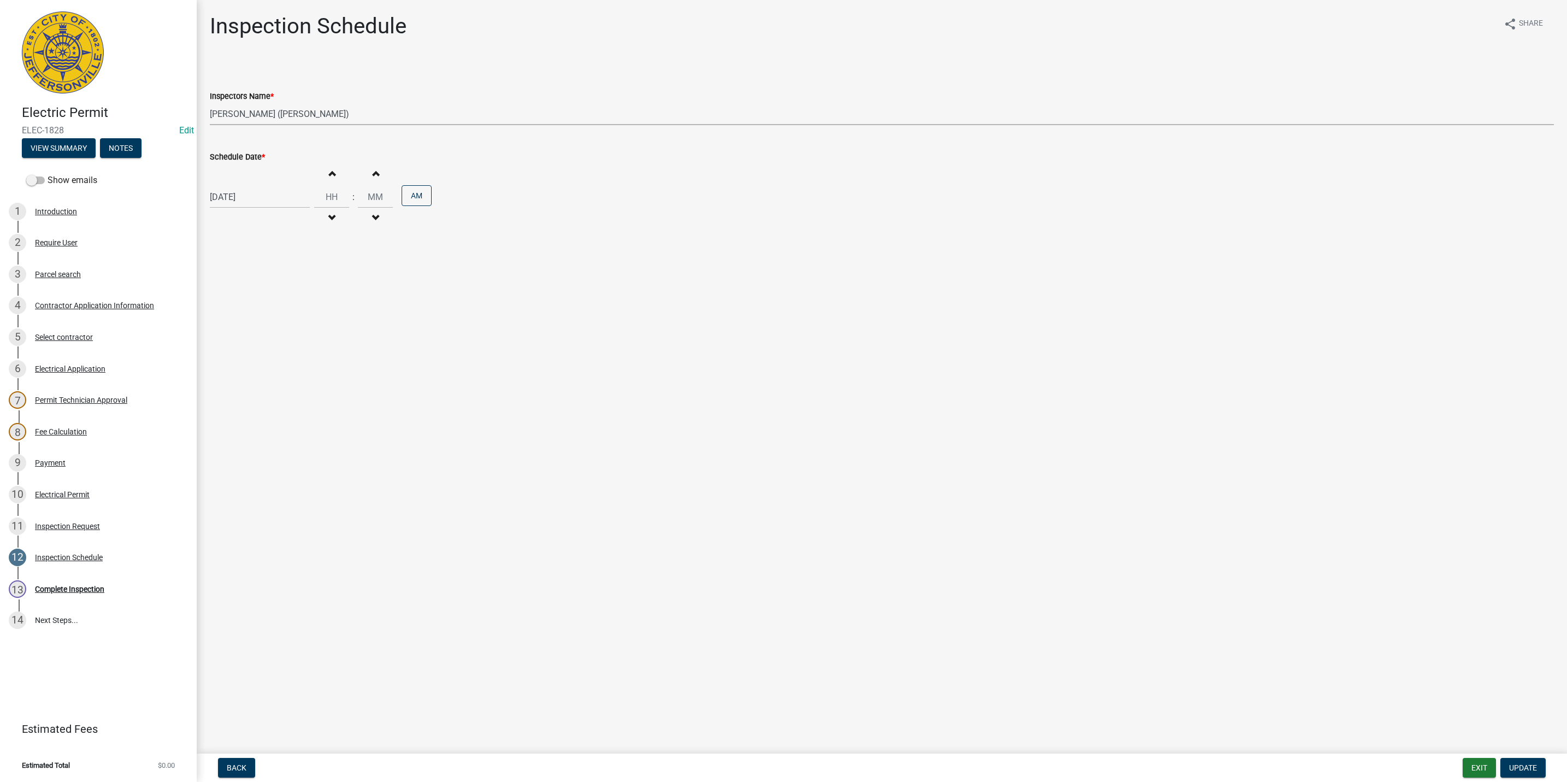
click at [240, 115] on select "Select Item... jramsey (Jeremy Ramsey) MaryFrey (Mary Frey) mkruer (Mike Kruer)…" at bounding box center [882, 114] width 1344 height 22
select select "fdb3bcc6-ce93-4663-8a18-5c08884dd177"
click at [210, 103] on select "Select Item... jramsey (Jeremy Ramsey) MaryFrey (Mary Frey) mkruer (Mike Kruer)…" at bounding box center [882, 114] width 1344 height 22
click at [1517, 764] on span "Update" at bounding box center [1523, 767] width 28 height 9
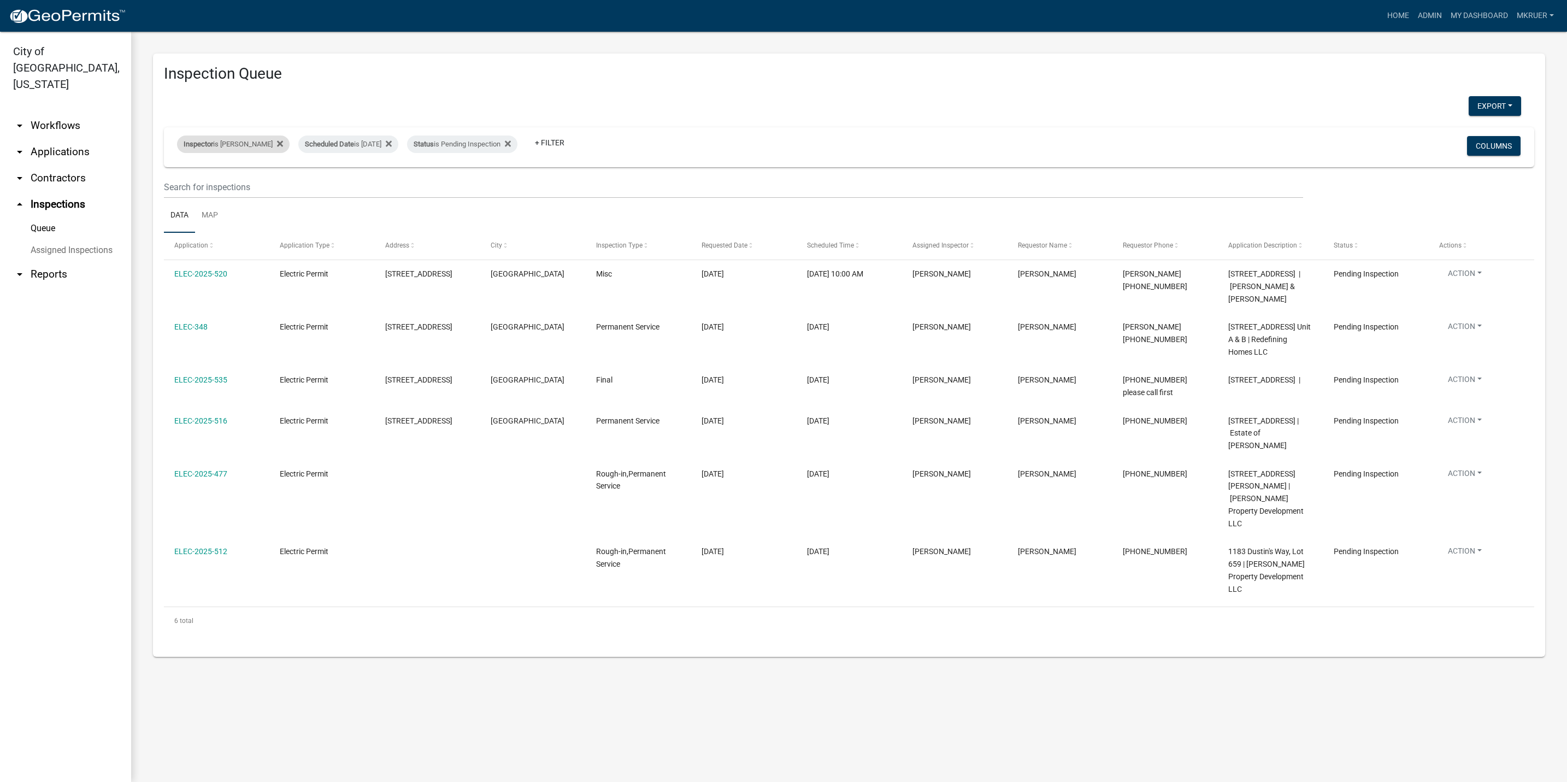
click at [246, 141] on div "Inspector is Harold Satterly" at bounding box center [233, 143] width 113 height 17
click at [223, 195] on select "Select an option None Shawn Jeremy Ramsey Mary Frey Chad Reischl Mike Kruer Har…" at bounding box center [231, 196] width 109 height 22
click at [177, 185] on select "Select an option None Shawn Jeremy Ramsey Mary Frey Chad Reischl Mike Kruer Har…" at bounding box center [231, 196] width 109 height 22
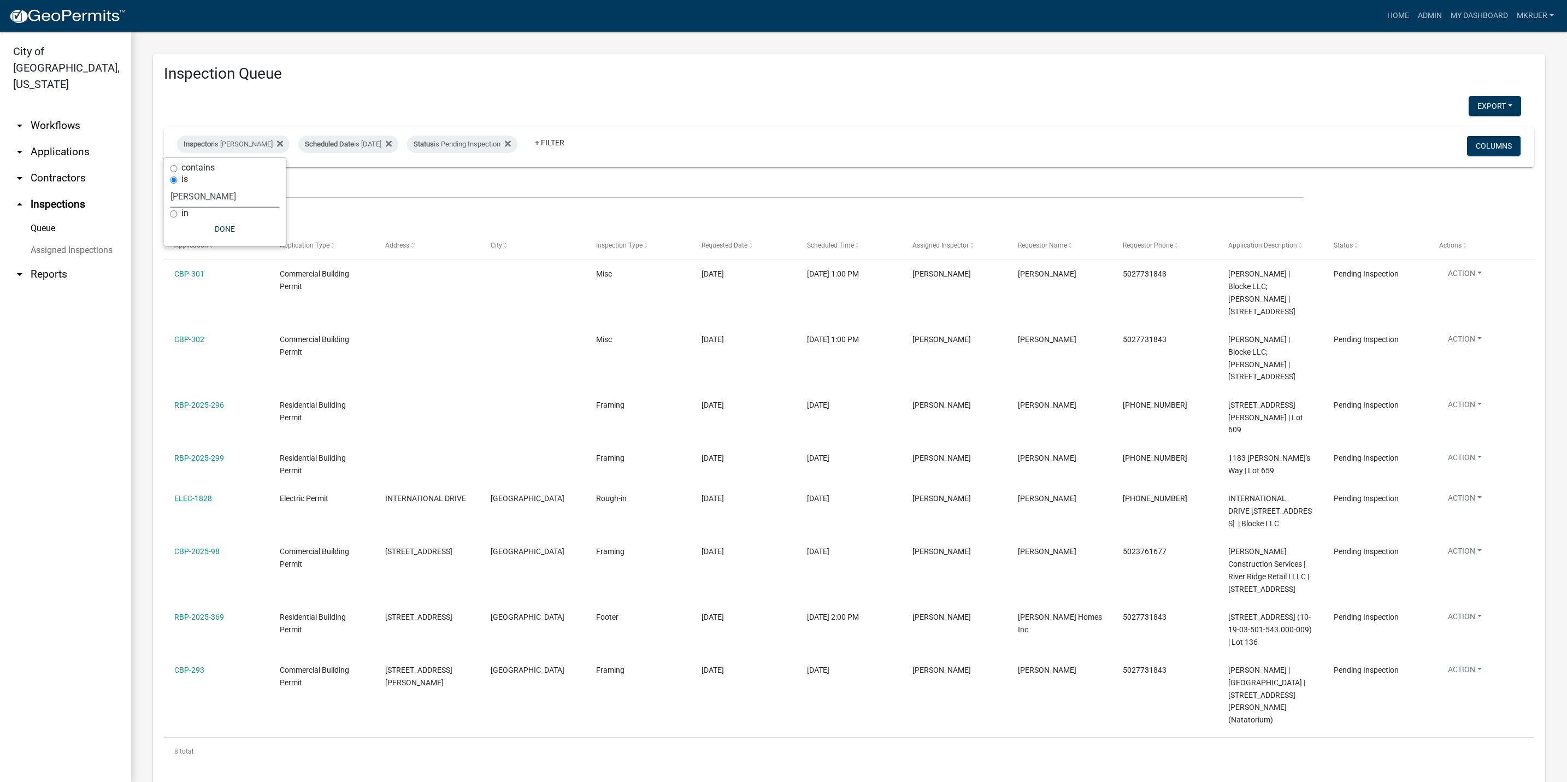
click at [194, 193] on select "Select an option None Shawn Jeremy Ramsey Mary Frey Chad Reischl Mike Kruer Har…" at bounding box center [224, 196] width 109 height 22
select select "13c97fbc-c819-4cee-844a-0db3d3c4db95"
click at [179, 185] on select "Select an option None Shawn Jeremy Ramsey Mary Frey Chad Reischl Mike Kruer Har…" at bounding box center [224, 196] width 109 height 22
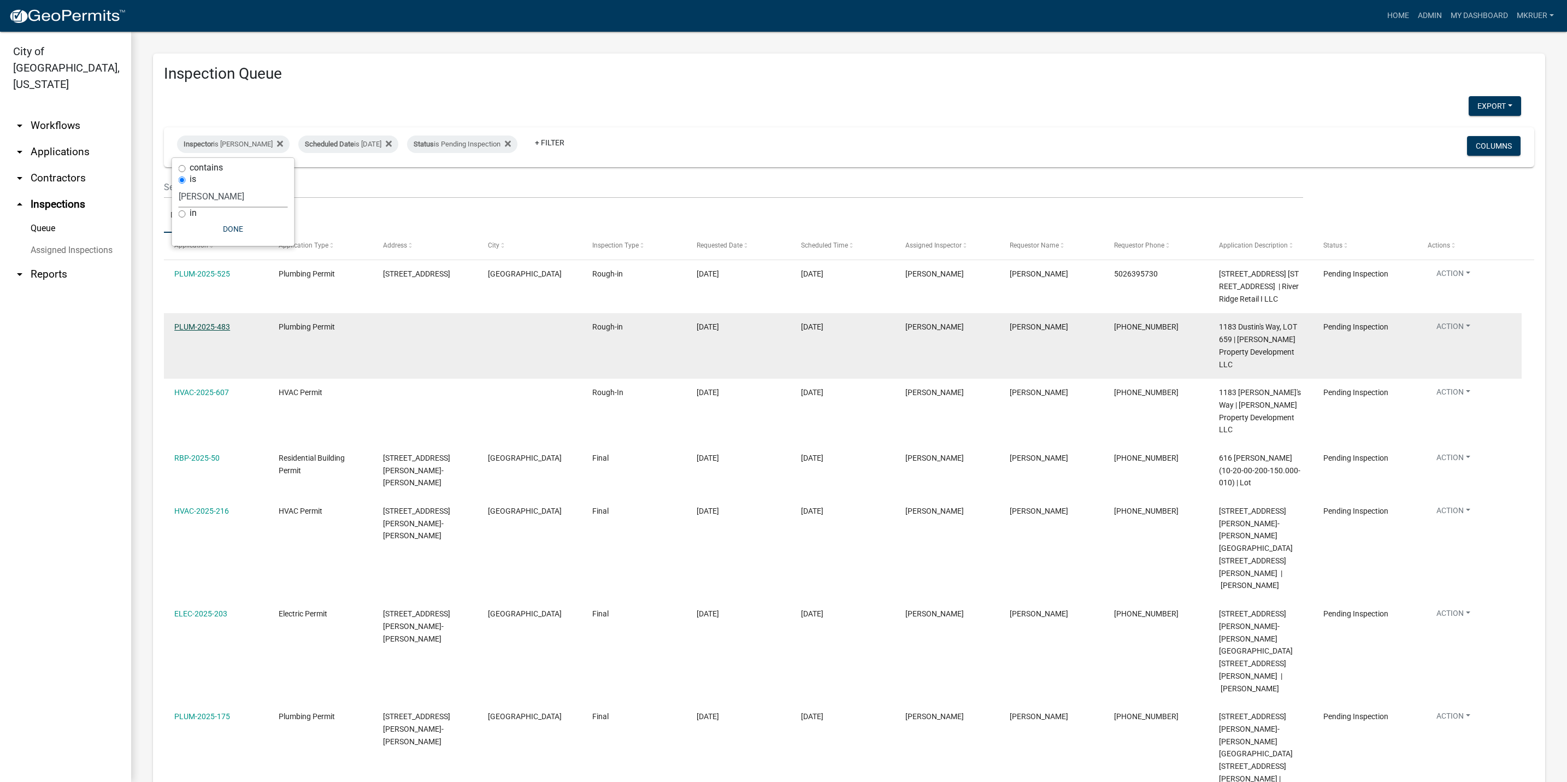
click at [190, 327] on link "PLUM-2025-483" at bounding box center [202, 326] width 56 height 9
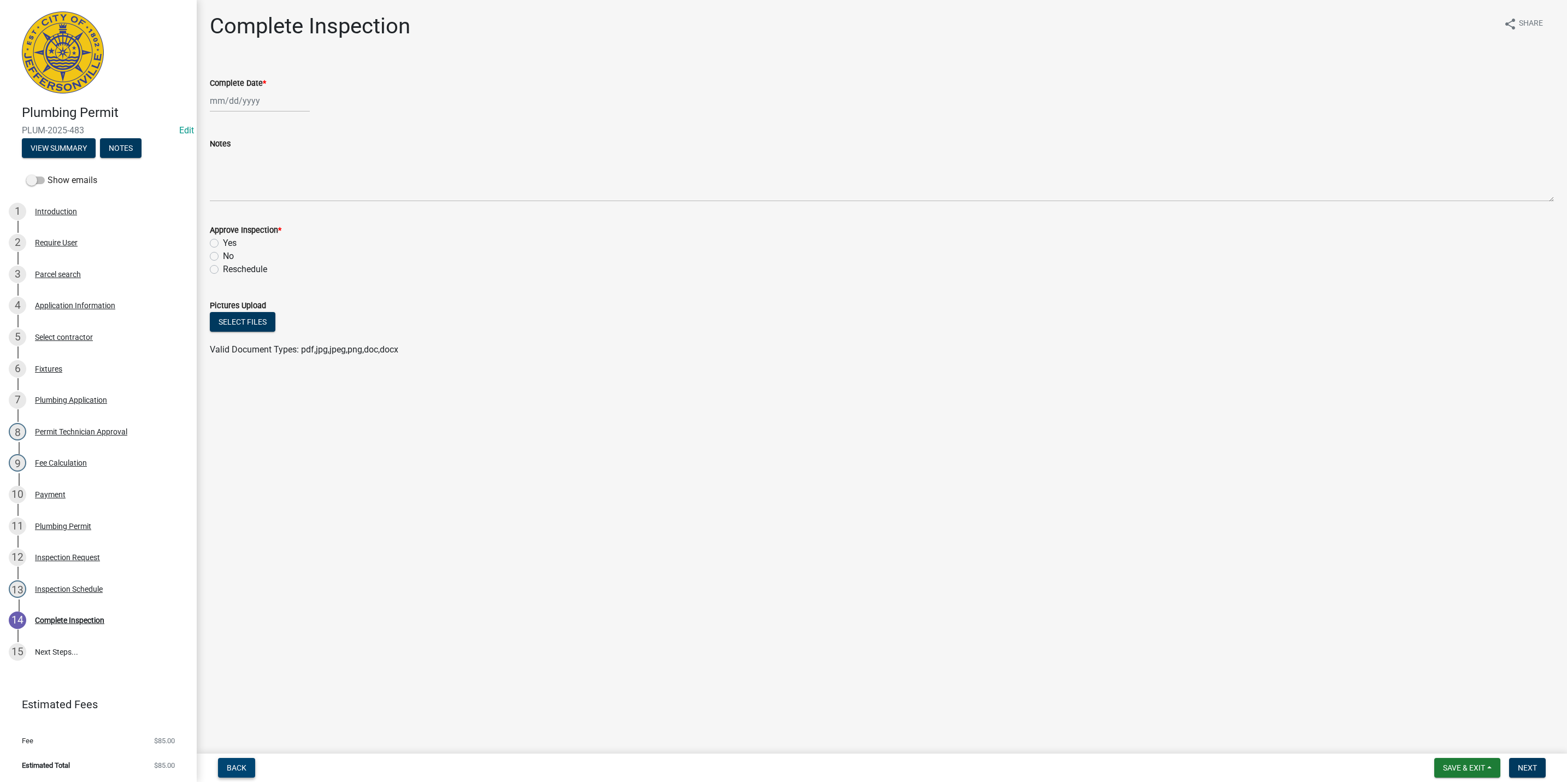
click at [230, 767] on span "Back" at bounding box center [237, 767] width 20 height 9
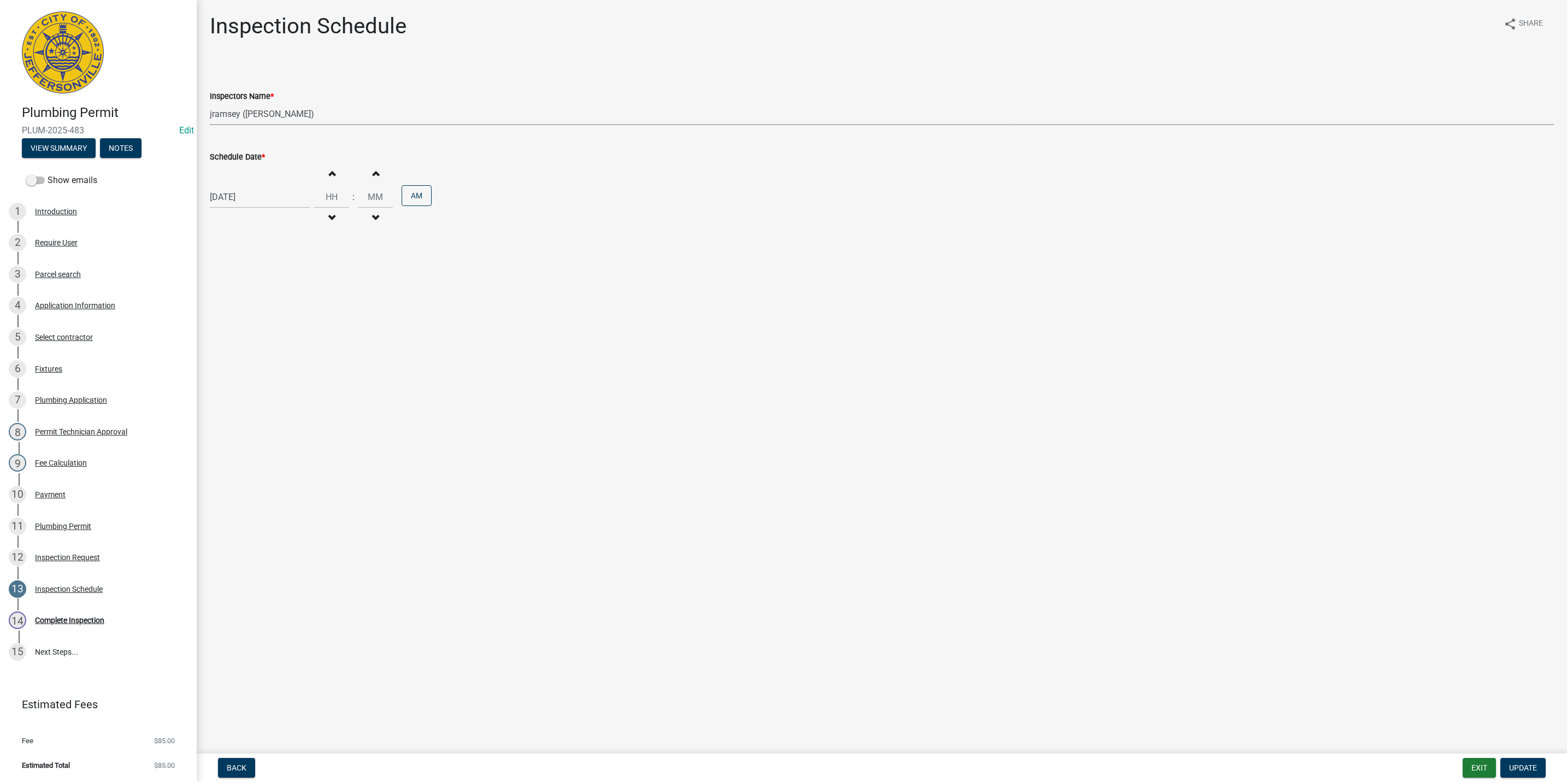
click at [256, 110] on select "Select Item... jramsey (Jeremy Ramsey) MaryFrey (Mary Frey) mkruer (Mike Kruer)…" at bounding box center [882, 114] width 1344 height 22
select select "fdb3bcc6-ce93-4663-8a18-5c08884dd177"
click at [210, 103] on select "Select Item... jramsey (Jeremy Ramsey) MaryFrey (Mary Frey) mkruer (Mike Kruer)…" at bounding box center [882, 114] width 1344 height 22
click at [1518, 769] on span "Update" at bounding box center [1523, 767] width 28 height 9
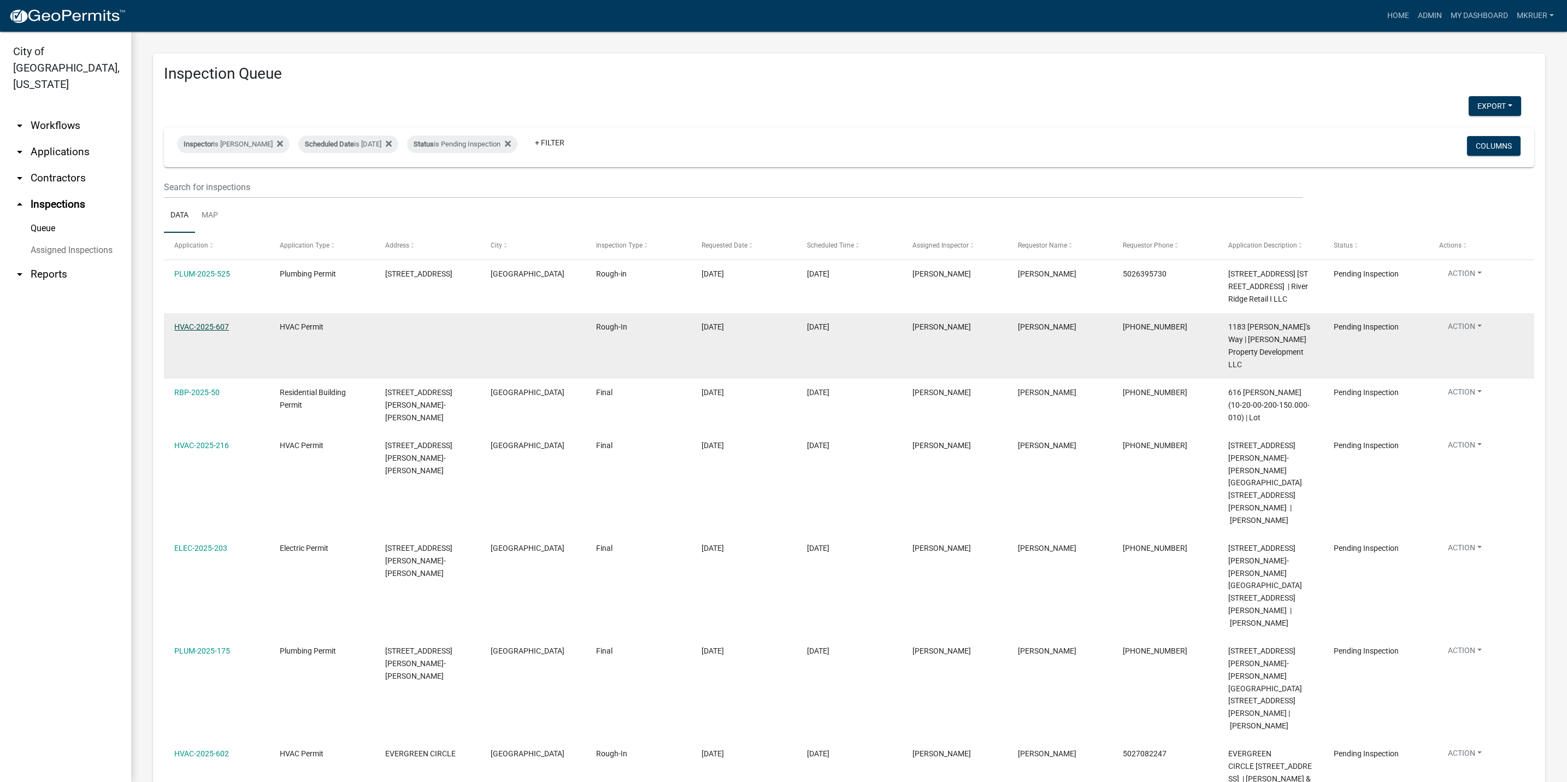
click at [208, 328] on link "HVAC-2025-607" at bounding box center [201, 326] width 55 height 9
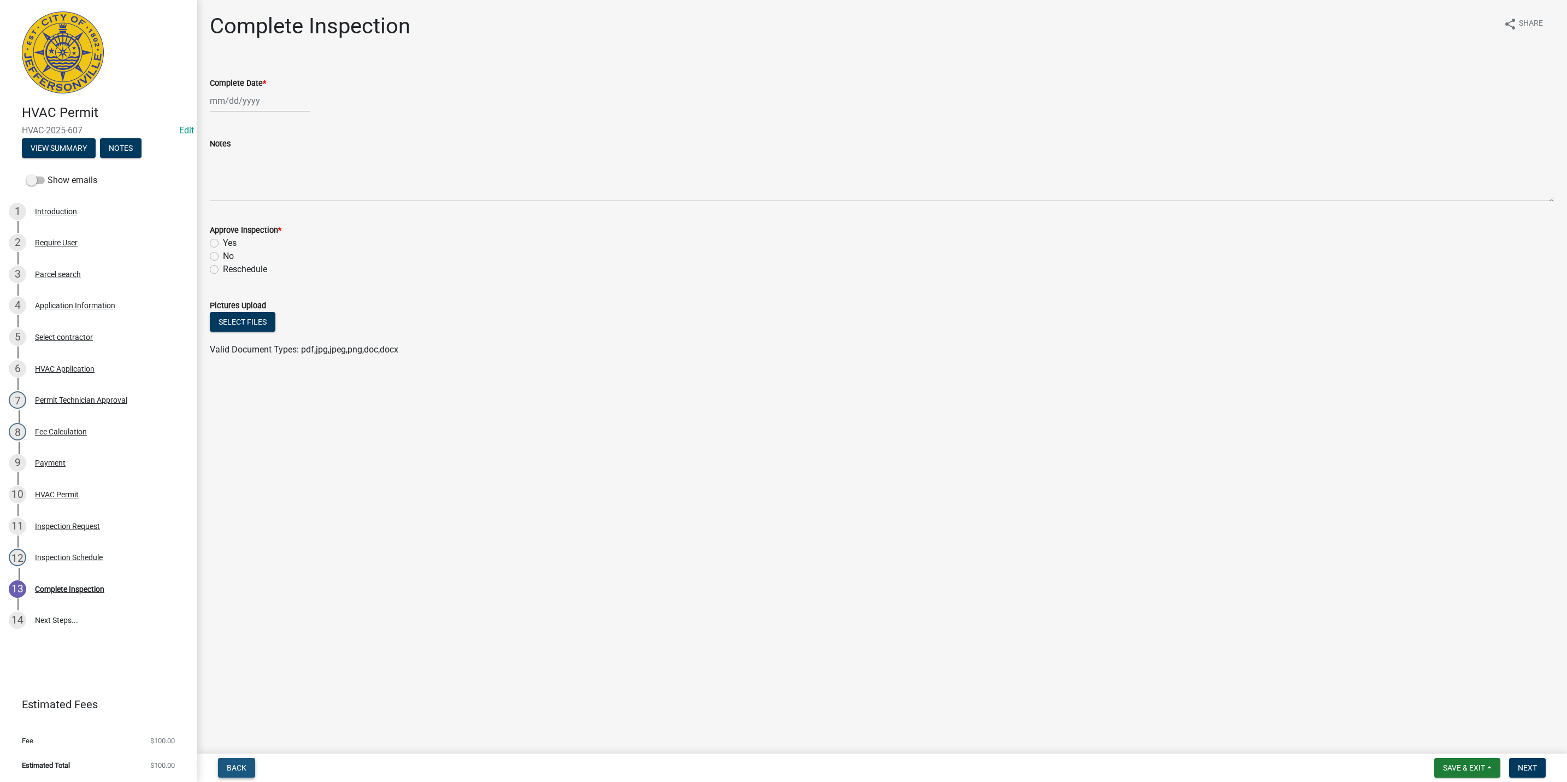
click at [225, 770] on button "Back" at bounding box center [236, 768] width 37 height 20
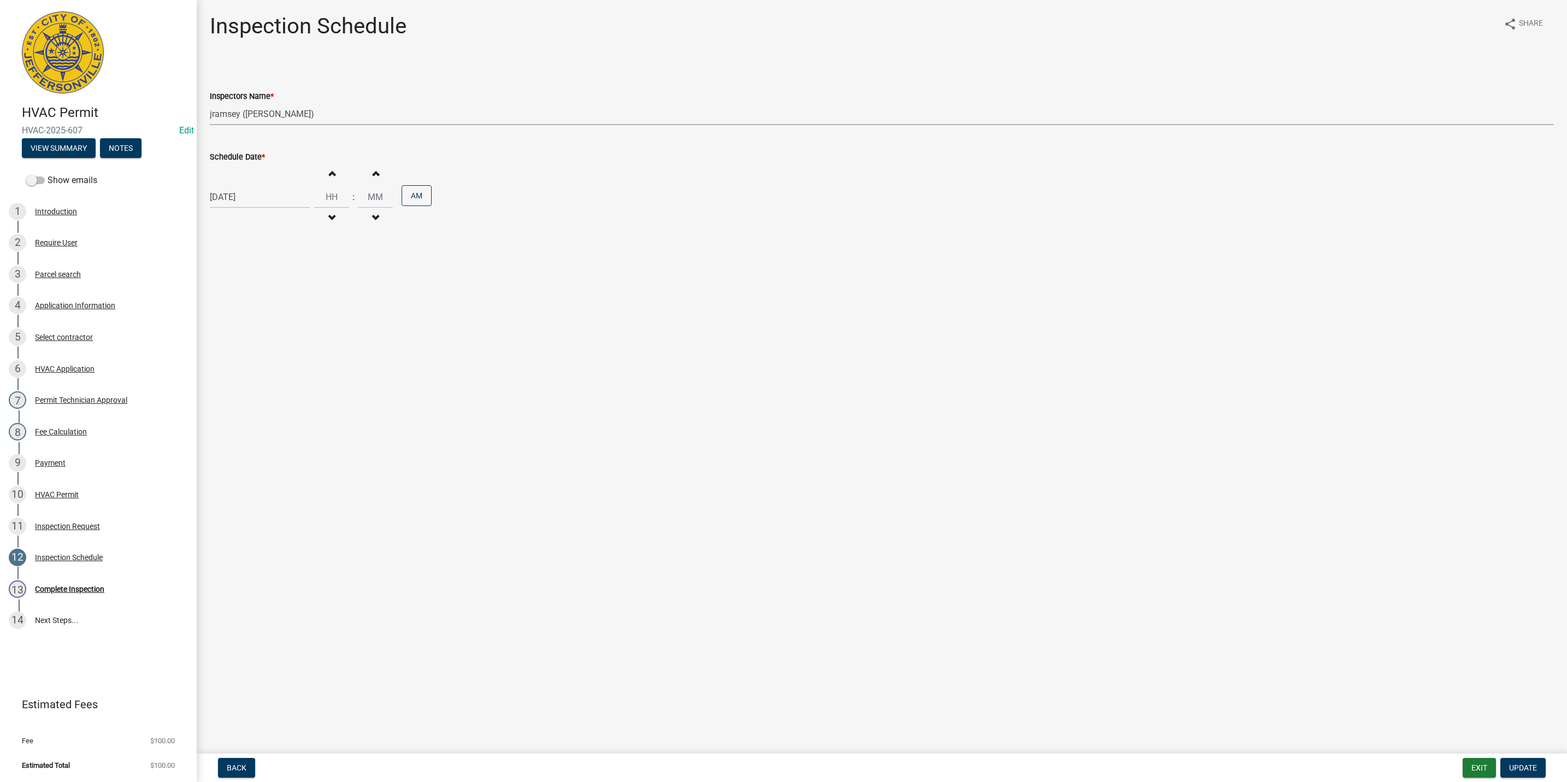
click at [244, 112] on select "Select Item... jramsey (Jeremy Ramsey) MaryFrey (Mary Frey) mkruer (Mike Kruer)…" at bounding box center [882, 114] width 1344 height 22
select select "fdb3bcc6-ce93-4663-8a18-5c08884dd177"
click at [210, 103] on select "Select Item... jramsey (Jeremy Ramsey) MaryFrey (Mary Frey) mkruer (Mike Kruer)…" at bounding box center [882, 114] width 1344 height 22
click at [1525, 767] on span "Update" at bounding box center [1523, 767] width 28 height 9
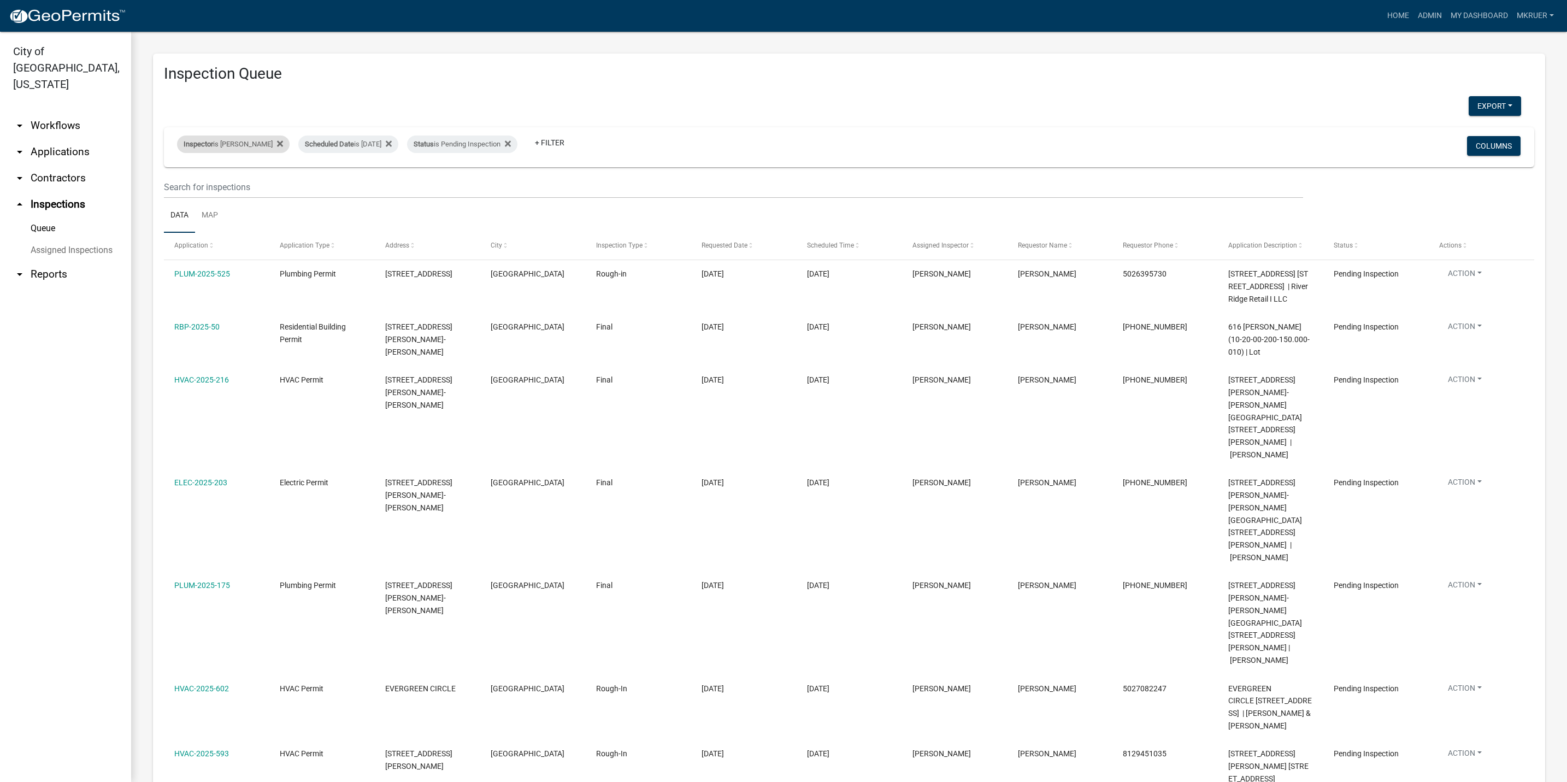
click at [218, 143] on div "Inspector is Jeremy Ramsey" at bounding box center [233, 143] width 113 height 17
click at [200, 198] on select "Select an option None Shawn Jeremy Ramsey Mary Frey Chad Reischl Mike Kruer Har…" at bounding box center [233, 196] width 109 height 22
select select "fdb3bcc6-ce93-4663-8a18-5c08884dd177"
click at [179, 185] on select "Select an option None Shawn Jeremy Ramsey Mary Frey Chad Reischl Mike Kruer Har…" at bounding box center [233, 196] width 109 height 22
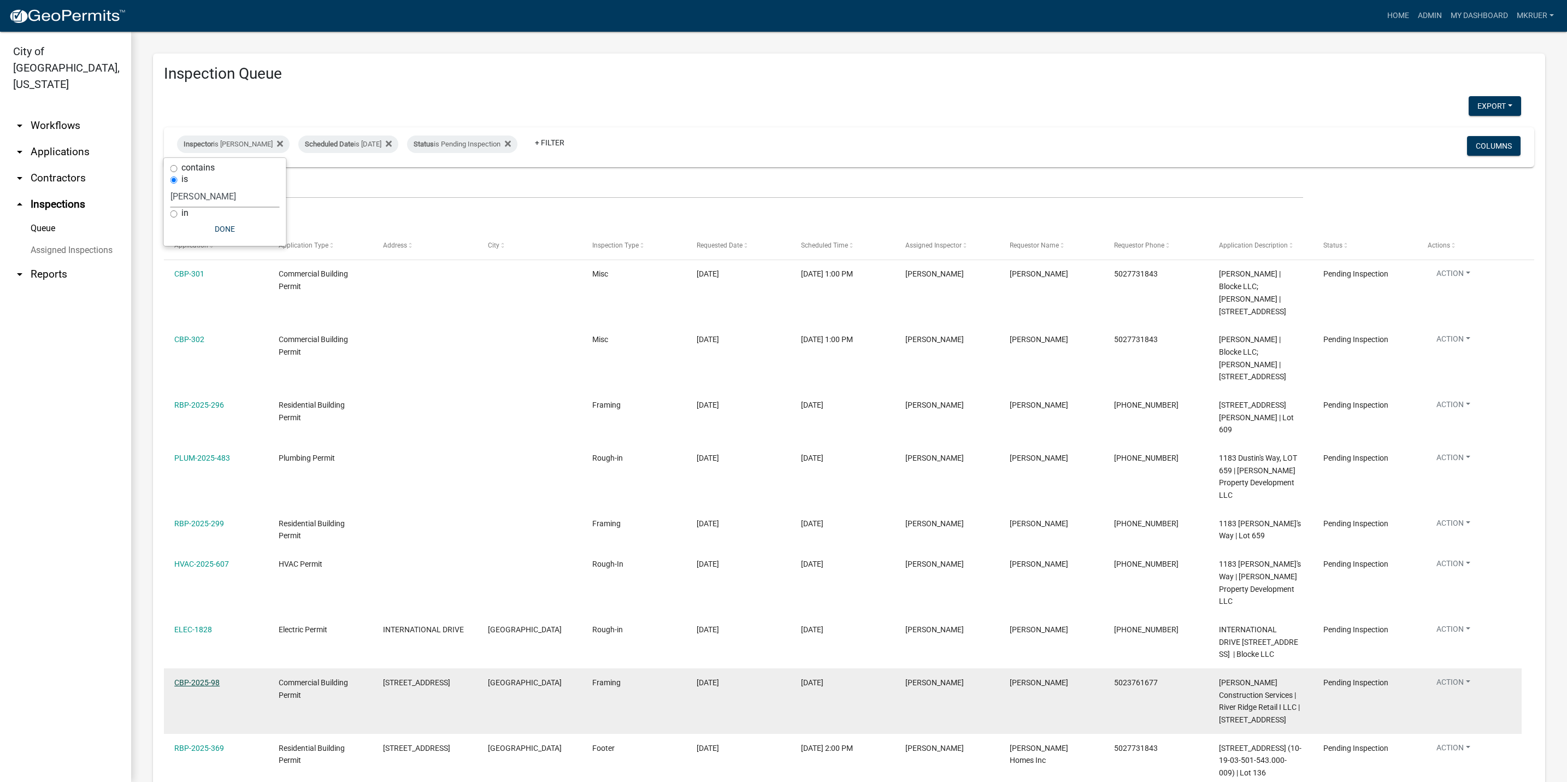
click at [193, 678] on link "CBP-2025-98" at bounding box center [196, 682] width 45 height 9
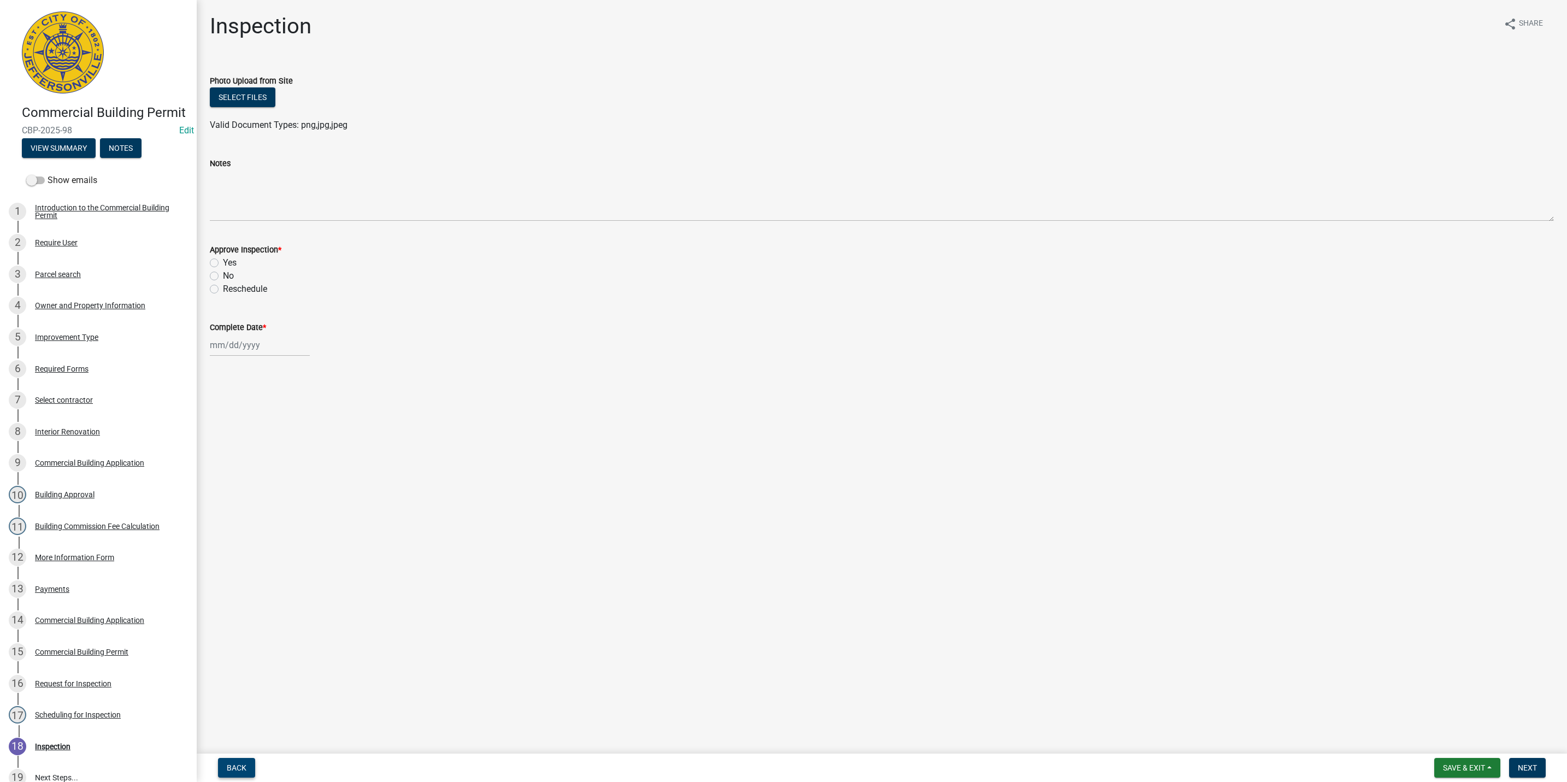
click at [244, 767] on span "Back" at bounding box center [237, 767] width 20 height 9
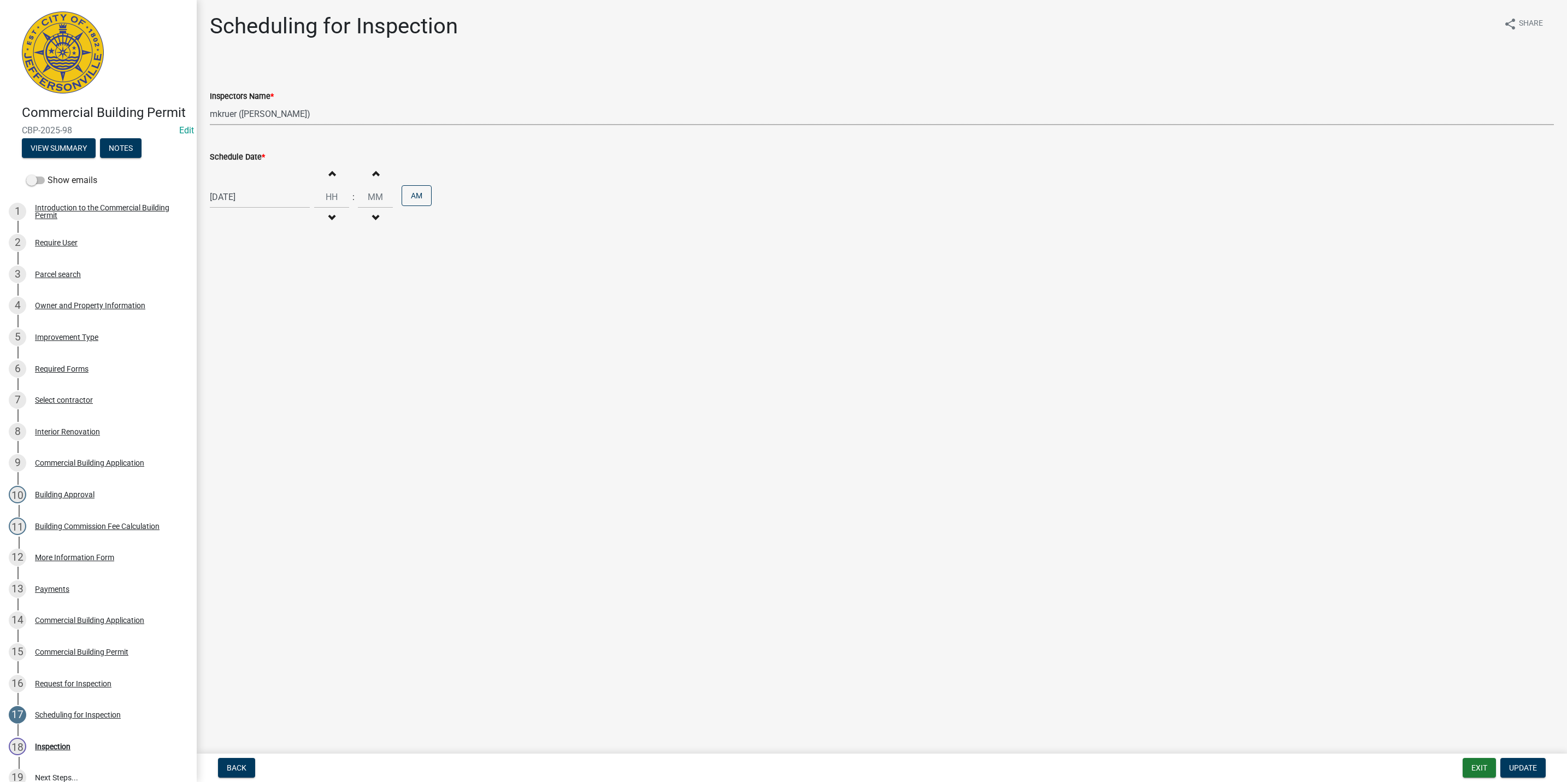
click at [262, 110] on select "Select Item... jramsey (Jeremy Ramsey) MaryFrey (Mary Frey) mkruer (Mike Kruer)…" at bounding box center [882, 114] width 1344 height 22
select select "13c97fbc-c819-4cee-844a-0db3d3c4db95"
click at [210, 103] on select "Select Item... jramsey (Jeremy Ramsey) MaryFrey (Mary Frey) mkruer (Mike Kruer)…" at bounding box center [882, 114] width 1344 height 22
click at [1527, 765] on span "Update" at bounding box center [1523, 767] width 28 height 9
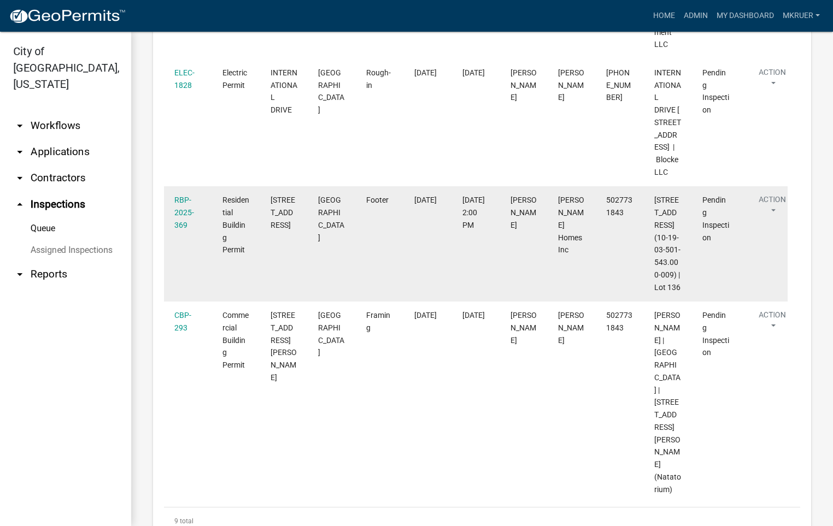
scroll to position [1065, 0]
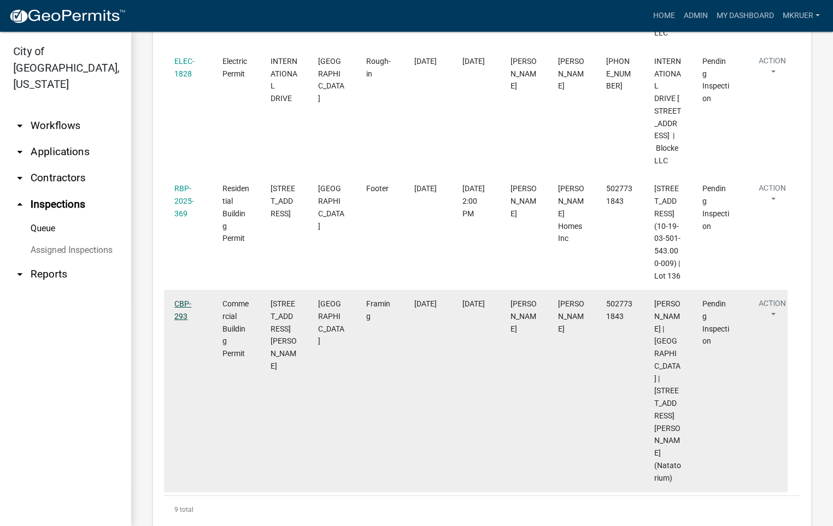
click at [178, 300] on link "CBP-293" at bounding box center [182, 309] width 17 height 21
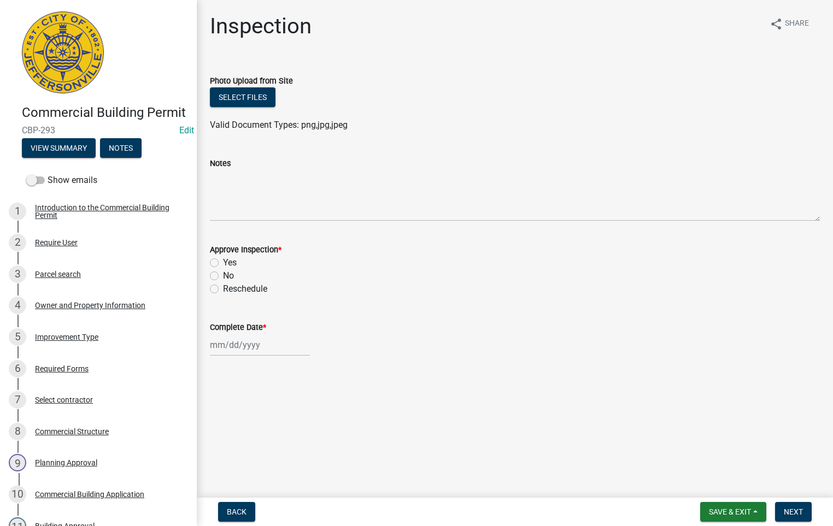
click at [223, 264] on label "Yes" at bounding box center [230, 262] width 14 height 13
click at [223, 263] on input "Yes" at bounding box center [226, 259] width 7 height 7
radio input "true"
click at [235, 356] on wm-data-entity-input "Complete Date *" at bounding box center [515, 335] width 610 height 61
select select "10"
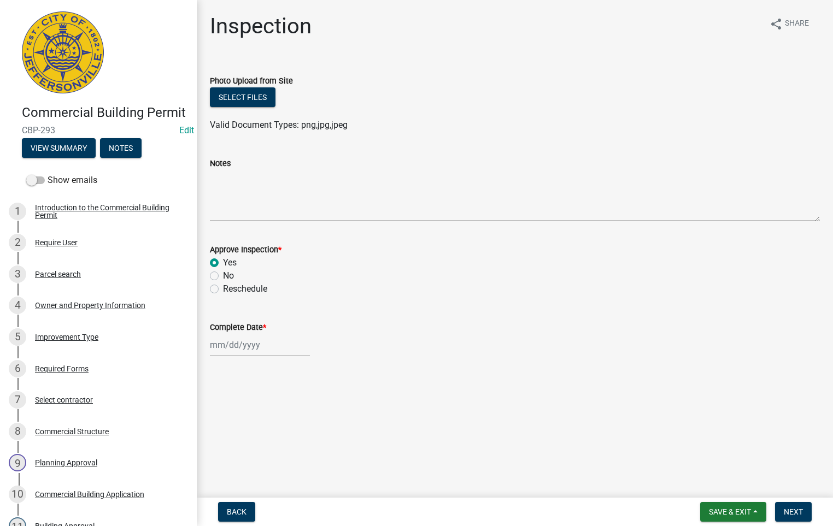
select select "2025"
click at [241, 350] on input "Complete Date *" at bounding box center [260, 345] width 100 height 22
click at [256, 268] on div "15" at bounding box center [255, 269] width 17 height 17
type input "[DATE]"
click at [790, 510] on span "Next" at bounding box center [792, 512] width 19 height 9
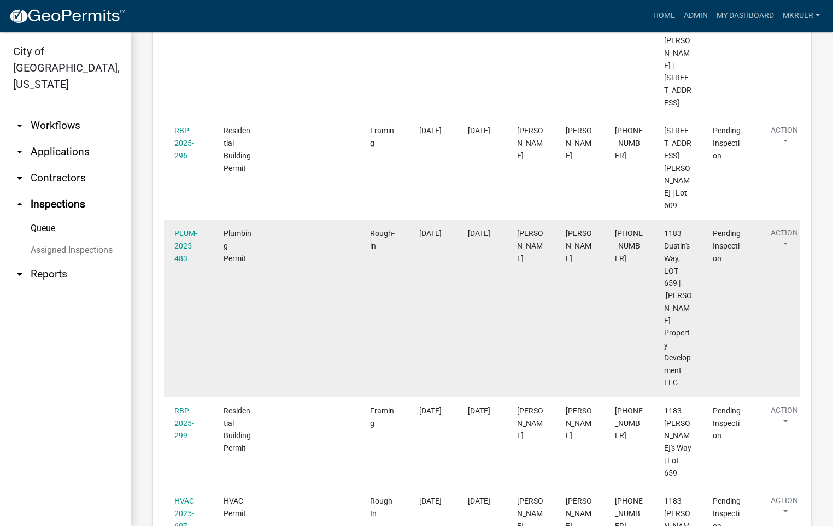
scroll to position [574, 0]
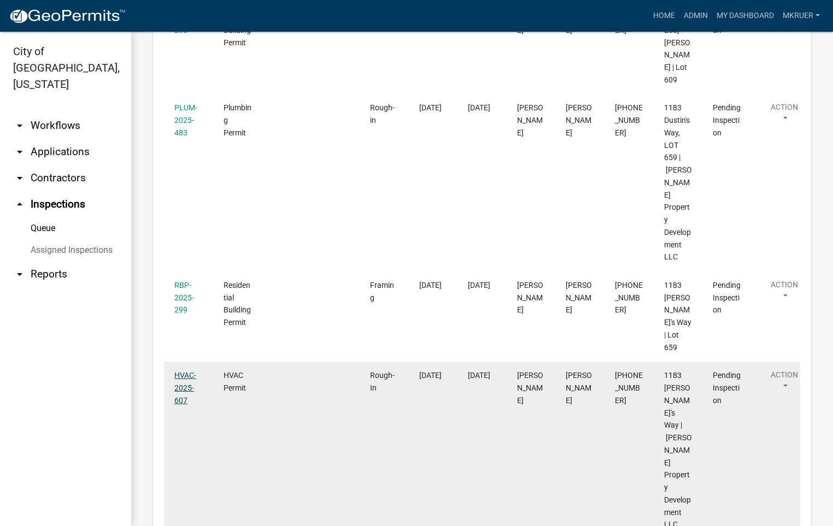
click at [182, 374] on link "HVAC-2025-607" at bounding box center [185, 388] width 22 height 34
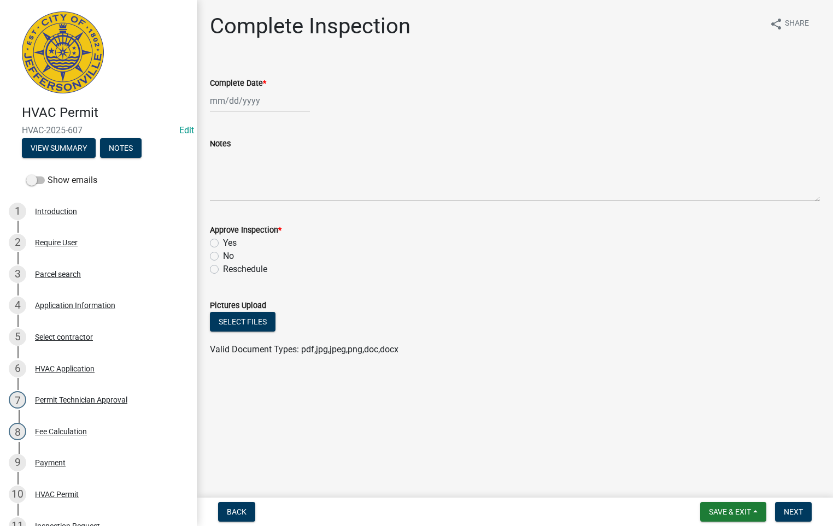
click at [252, 97] on div at bounding box center [260, 101] width 100 height 22
select select "10"
select select "2025"
click at [254, 195] on div "15" at bounding box center [255, 193] width 17 height 17
type input "[DATE]"
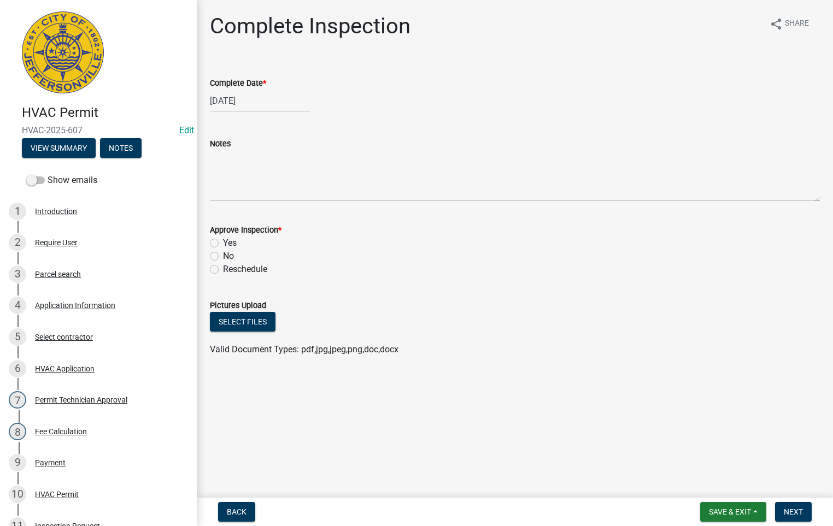
click at [223, 241] on label "Yes" at bounding box center [230, 243] width 14 height 13
click at [223, 241] on input "Yes" at bounding box center [226, 240] width 7 height 7
radio input "true"
click at [795, 515] on span "Next" at bounding box center [792, 512] width 19 height 9
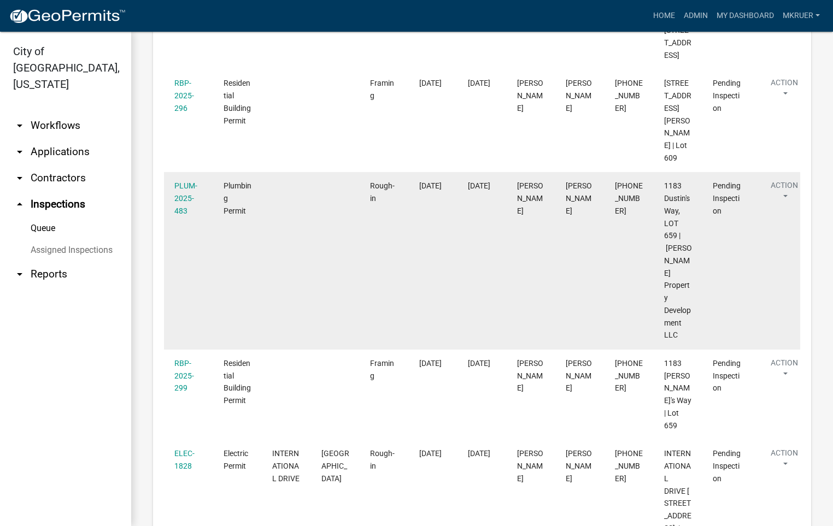
scroll to position [574, 0]
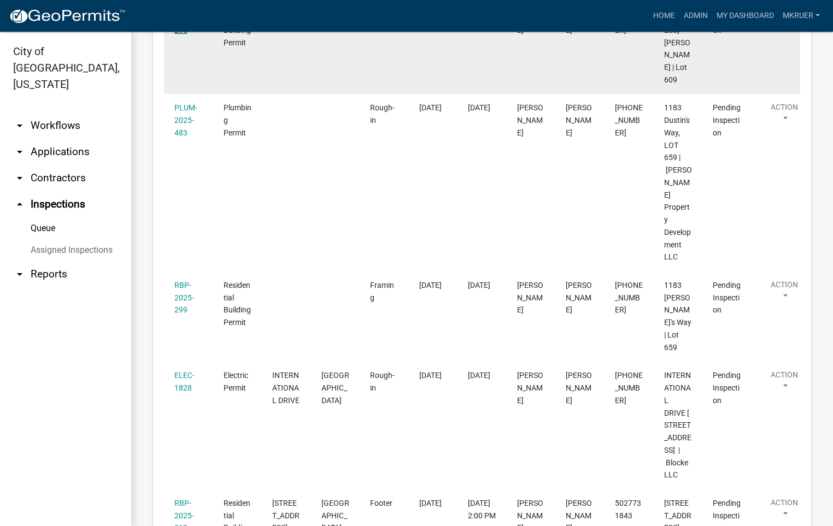
click at [181, 34] on link "RBP-2025-296" at bounding box center [184, 18] width 20 height 34
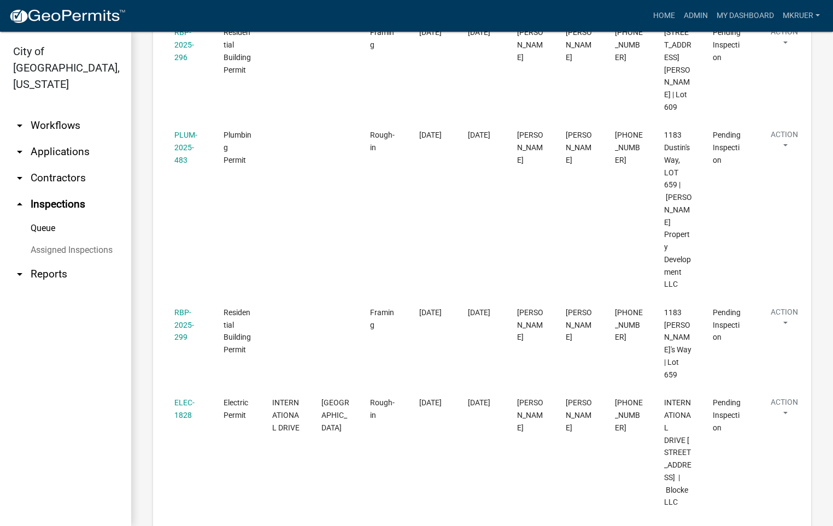
scroll to position [574, 0]
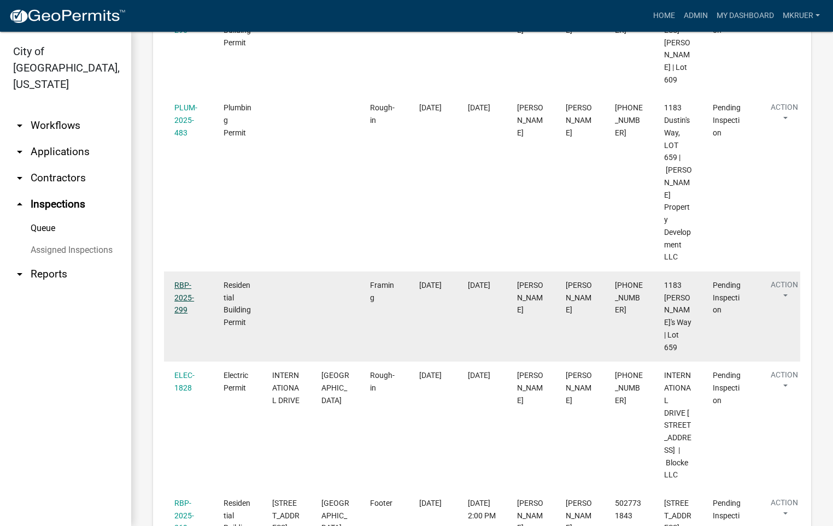
click at [178, 303] on link "RBP-2025-299" at bounding box center [184, 298] width 20 height 34
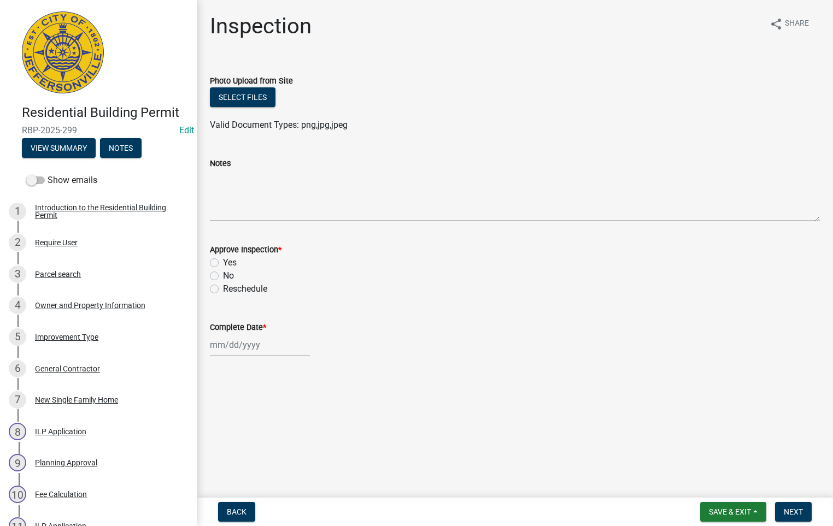
click at [223, 262] on label "Yes" at bounding box center [230, 262] width 14 height 13
click at [223, 262] on input "Yes" at bounding box center [226, 259] width 7 height 7
radio input "true"
click at [243, 336] on div at bounding box center [260, 345] width 100 height 22
select select "10"
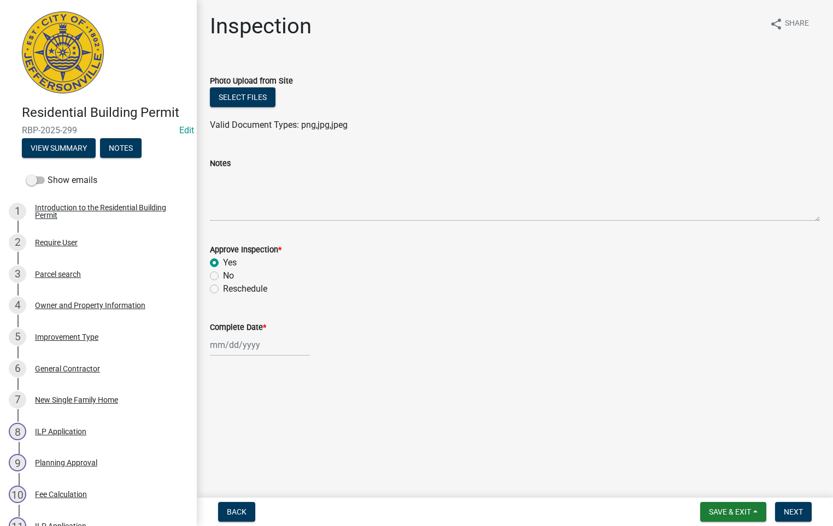
select select "2025"
click at [255, 267] on div "15" at bounding box center [255, 269] width 17 height 17
type input "[DATE]"
click at [794, 513] on span "Next" at bounding box center [792, 512] width 19 height 9
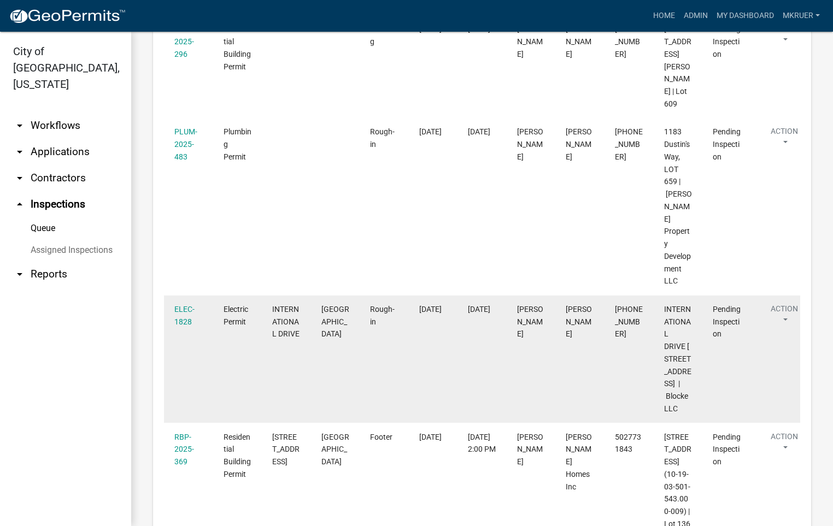
scroll to position [502, 0]
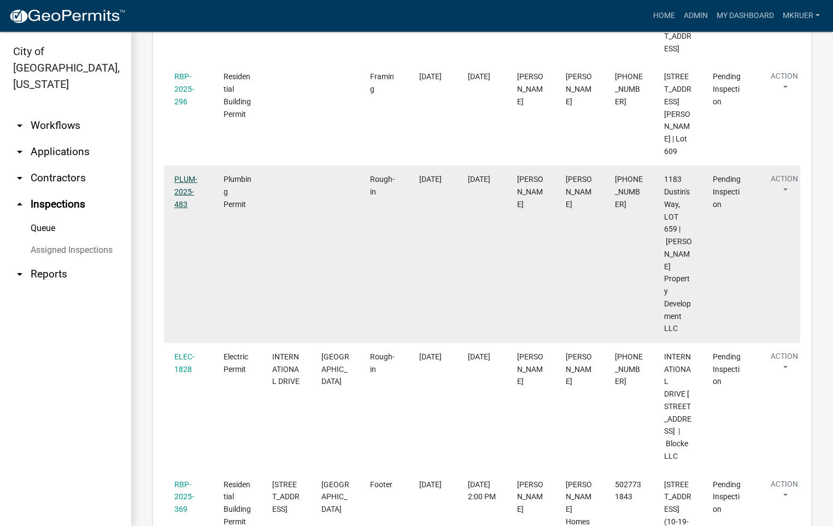
click at [180, 209] on link "PLUM-2025-483" at bounding box center [185, 192] width 23 height 34
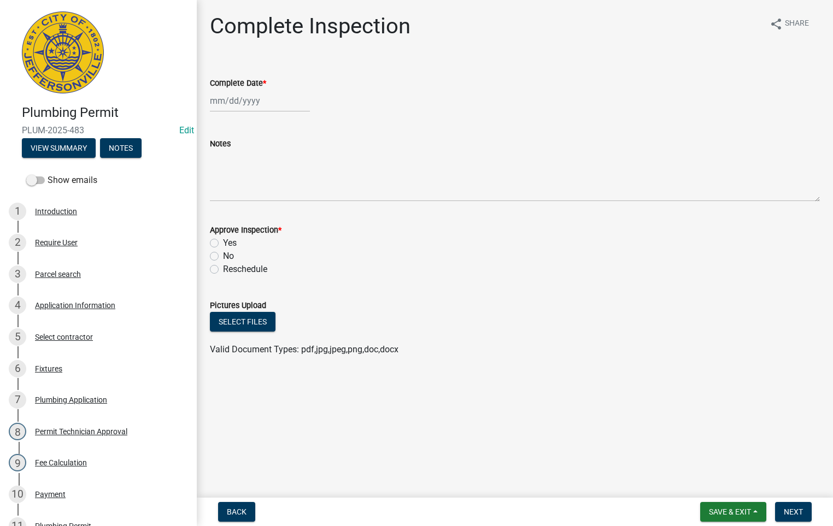
click at [241, 99] on div at bounding box center [260, 101] width 100 height 22
select select "10"
select select "2025"
click at [254, 196] on div "15" at bounding box center [255, 193] width 17 height 17
type input "[DATE]"
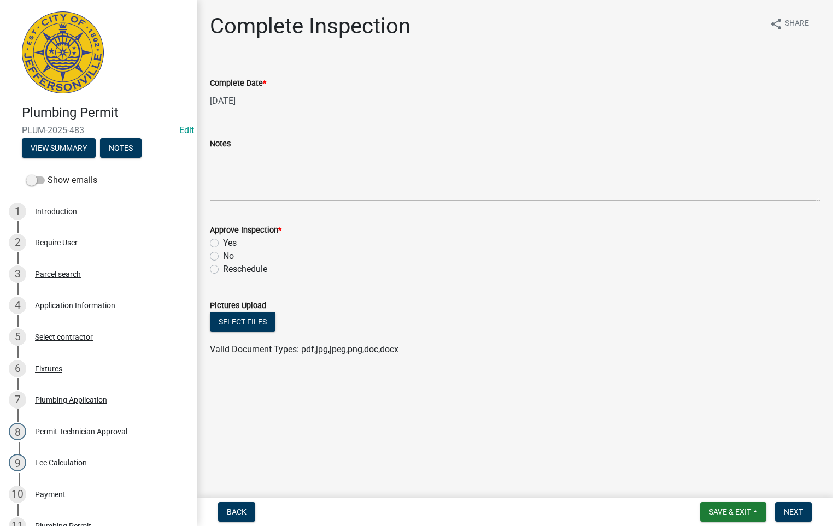
click at [223, 239] on label "Yes" at bounding box center [230, 243] width 14 height 13
click at [223, 239] on input "Yes" at bounding box center [226, 240] width 7 height 7
radio input "true"
click at [792, 509] on span "Next" at bounding box center [792, 512] width 19 height 9
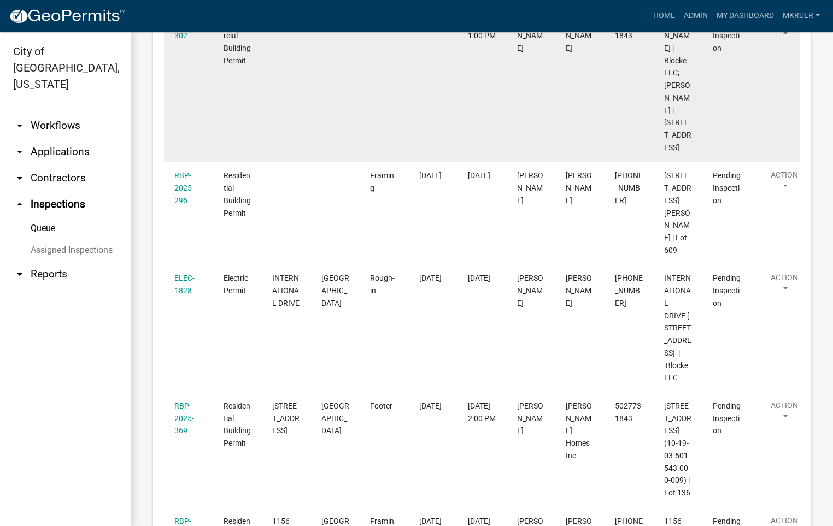
scroll to position [492, 0]
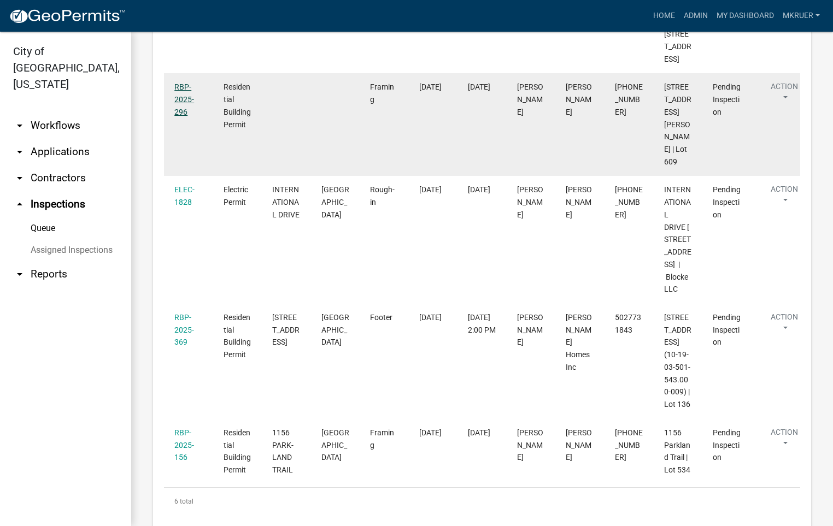
click at [179, 116] on link "RBP-2025-296" at bounding box center [184, 99] width 20 height 34
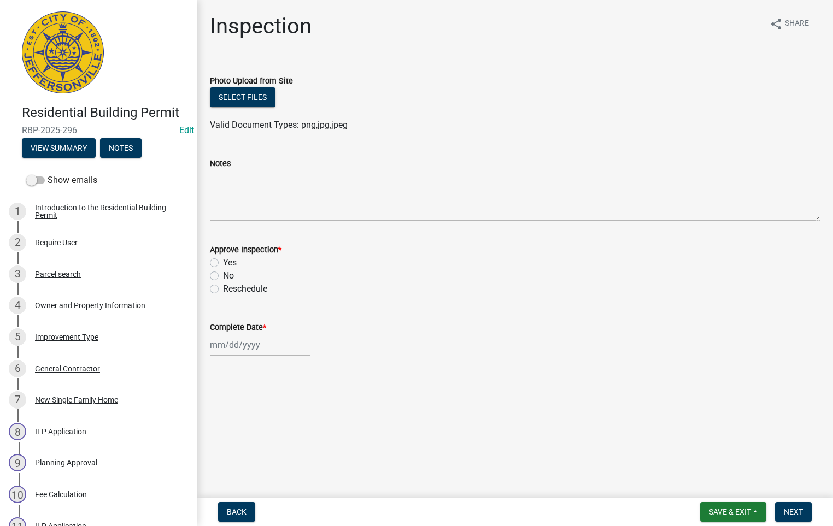
click at [223, 262] on label "Yes" at bounding box center [230, 262] width 14 height 13
click at [223, 262] on input "Yes" at bounding box center [226, 259] width 7 height 7
radio input "true"
select select "10"
select select "2025"
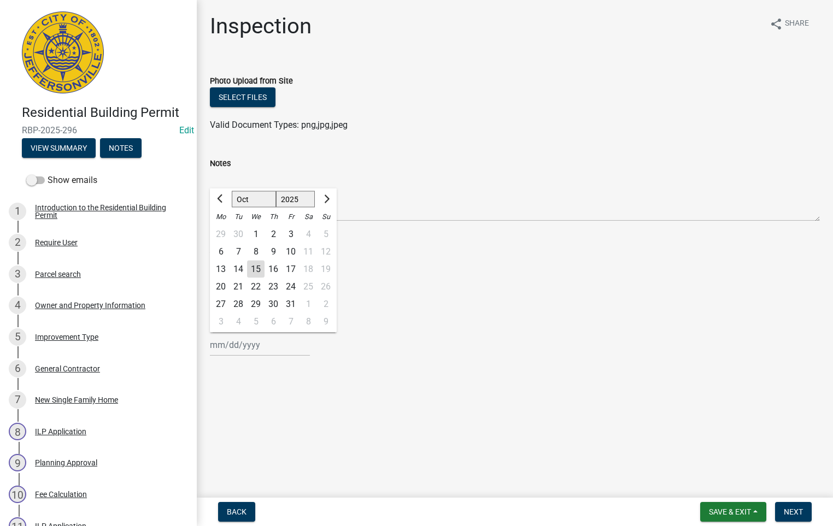
click at [240, 348] on div "Jan Feb Mar Apr May Jun Jul Aug Sep Oct Nov Dec 1525 1526 1527 1528 1529 1530 1…" at bounding box center [260, 345] width 100 height 22
click at [254, 268] on div "15" at bounding box center [255, 269] width 17 height 17
type input "[DATE]"
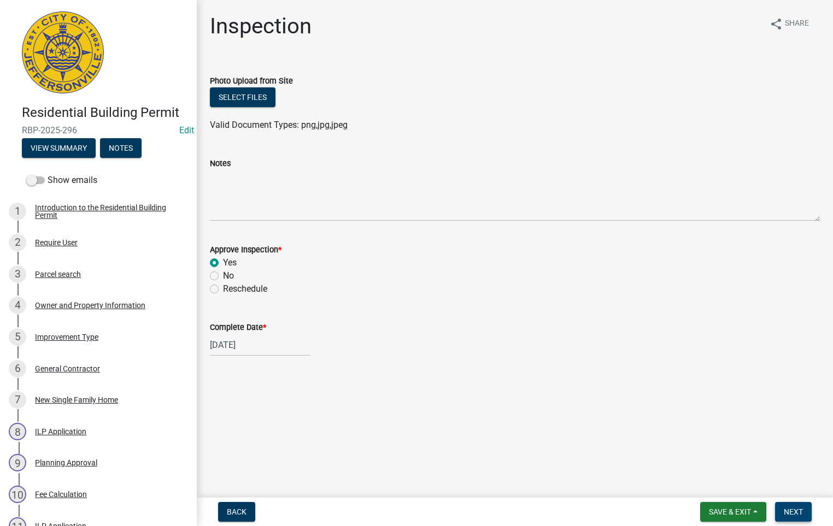
click at [795, 511] on span "Next" at bounding box center [792, 512] width 19 height 9
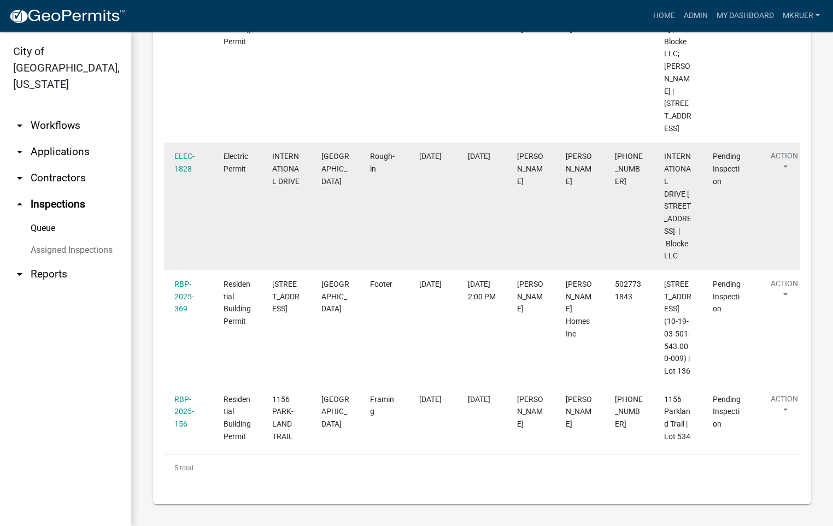
scroll to position [530, 0]
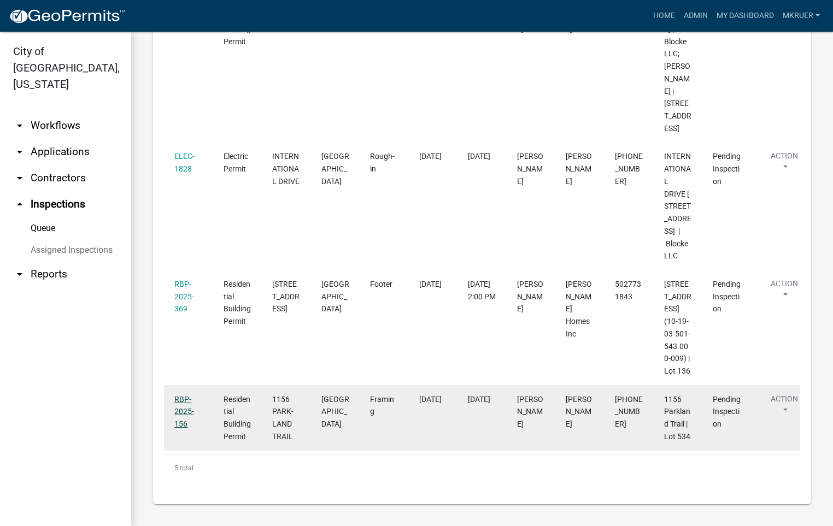
click at [179, 403] on div "RBP-2025-156" at bounding box center [188, 411] width 28 height 37
click at [180, 399] on link "RBP-2025-156" at bounding box center [184, 412] width 20 height 34
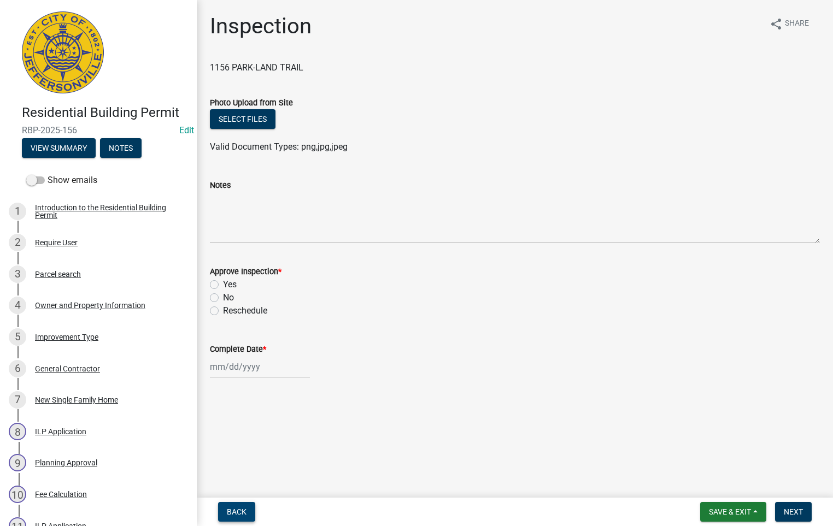
click at [234, 515] on span "Back" at bounding box center [237, 512] width 20 height 9
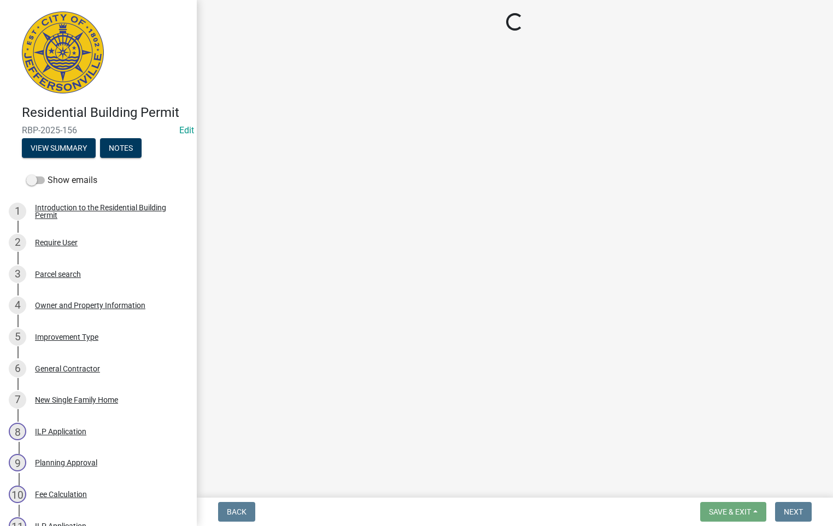
select select "fdb3bcc6-ce93-4663-8a18-5c08884dd177"
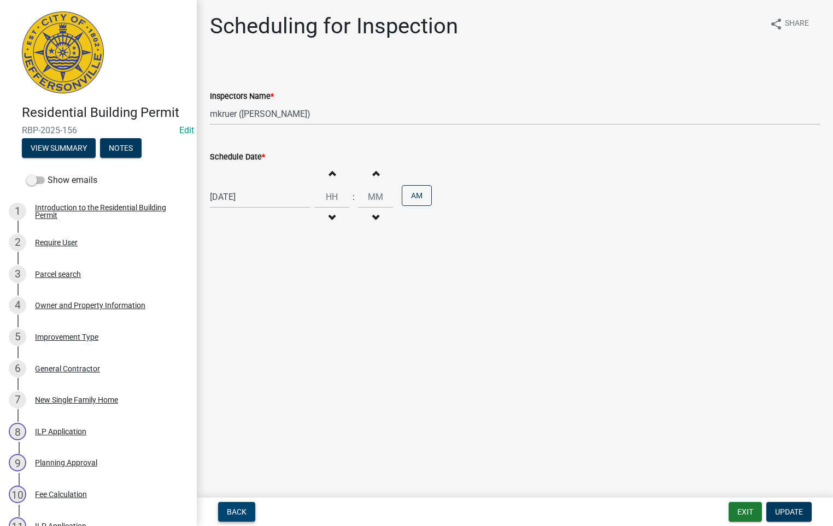
click at [234, 514] on span "Back" at bounding box center [237, 512] width 20 height 9
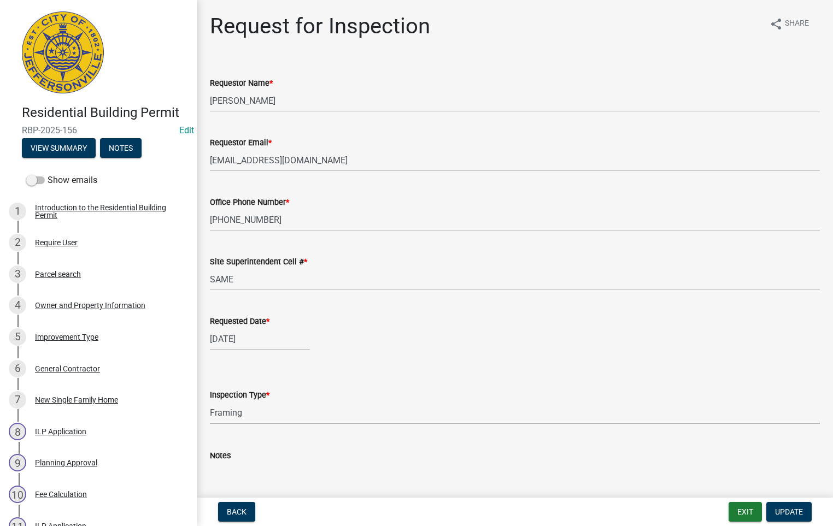
click at [241, 415] on select "Select Item... Footer Foundation Framing Final" at bounding box center [515, 413] width 610 height 22
click at [210, 402] on select "Select Item... Footer Foundation Framing Final" at bounding box center [515, 413] width 610 height 22
select select "8ea0f6e5-dde7-4881-a999-02519822ccbf"
click at [789, 512] on span "Update" at bounding box center [789, 512] width 28 height 9
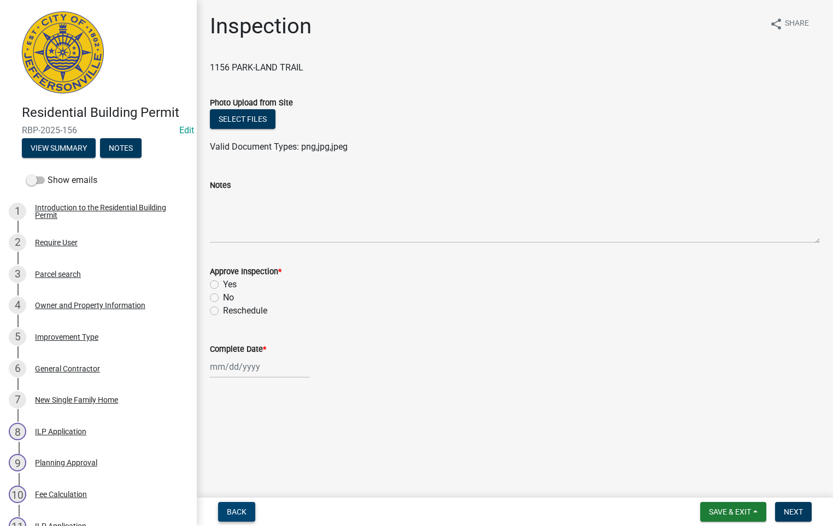
click at [236, 508] on span "Back" at bounding box center [237, 512] width 20 height 9
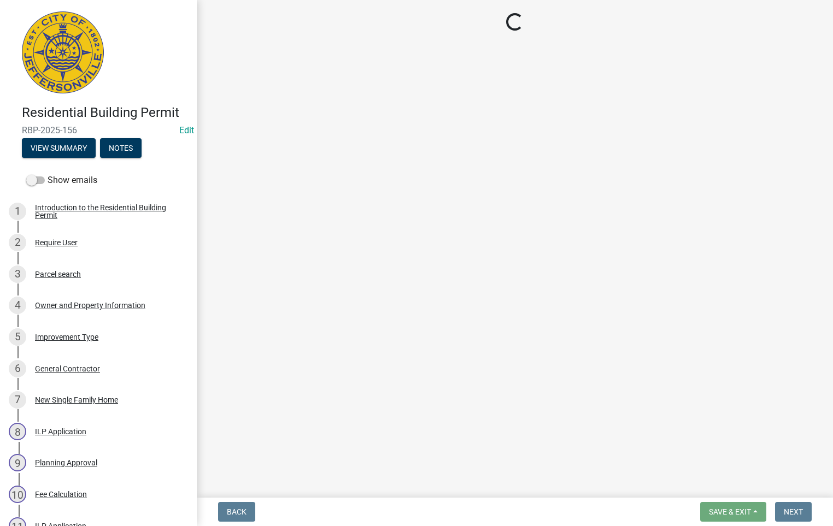
select select "fdb3bcc6-ce93-4663-8a18-5c08884dd177"
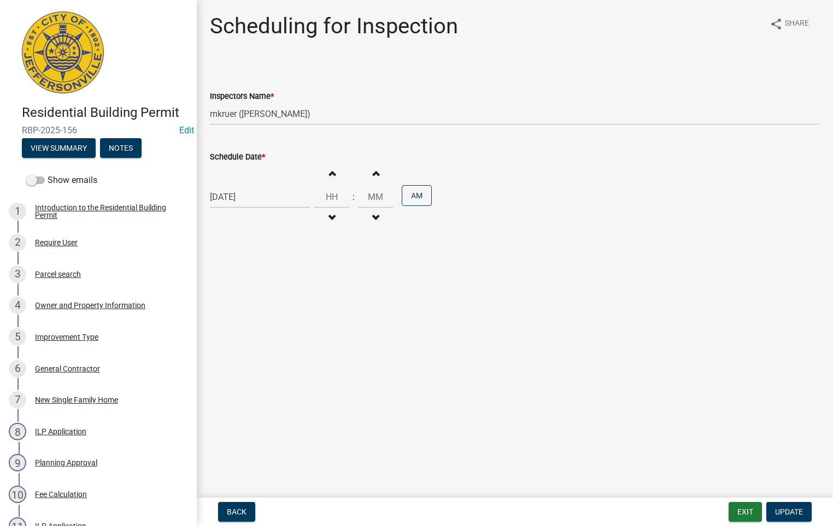
click at [264, 187] on div "[DATE]" at bounding box center [260, 197] width 100 height 22
select select "10"
select select "2025"
click at [273, 287] on div "16" at bounding box center [272, 290] width 17 height 17
type input "10/16/2025"
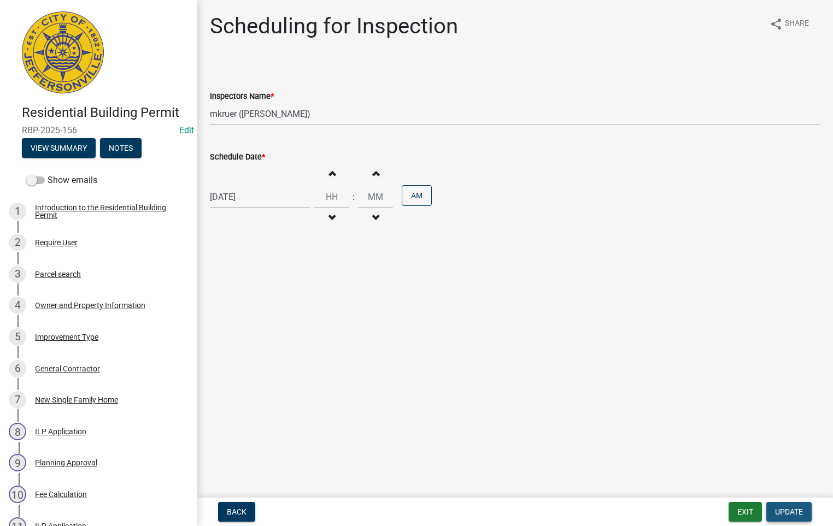
click at [784, 511] on span "Update" at bounding box center [789, 512] width 28 height 9
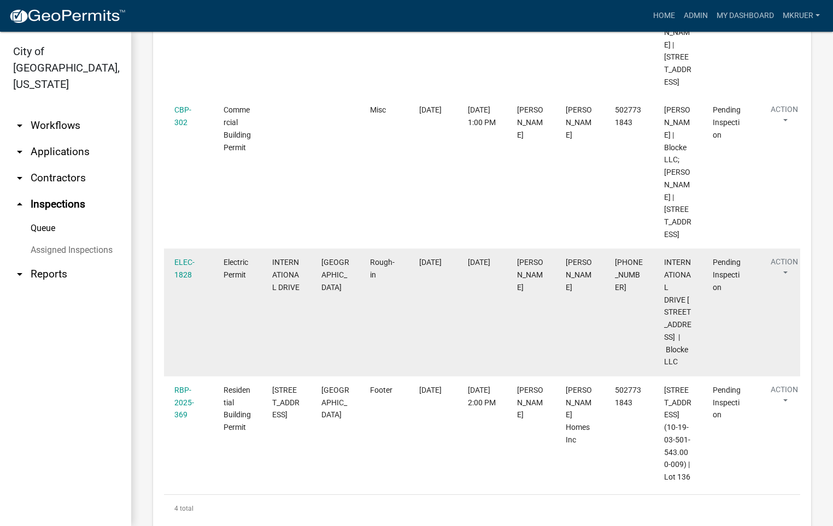
scroll to position [300, 0]
